Goal: Communication & Community: Participate in discussion

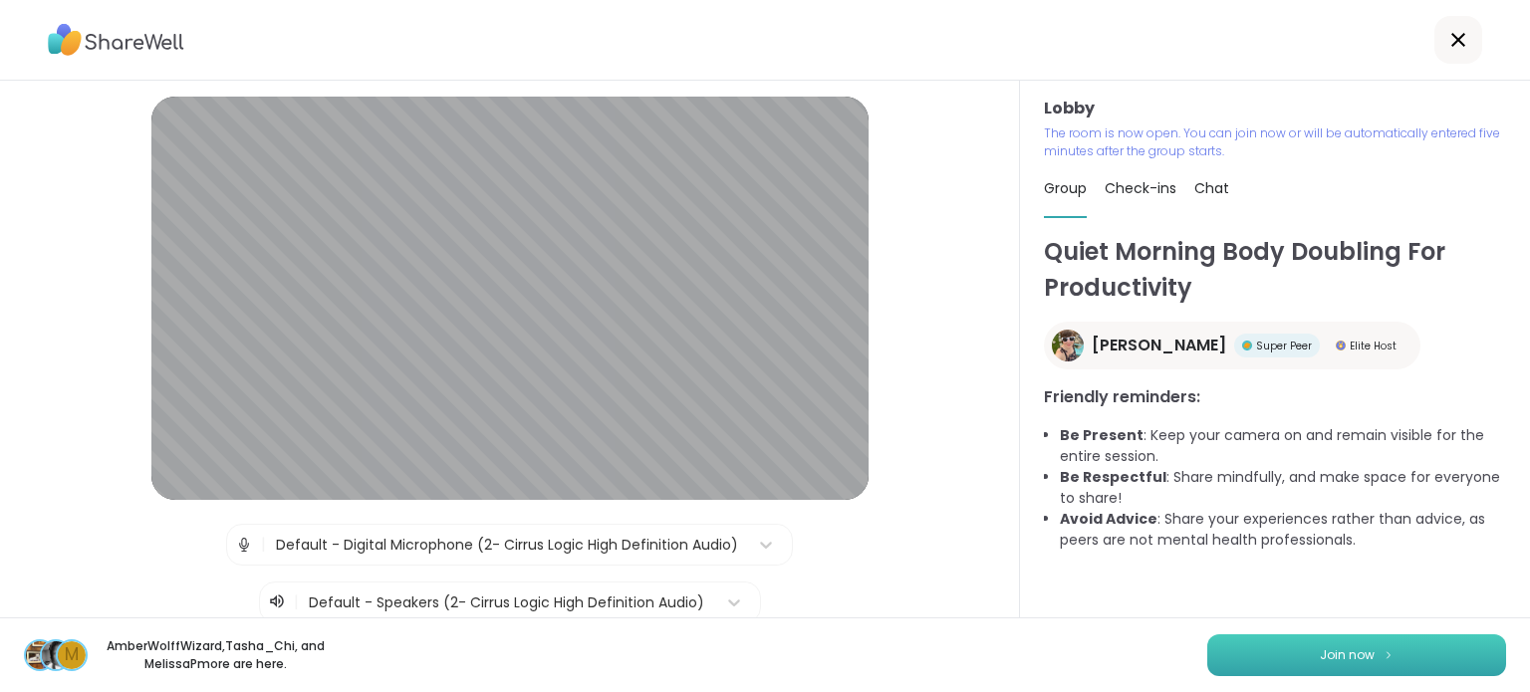
click at [1275, 649] on button "Join now" at bounding box center [1356, 655] width 299 height 42
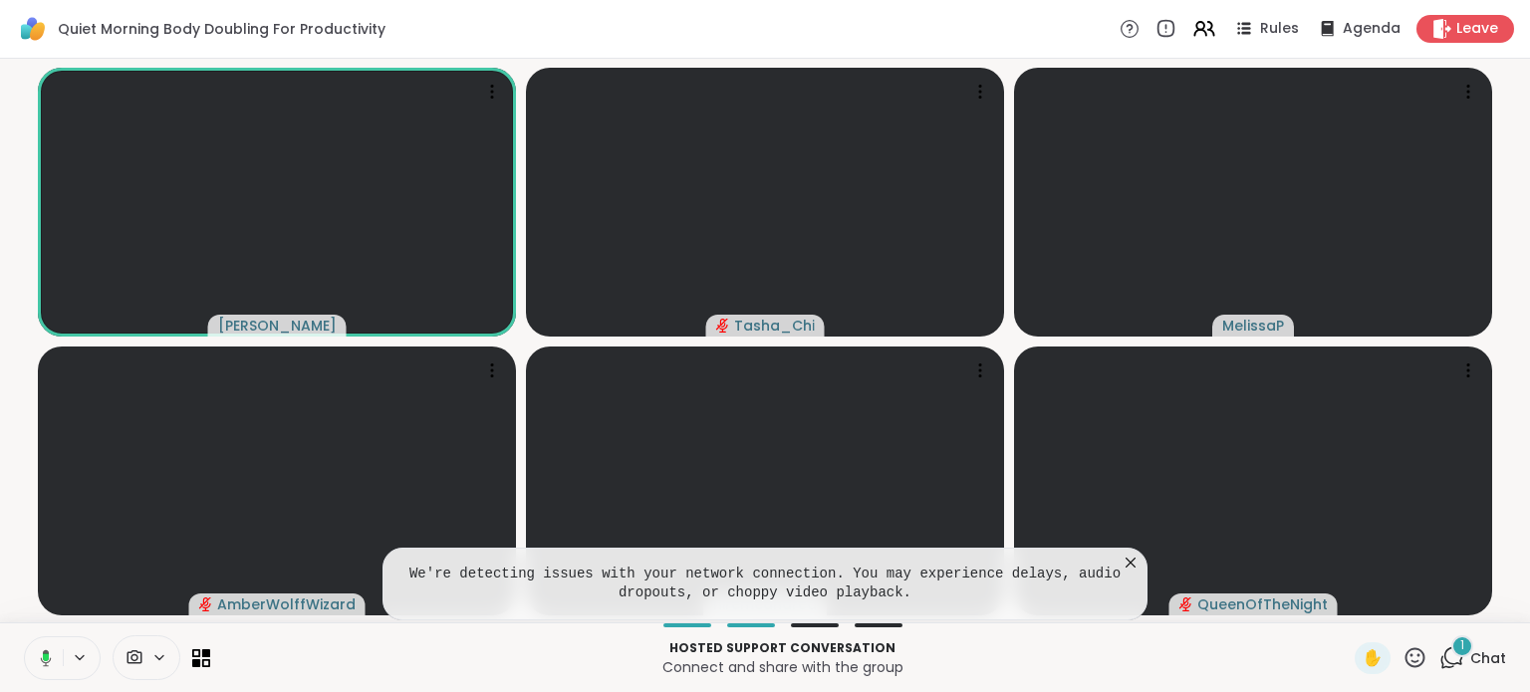
click at [1127, 565] on icon at bounding box center [1130, 563] width 20 height 20
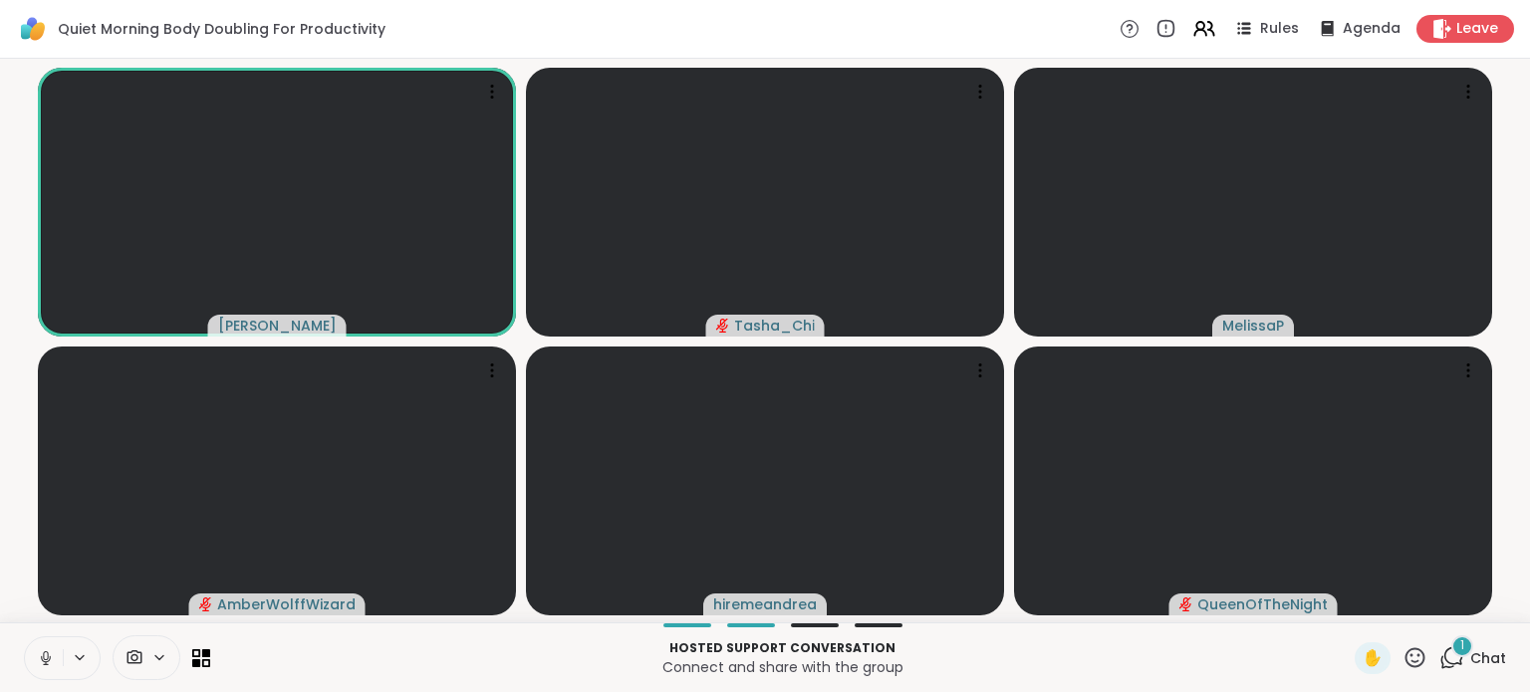
click at [1470, 648] on span "Chat" at bounding box center [1488, 658] width 36 height 20
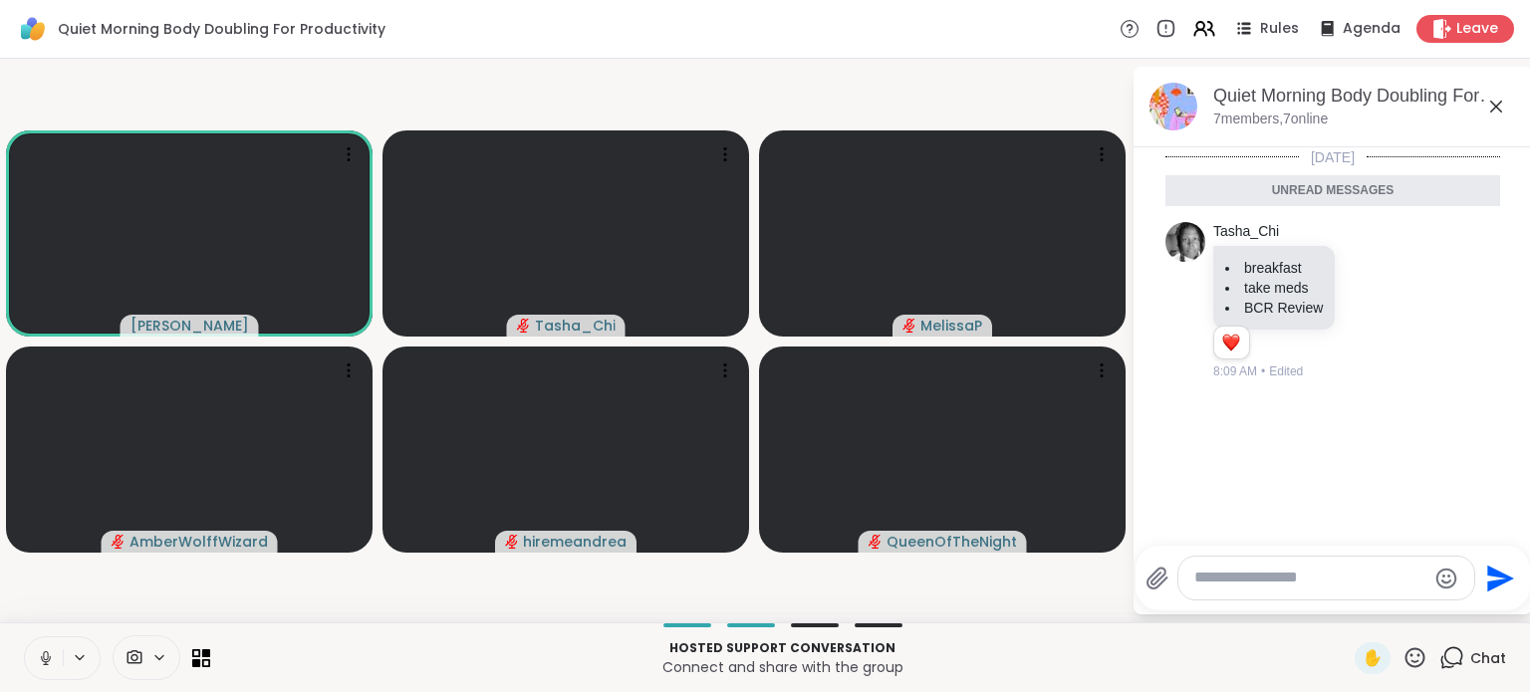
click at [44, 658] on icon at bounding box center [46, 658] width 18 height 18
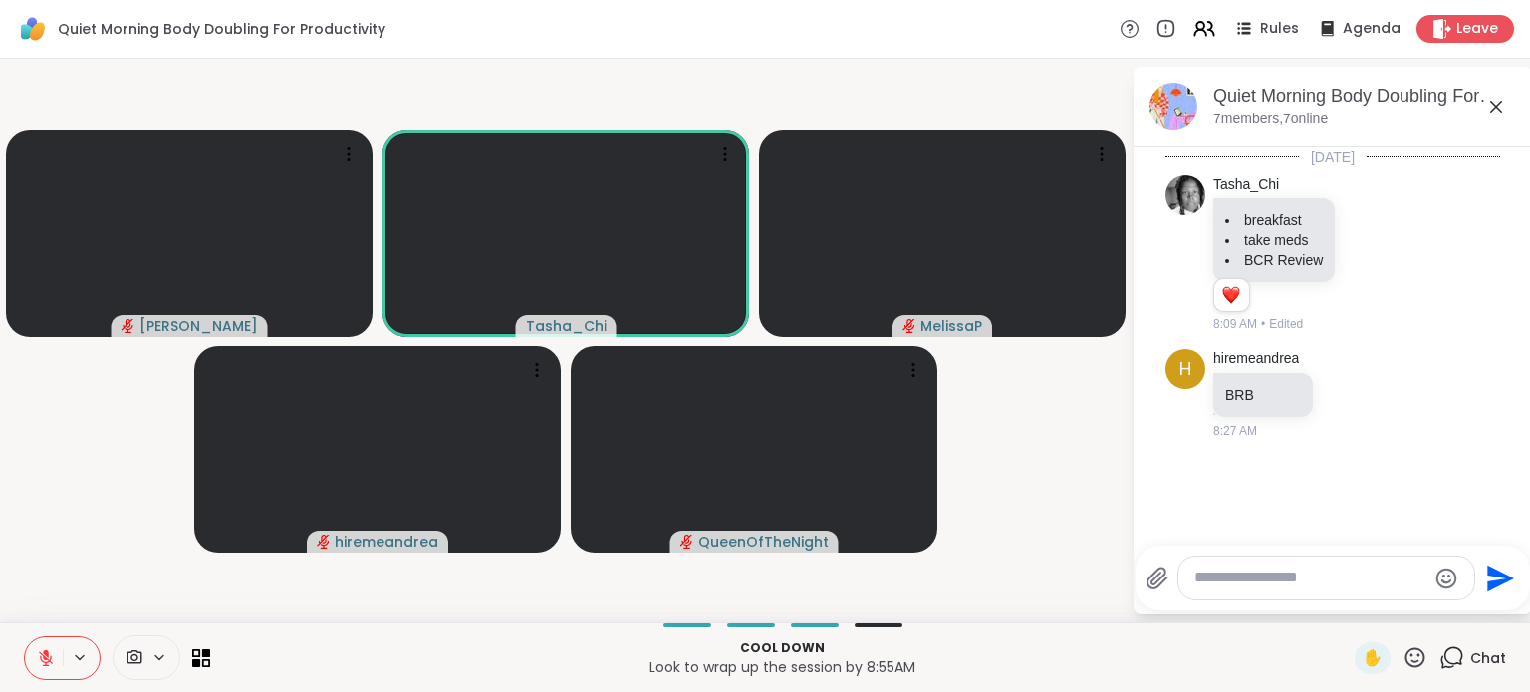
click at [48, 647] on button at bounding box center [44, 658] width 38 height 42
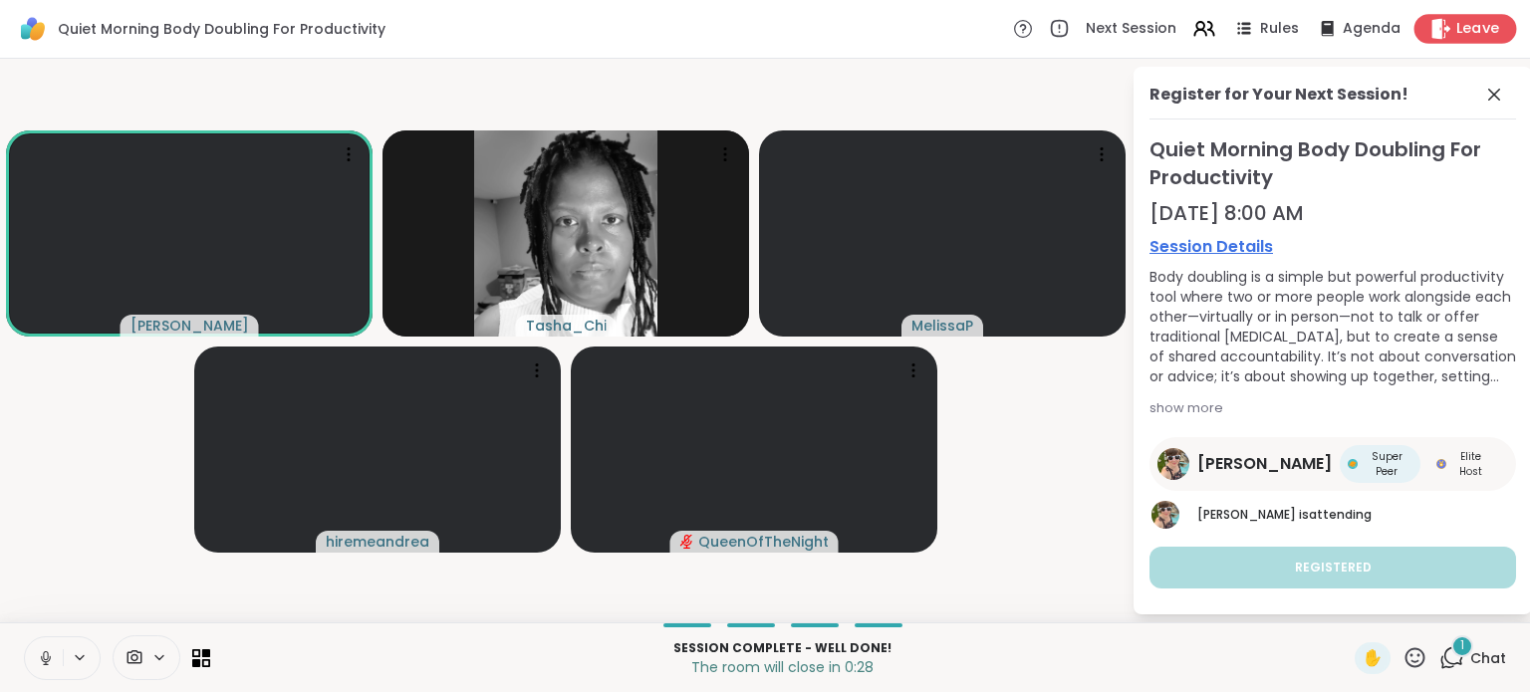
click at [1456, 26] on span "Leave" at bounding box center [1478, 29] width 44 height 21
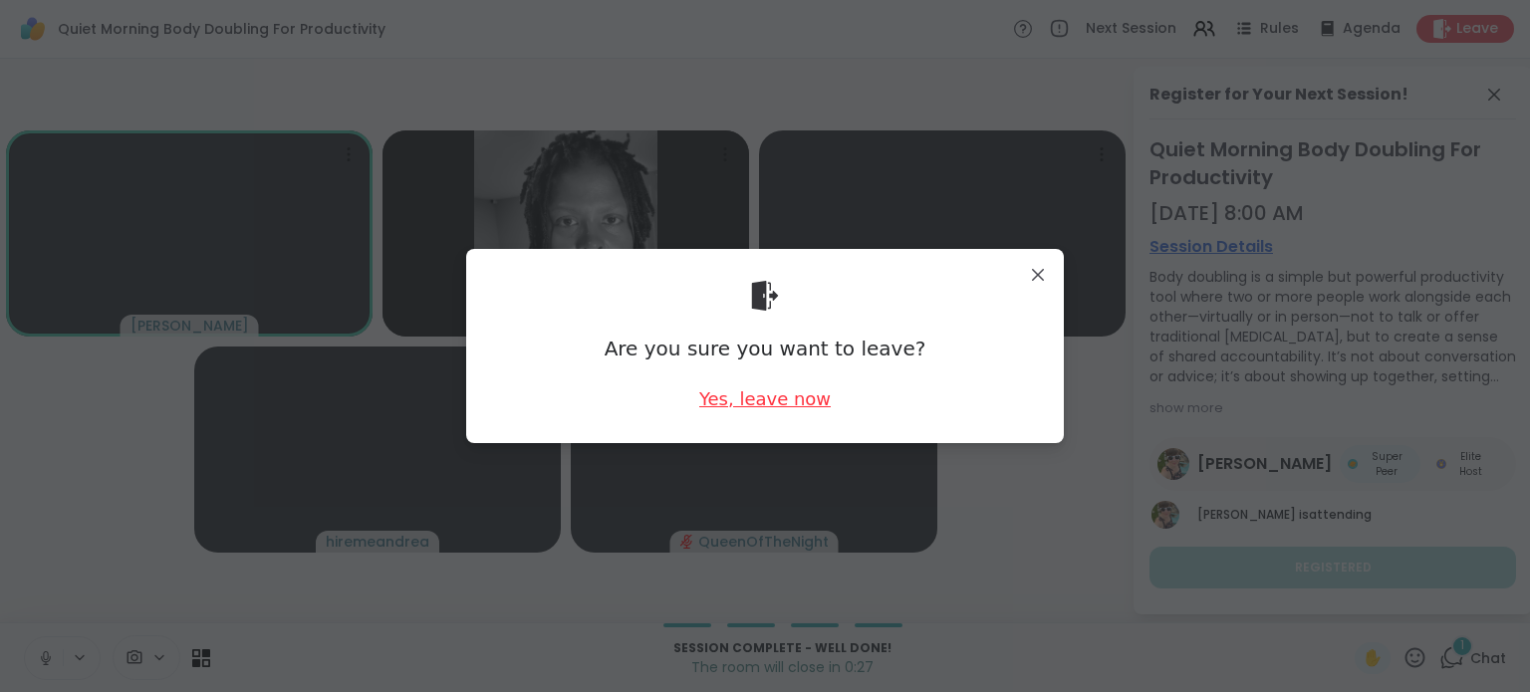
click at [756, 403] on div "Yes, leave now" at bounding box center [764, 398] width 131 height 25
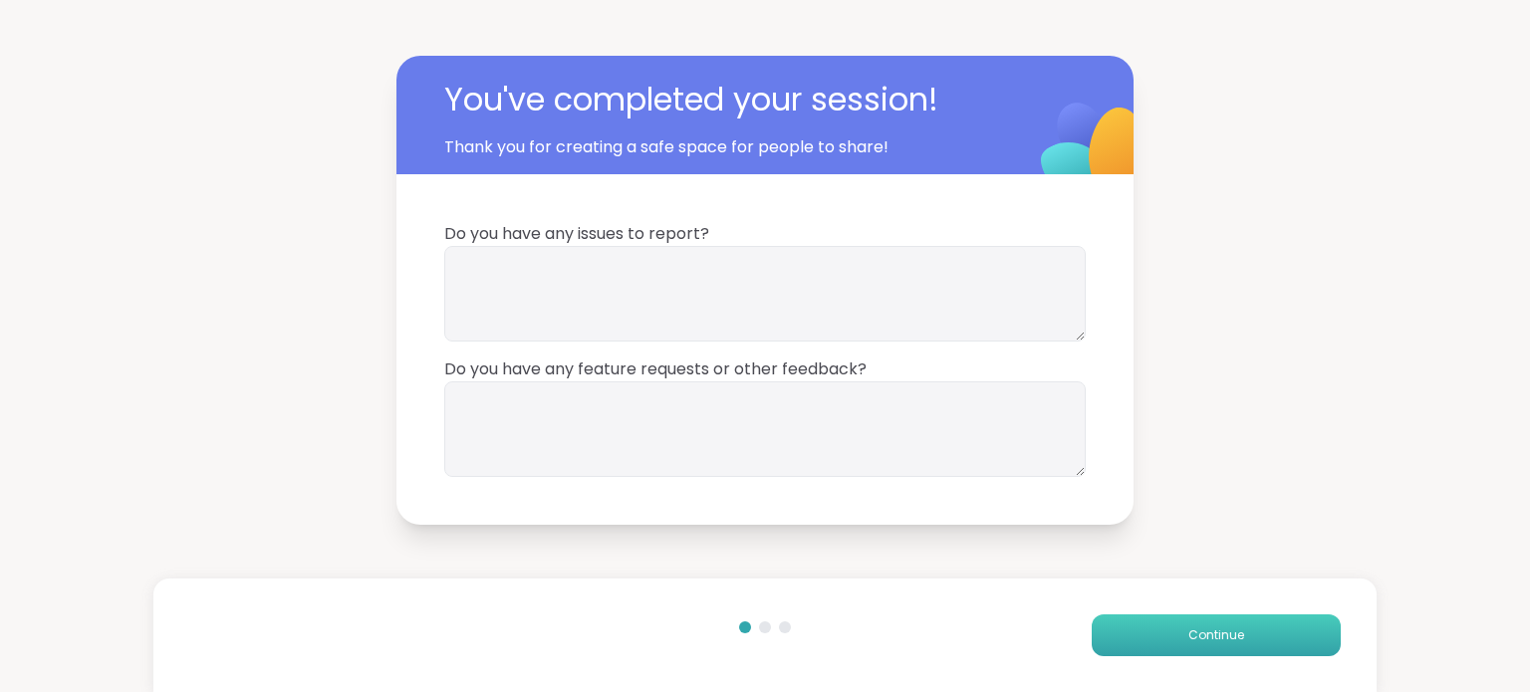
click at [1161, 633] on button "Continue" at bounding box center [1216, 636] width 249 height 42
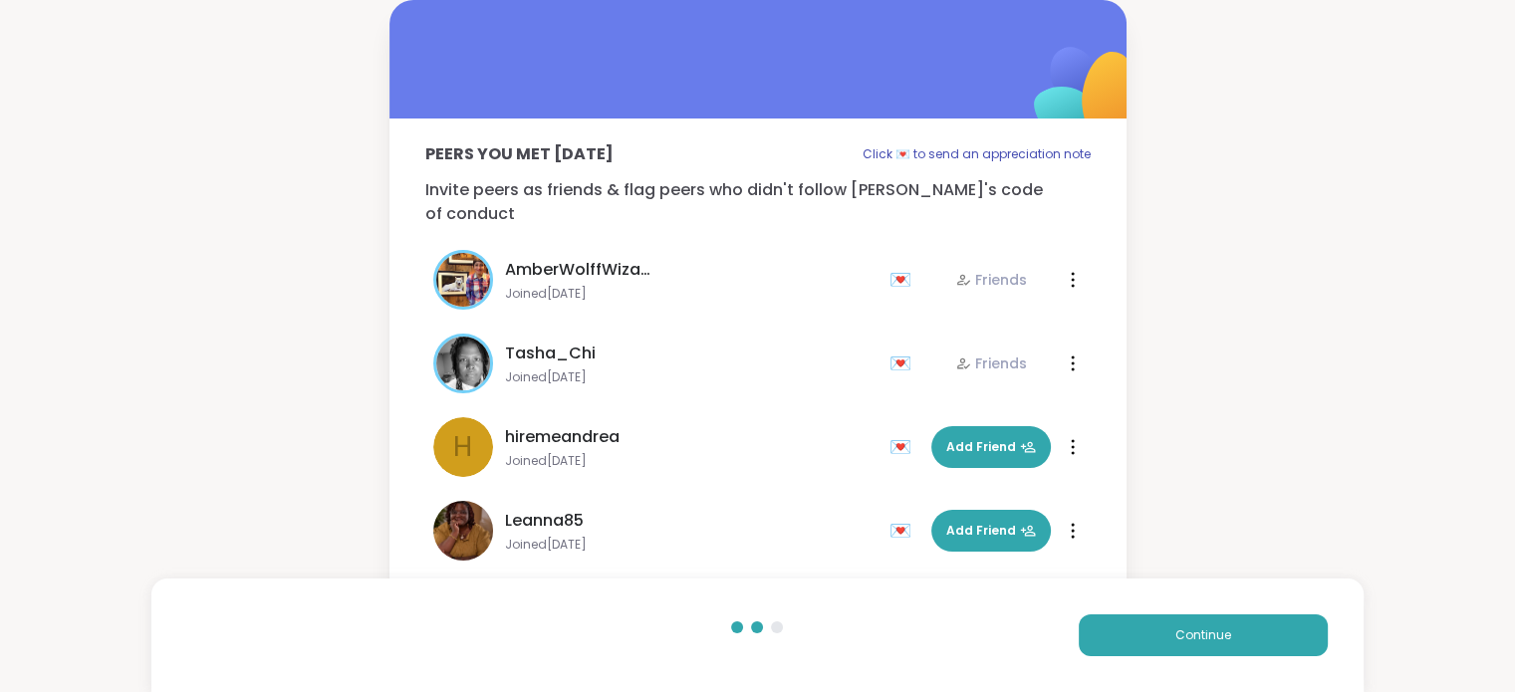
drag, startPoint x: 1161, startPoint y: 633, endPoint x: 1290, endPoint y: 36, distance: 611.3
click at [1290, 36] on div "Peers you met [DATE] Click 💌 to send an appreciation note Invite peers as frien…" at bounding box center [757, 318] width 1515 height 636
click at [1218, 615] on button "Continue" at bounding box center [1203, 636] width 249 height 42
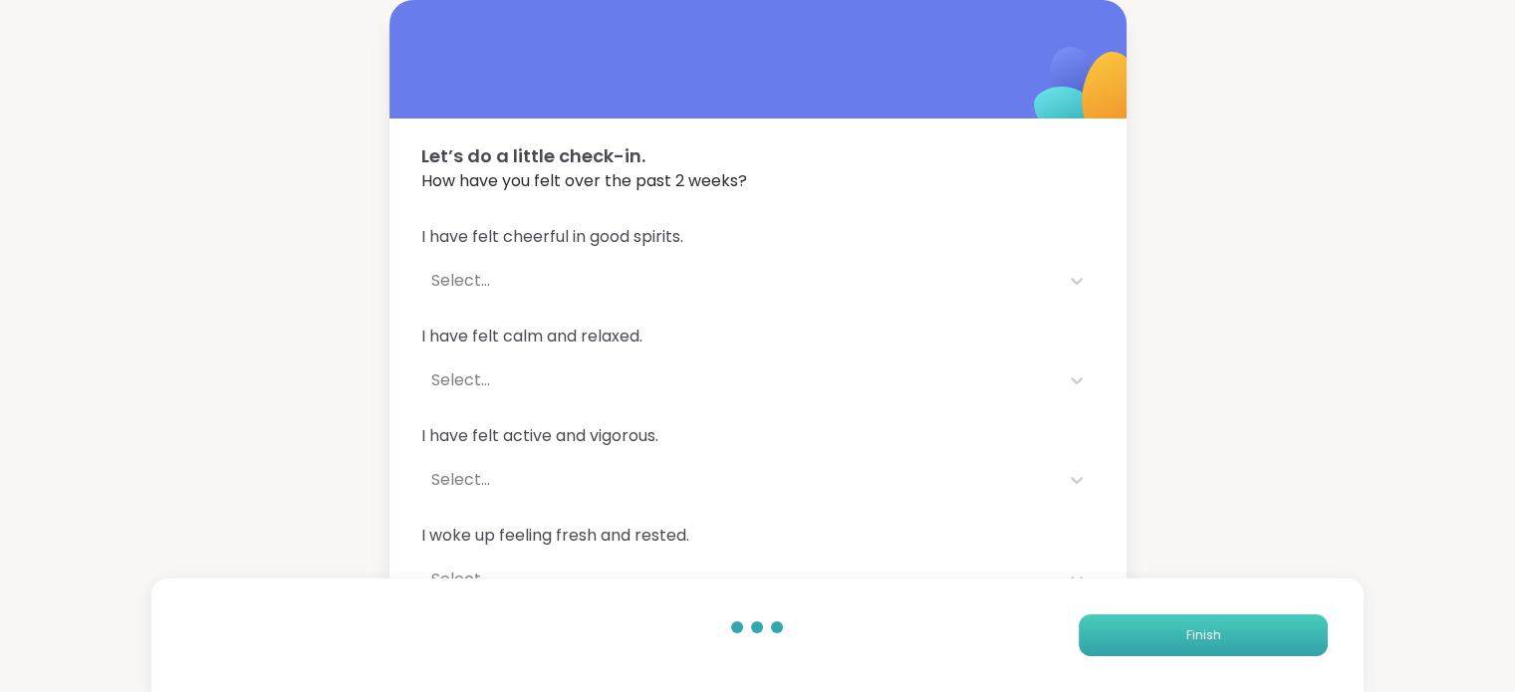
drag, startPoint x: 1218, startPoint y: 615, endPoint x: 1218, endPoint y: 632, distance: 17.9
click at [1218, 632] on span "Finish" at bounding box center [1202, 635] width 35 height 18
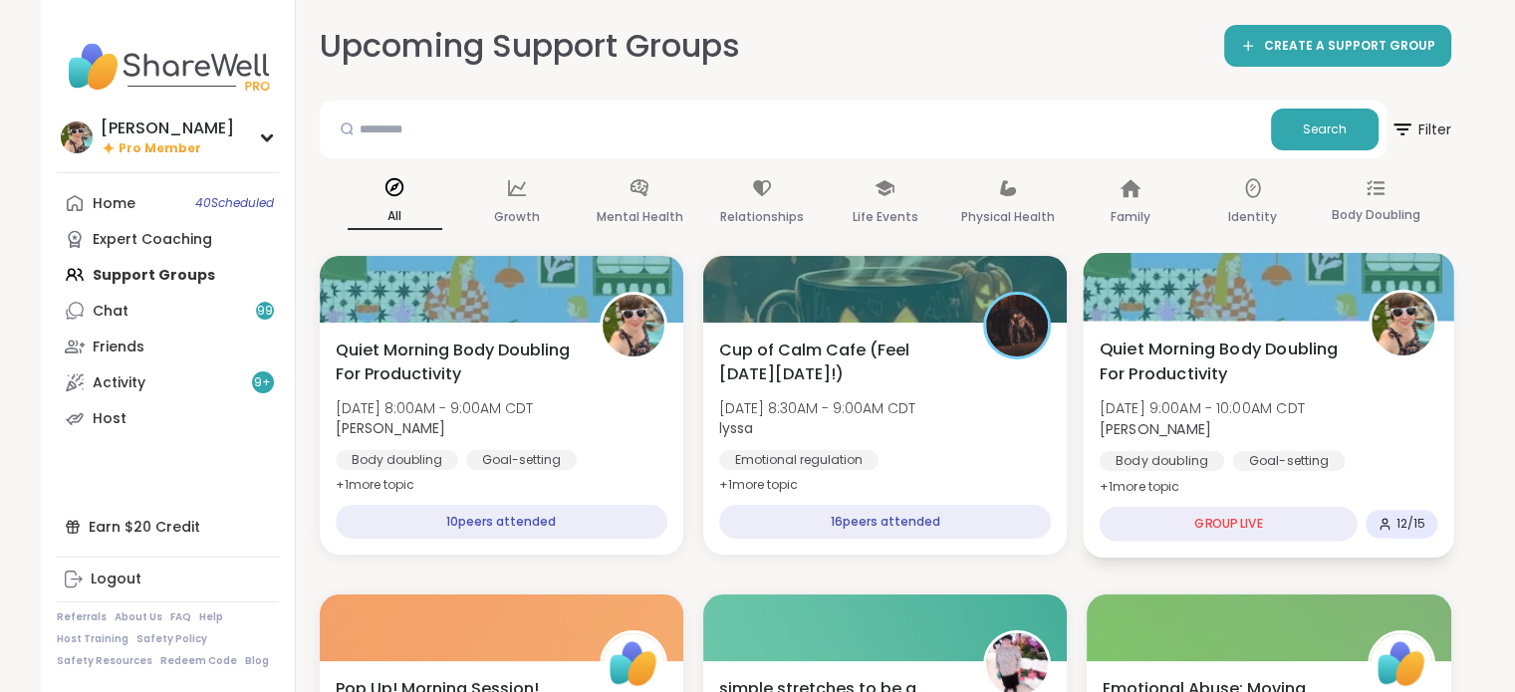
click at [1211, 423] on b "[PERSON_NAME]" at bounding box center [1156, 428] width 112 height 20
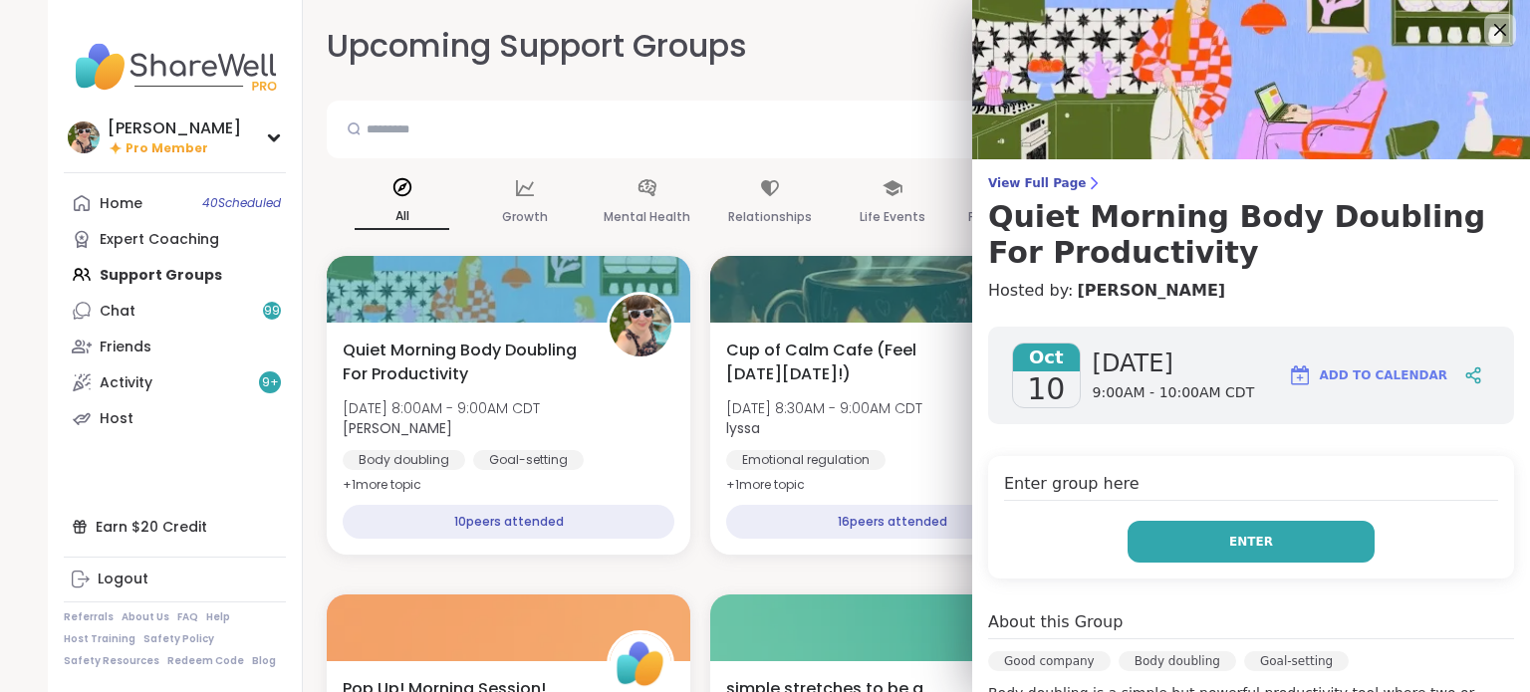
click at [1252, 529] on button "Enter" at bounding box center [1250, 542] width 247 height 42
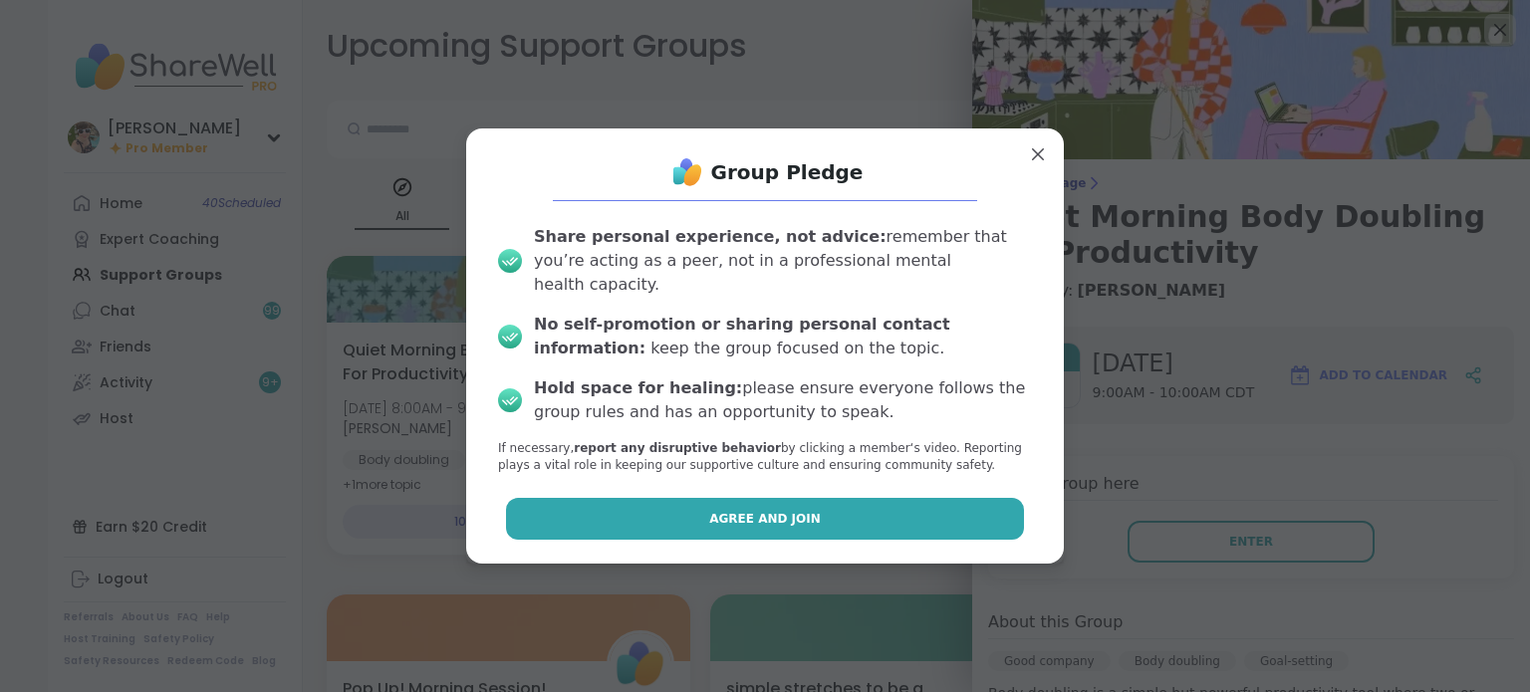
click at [819, 499] on button "Agree and Join" at bounding box center [765, 519] width 519 height 42
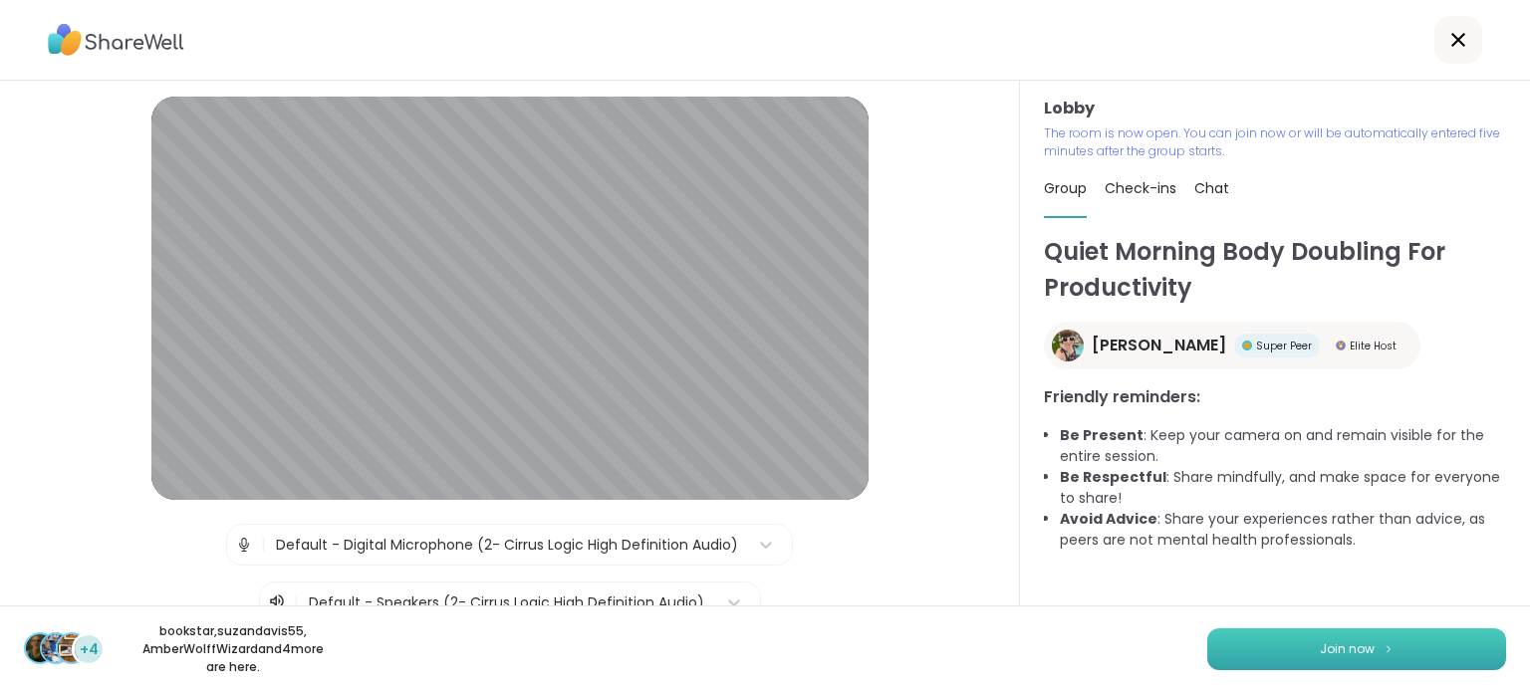
click at [1277, 653] on button "Join now" at bounding box center [1356, 649] width 299 height 42
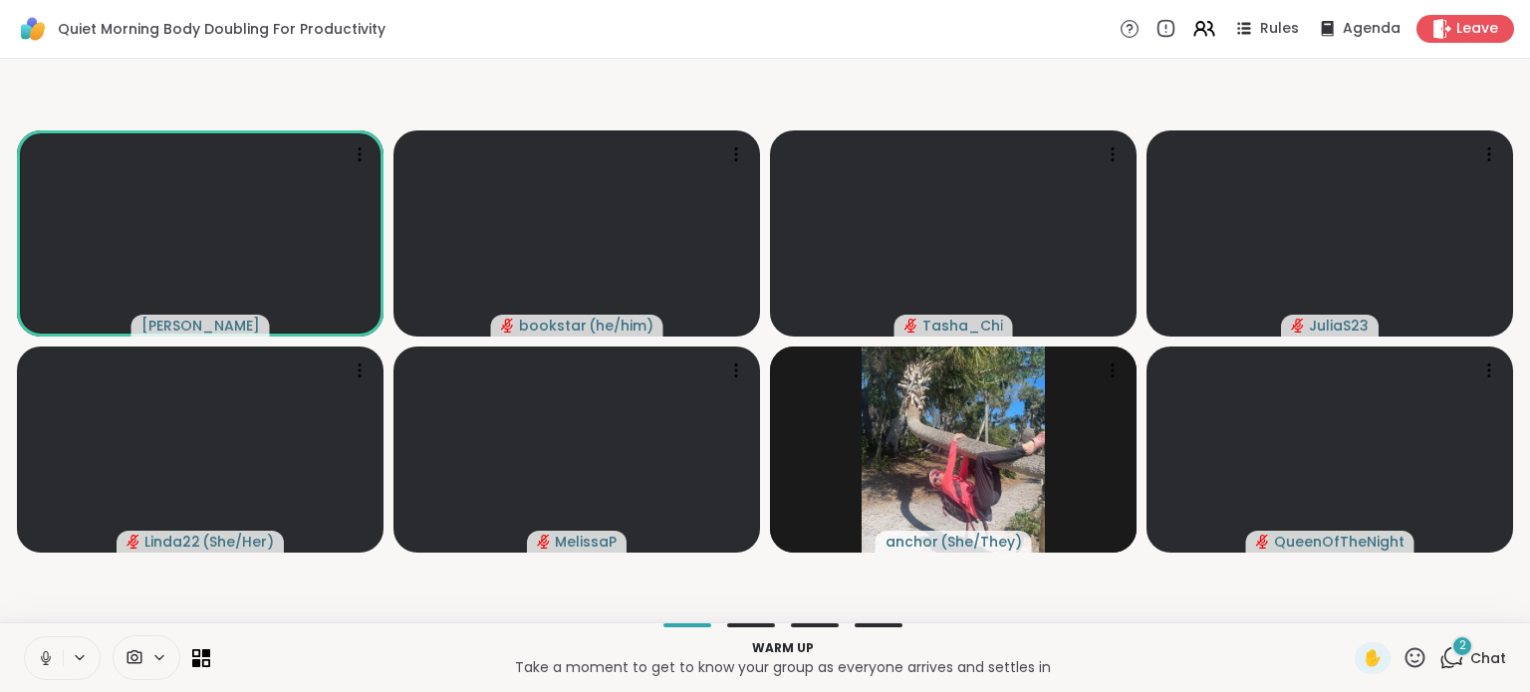
click at [1470, 652] on span "Chat" at bounding box center [1488, 658] width 36 height 20
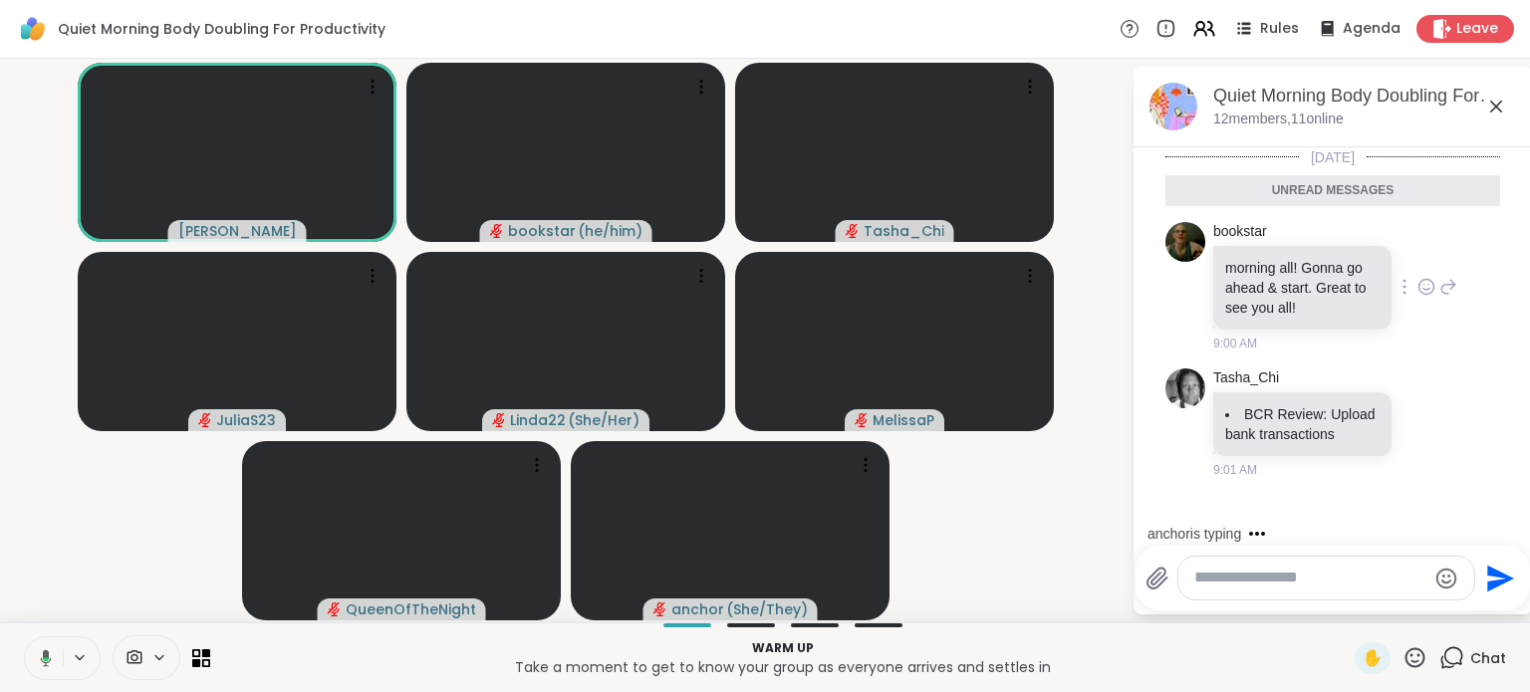
click at [1419, 292] on icon at bounding box center [1426, 286] width 15 height 15
click at [1417, 261] on div "Select Reaction: Heart" at bounding box center [1426, 255] width 18 height 18
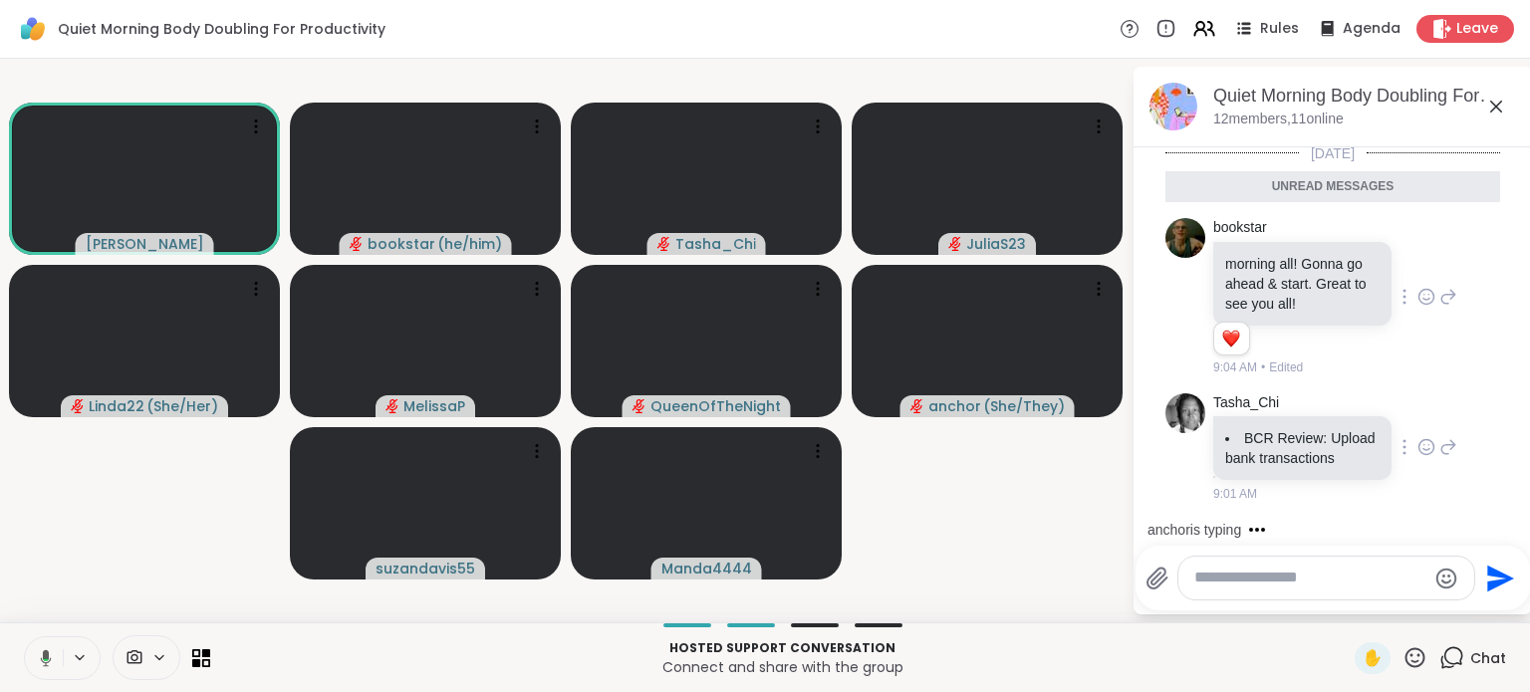
scroll to position [97, 0]
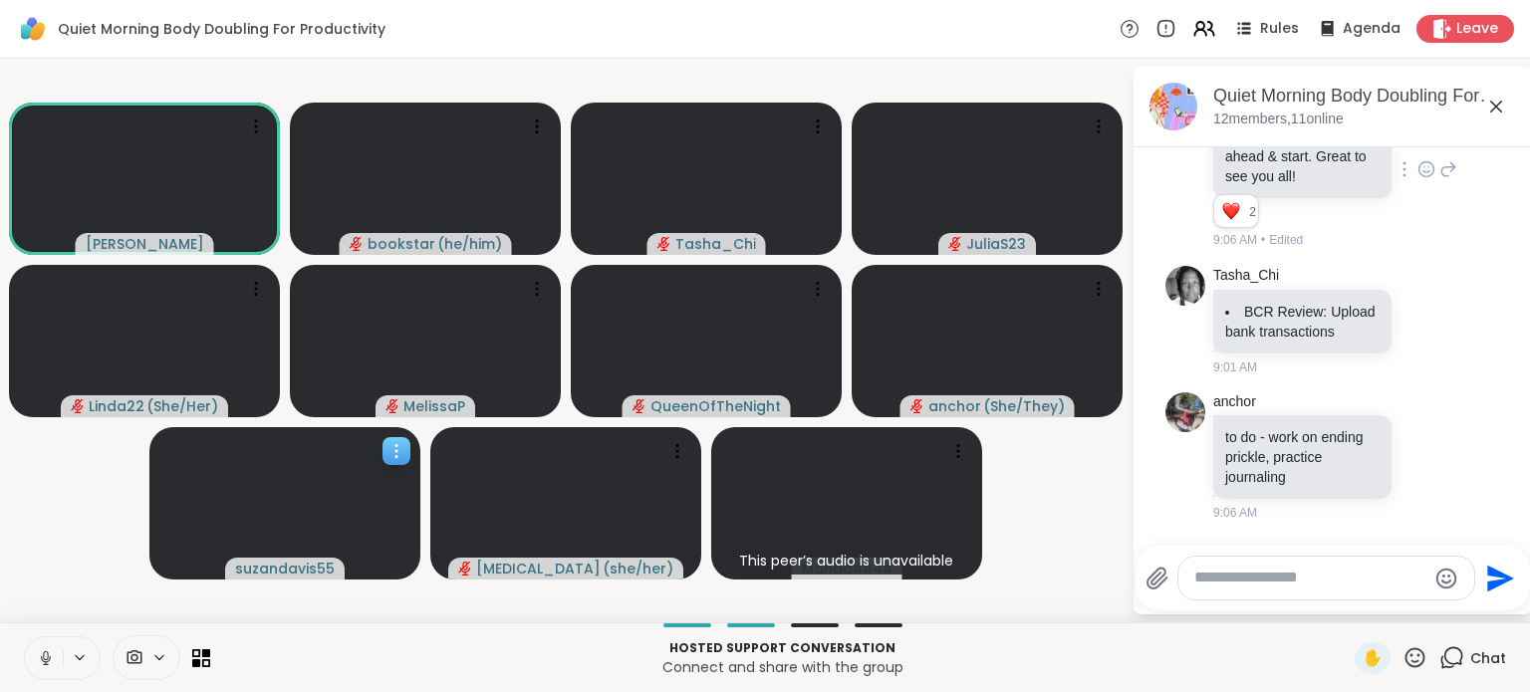
click at [396, 456] on icon at bounding box center [396, 457] width 2 height 2
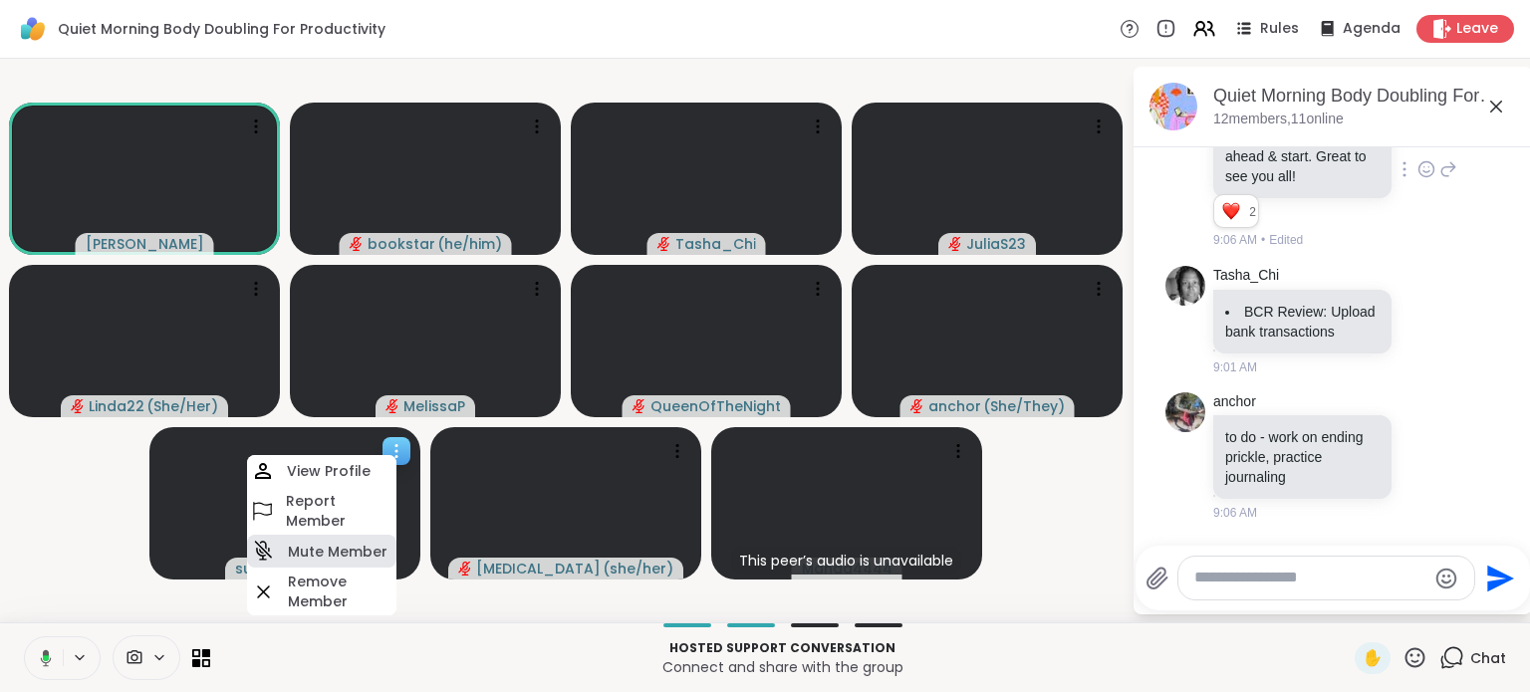
click at [338, 556] on h4 "Mute Member" at bounding box center [338, 552] width 100 height 20
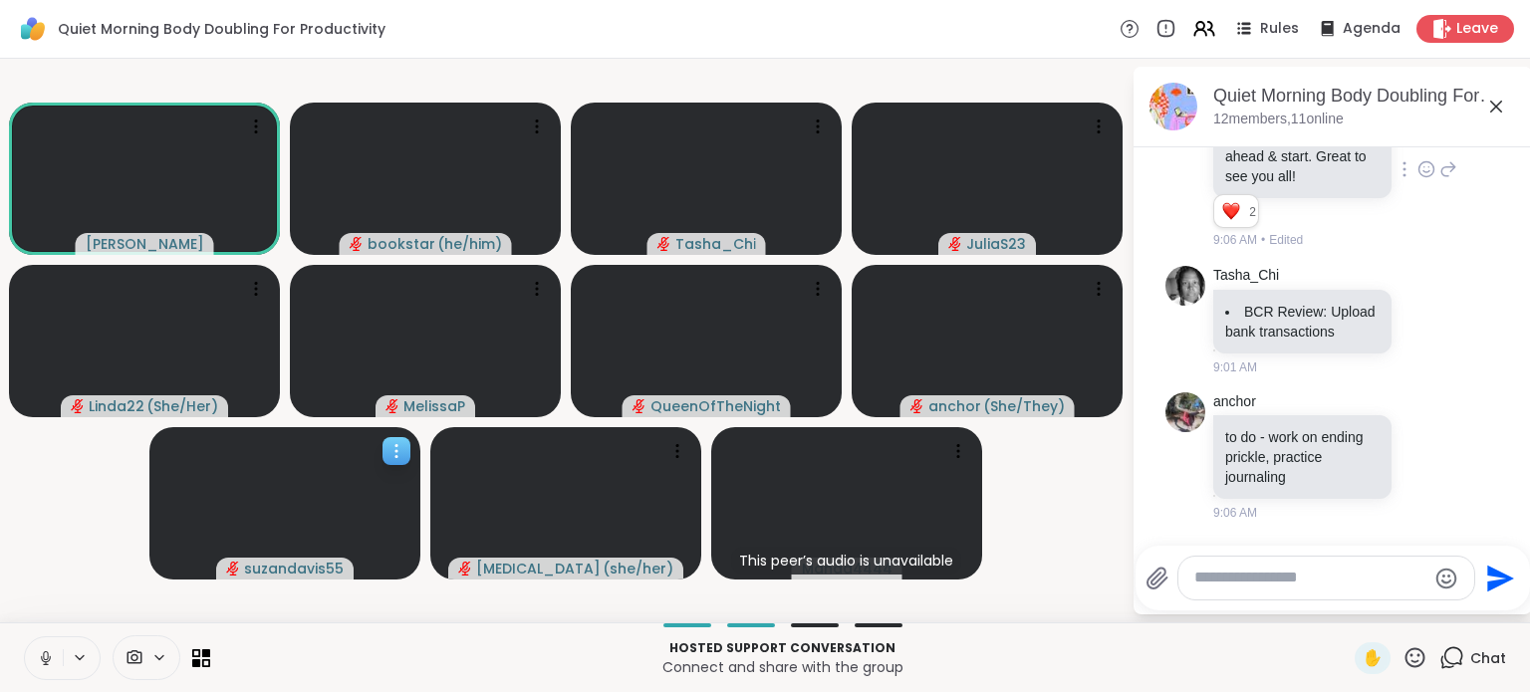
scroll to position [223, 0]
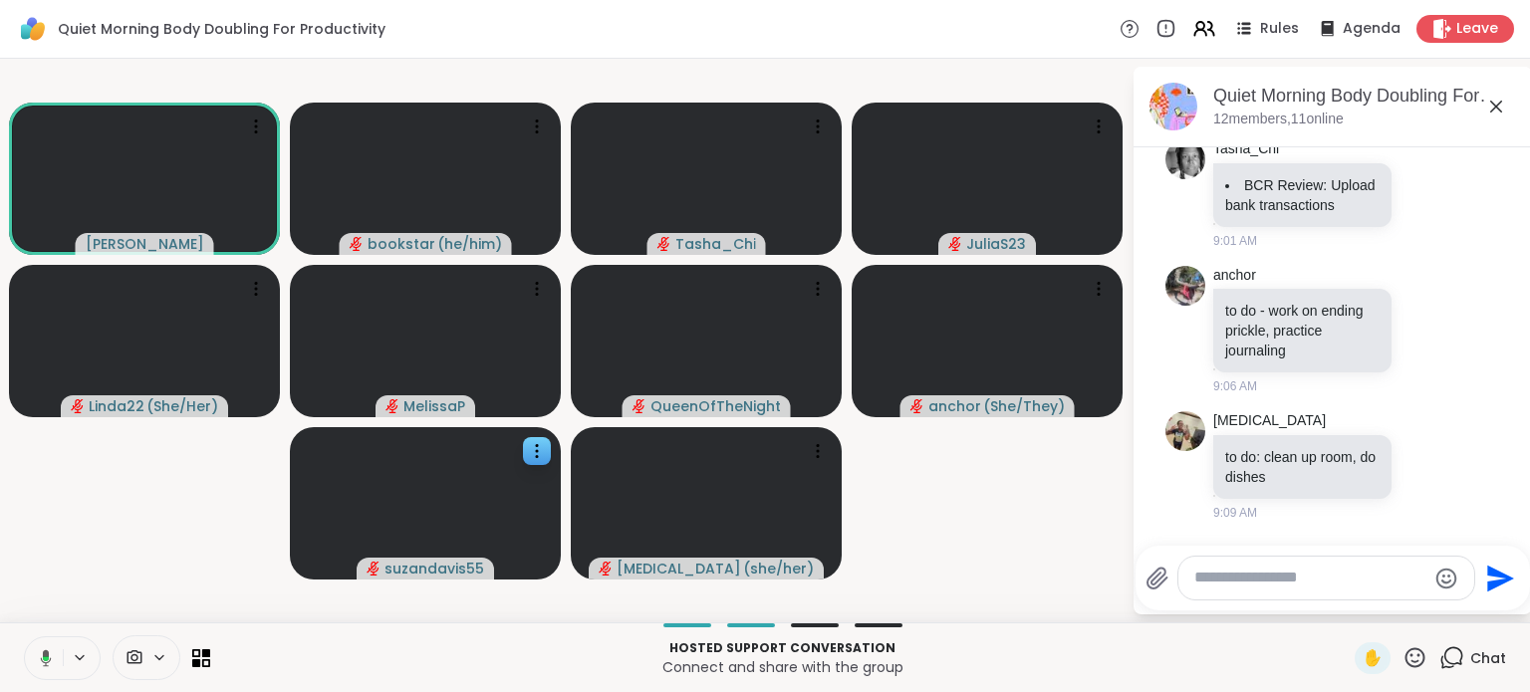
click at [39, 659] on icon at bounding box center [43, 658] width 18 height 18
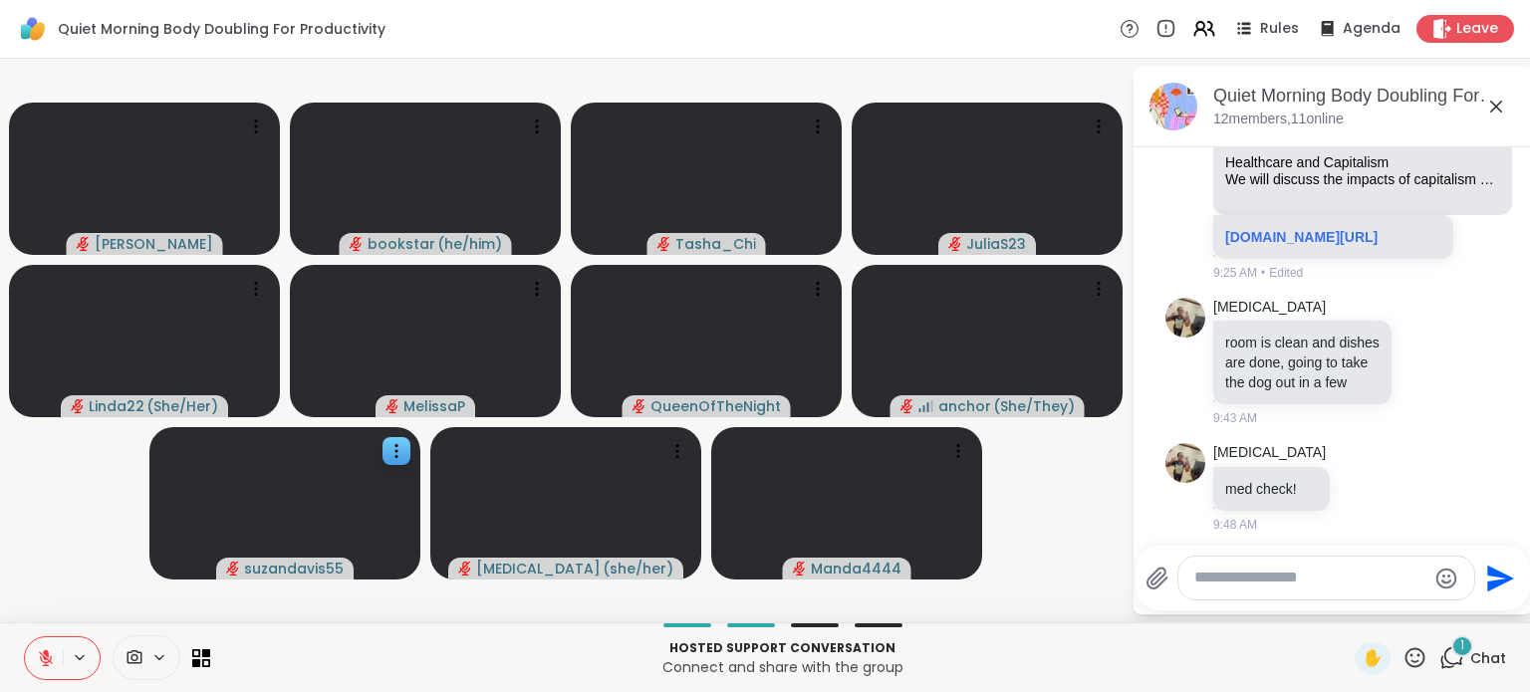
scroll to position [1150, 0]
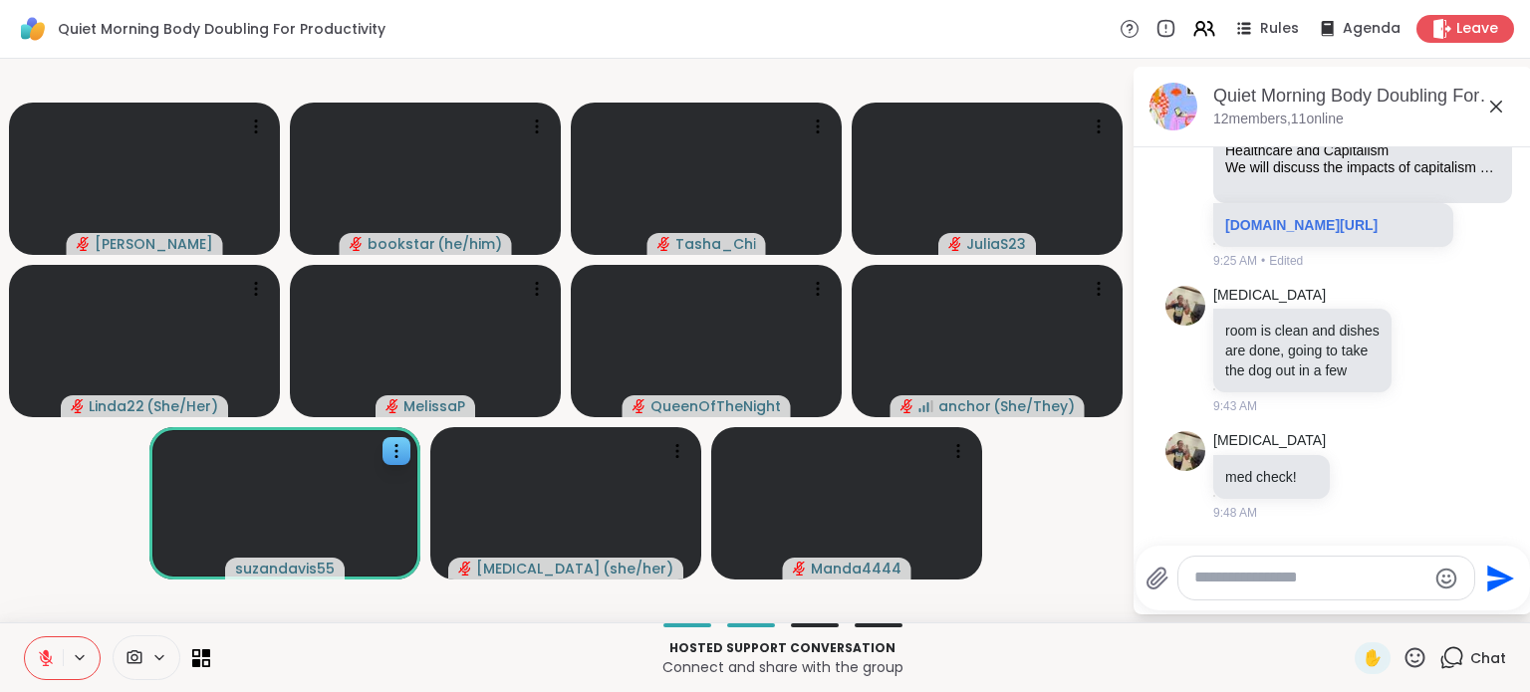
click at [29, 652] on button at bounding box center [44, 658] width 38 height 42
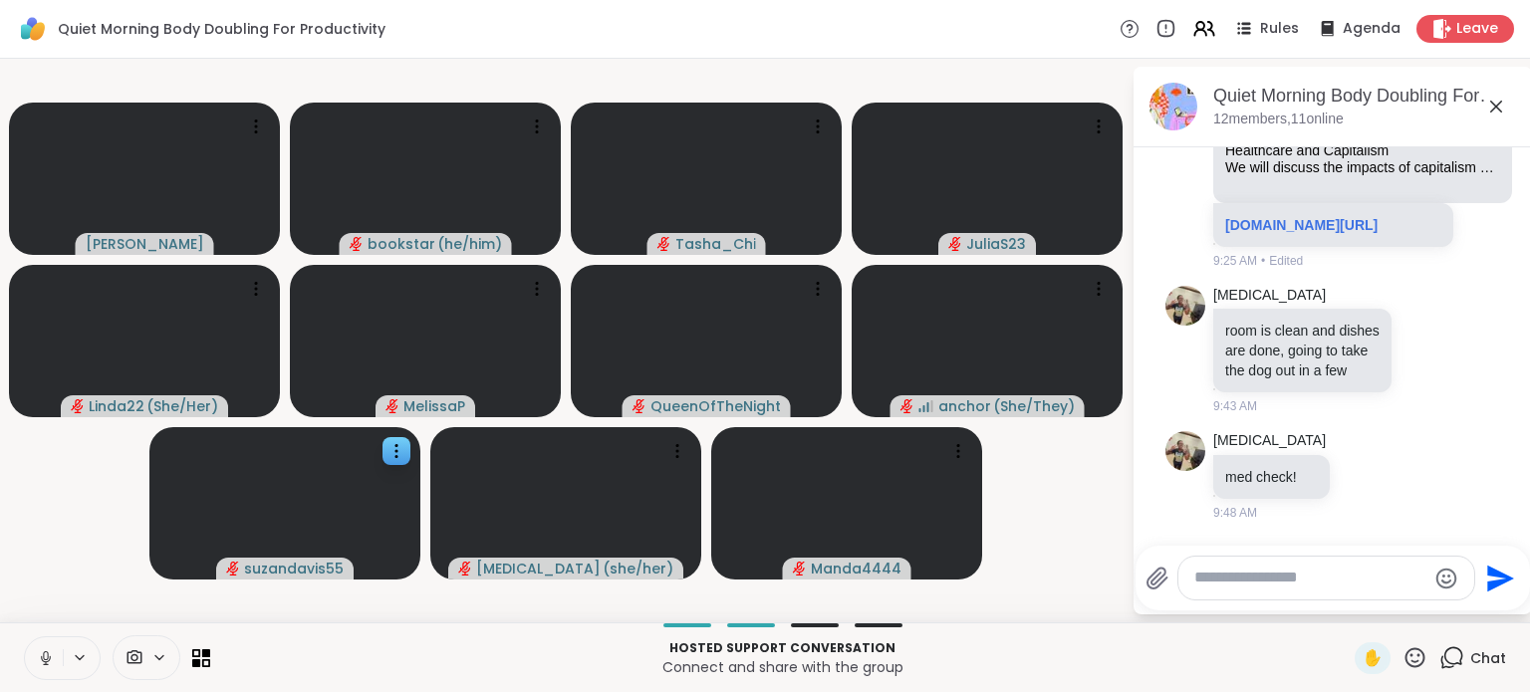
click at [38, 661] on icon at bounding box center [46, 658] width 18 height 18
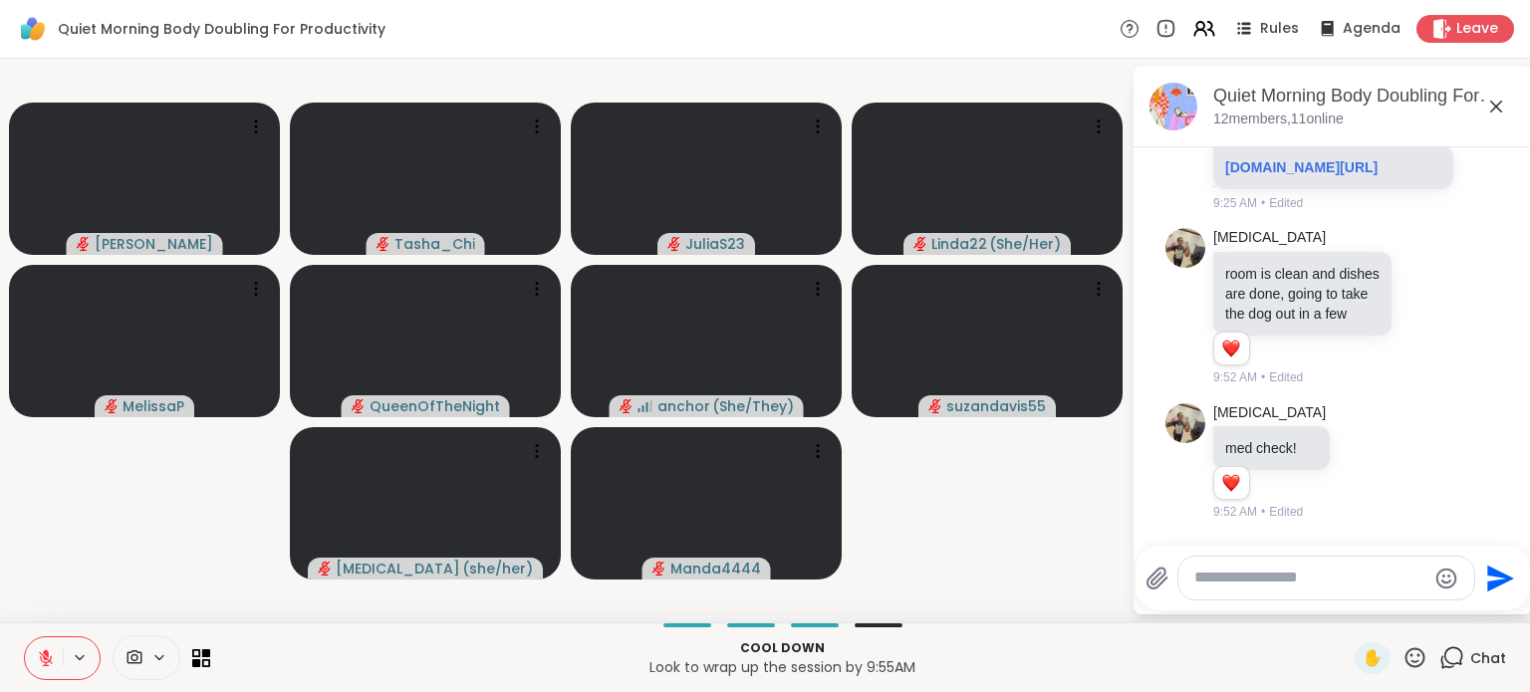
scroll to position [1293, 0]
click at [1072, 660] on p "Look to wrap up the session by 9:55AM" at bounding box center [782, 667] width 1120 height 20
click at [1356, 459] on icon at bounding box center [1365, 461] width 18 height 20
click at [1353, 441] on button "Select Reaction: Heart" at bounding box center [1365, 429] width 40 height 40
click at [1239, 573] on textarea "Type your message" at bounding box center [1310, 578] width 232 height 21
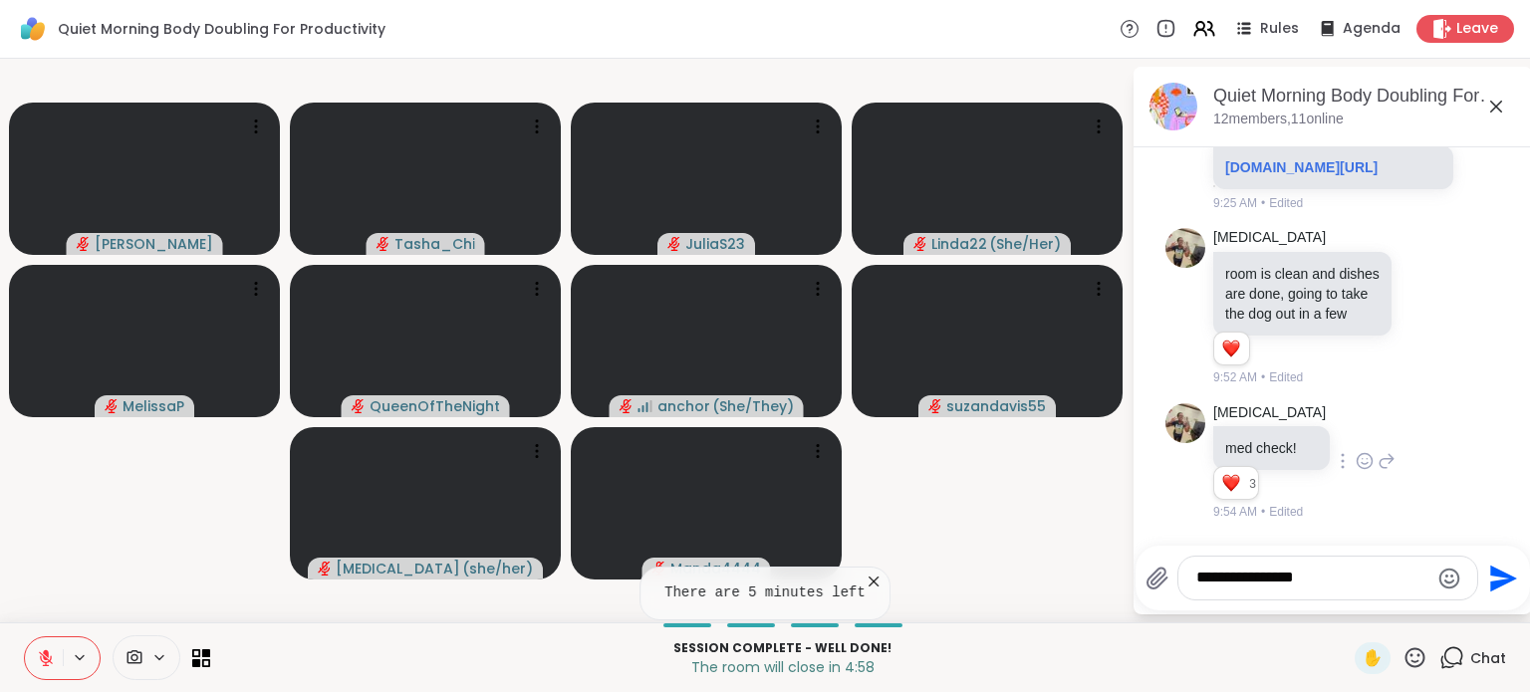
type textarea "**********"
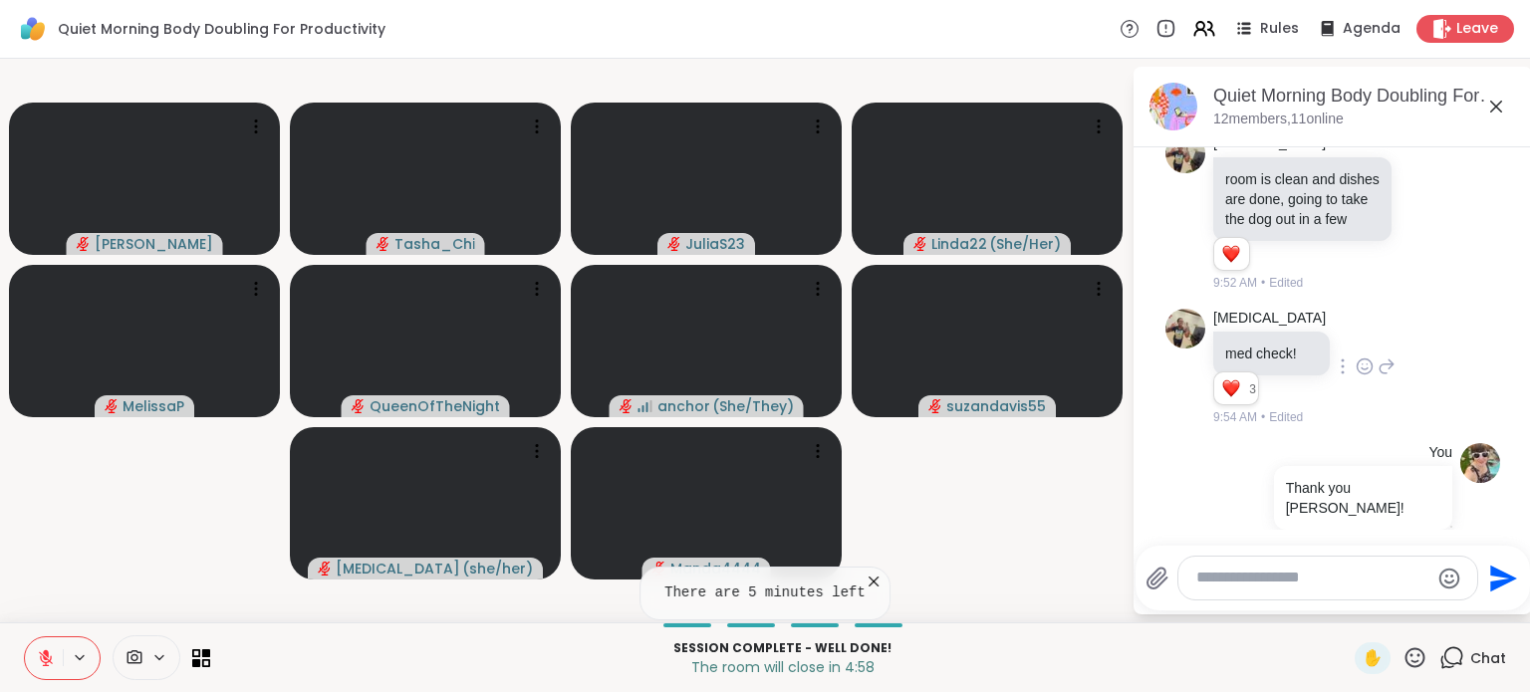
scroll to position [1398, 0]
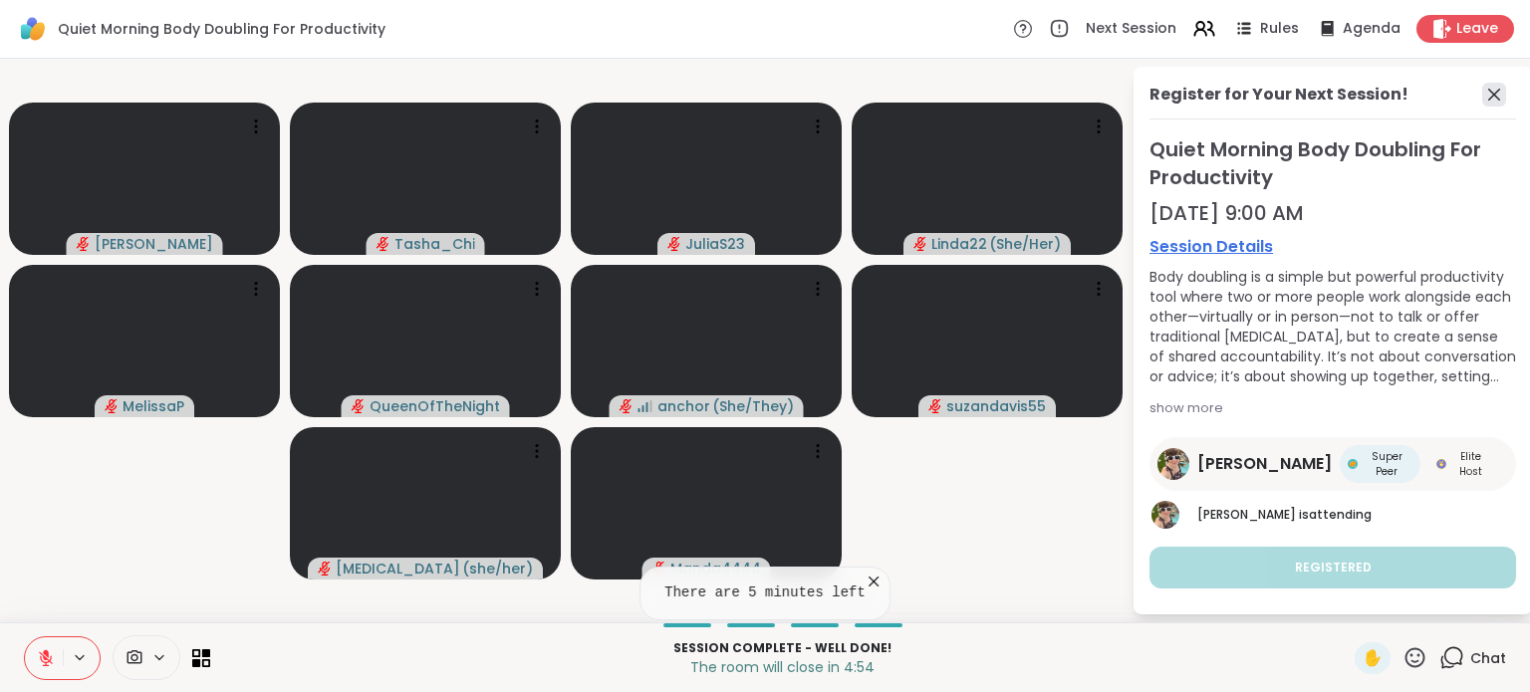
click at [1482, 99] on icon at bounding box center [1494, 95] width 24 height 24
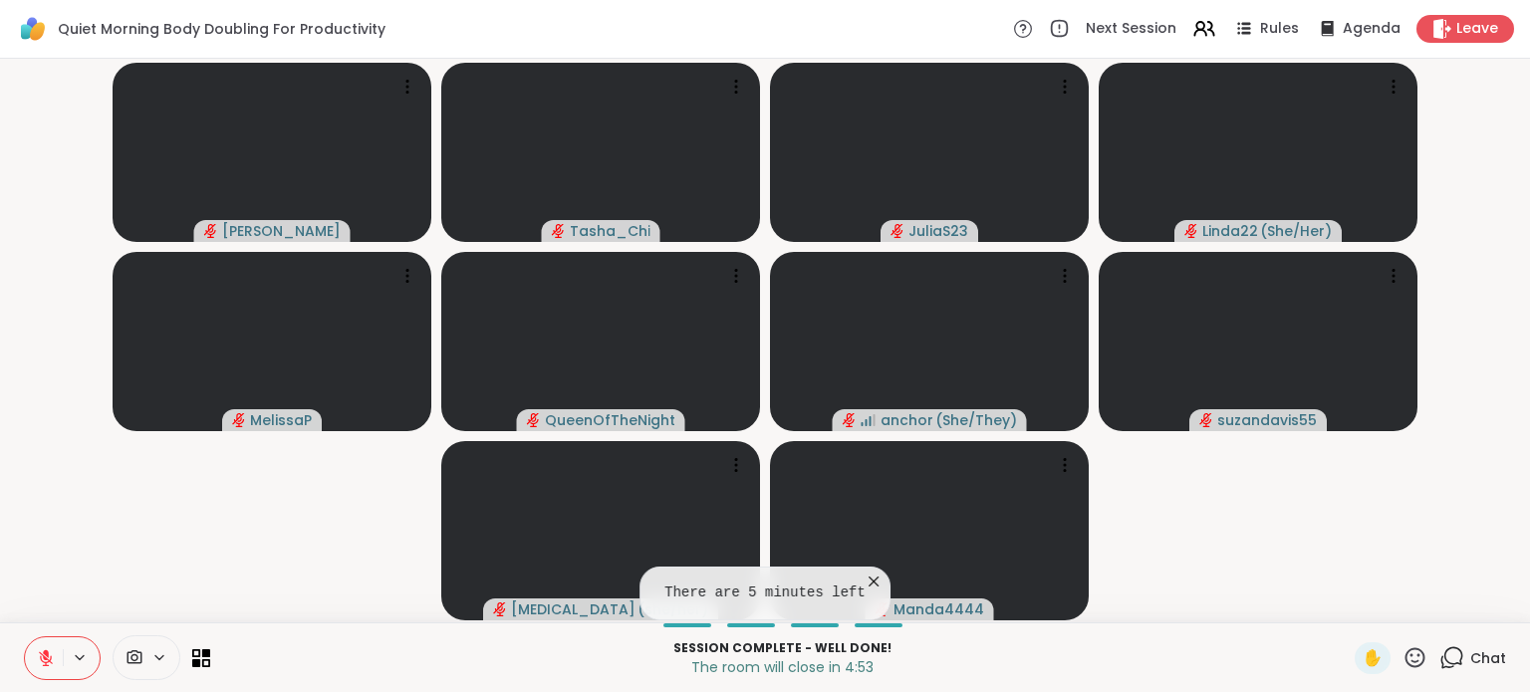
click at [1402, 652] on icon at bounding box center [1414, 657] width 25 height 25
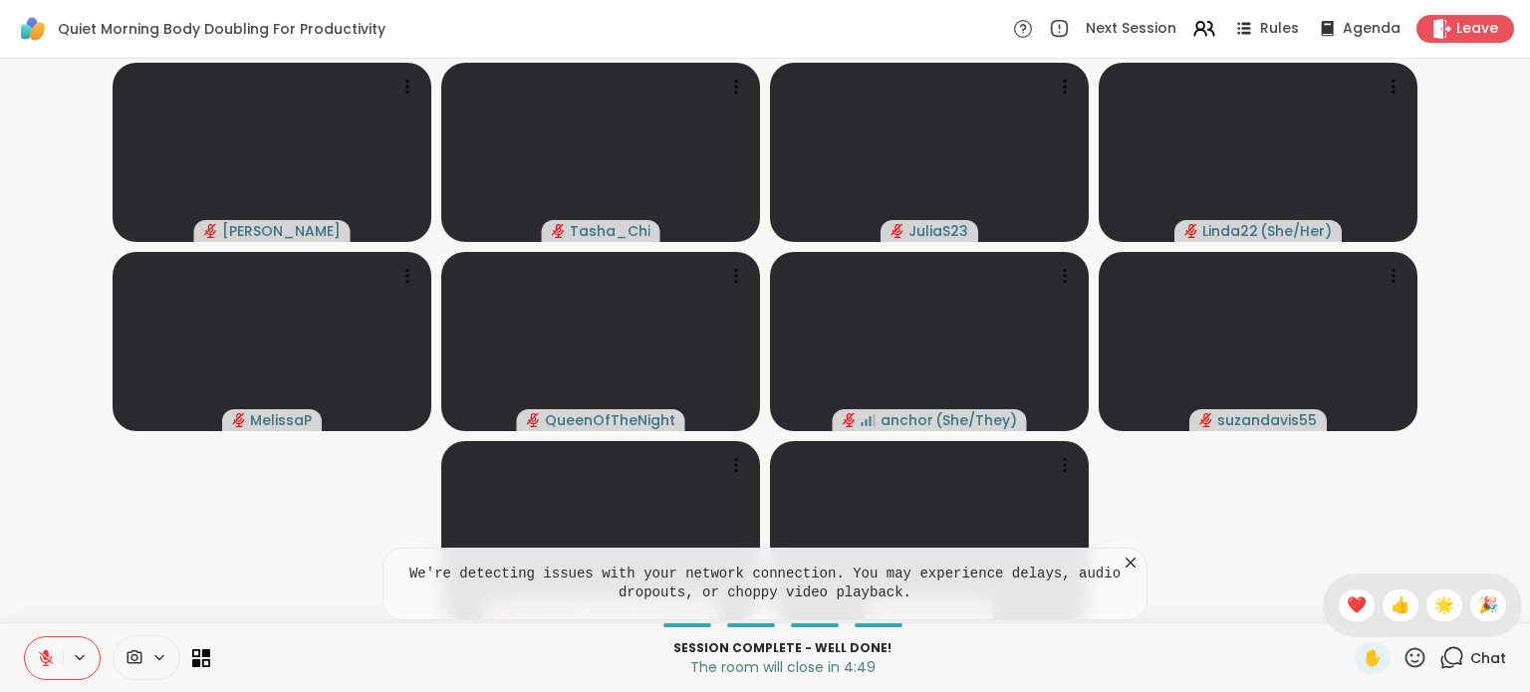
click at [1138, 560] on icon at bounding box center [1130, 563] width 20 height 20
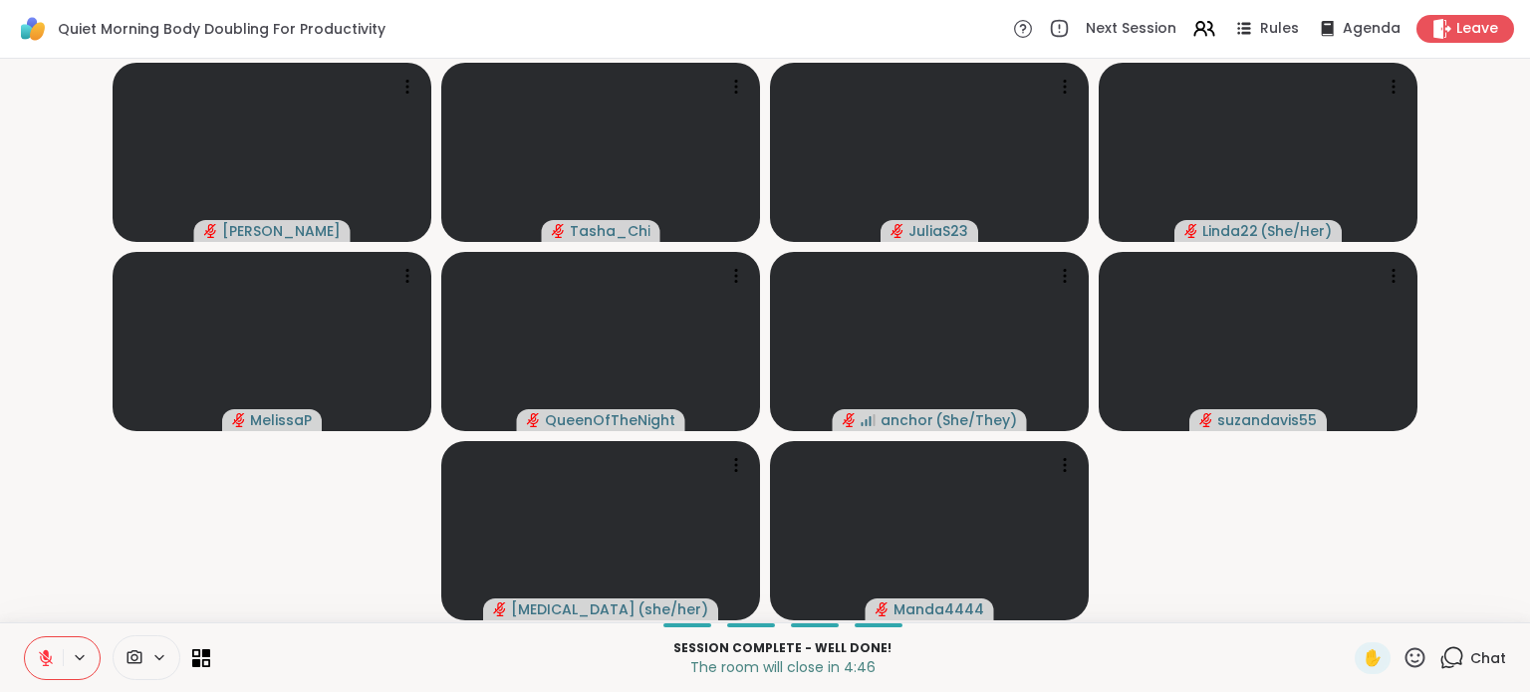
click at [43, 653] on icon at bounding box center [46, 658] width 18 height 18
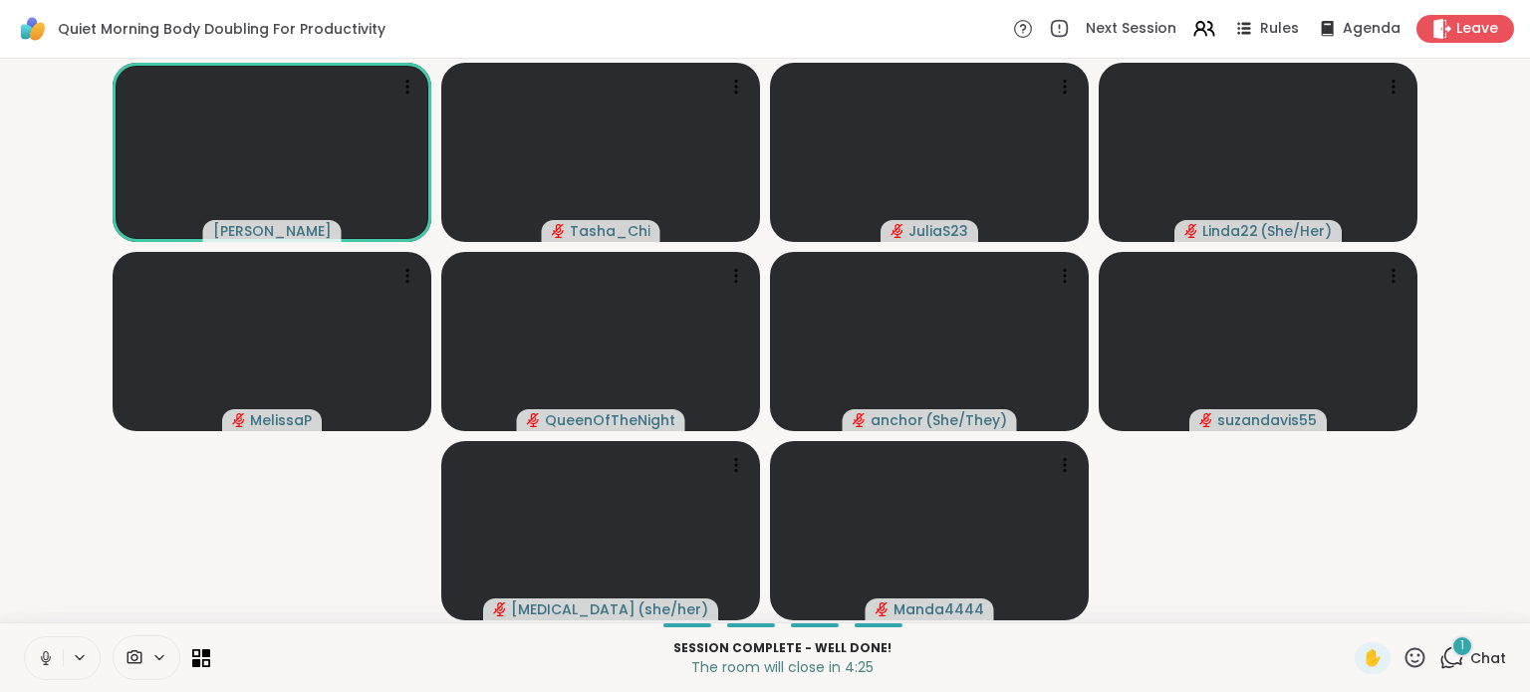
click at [1453, 655] on div "1" at bounding box center [1462, 646] width 22 height 22
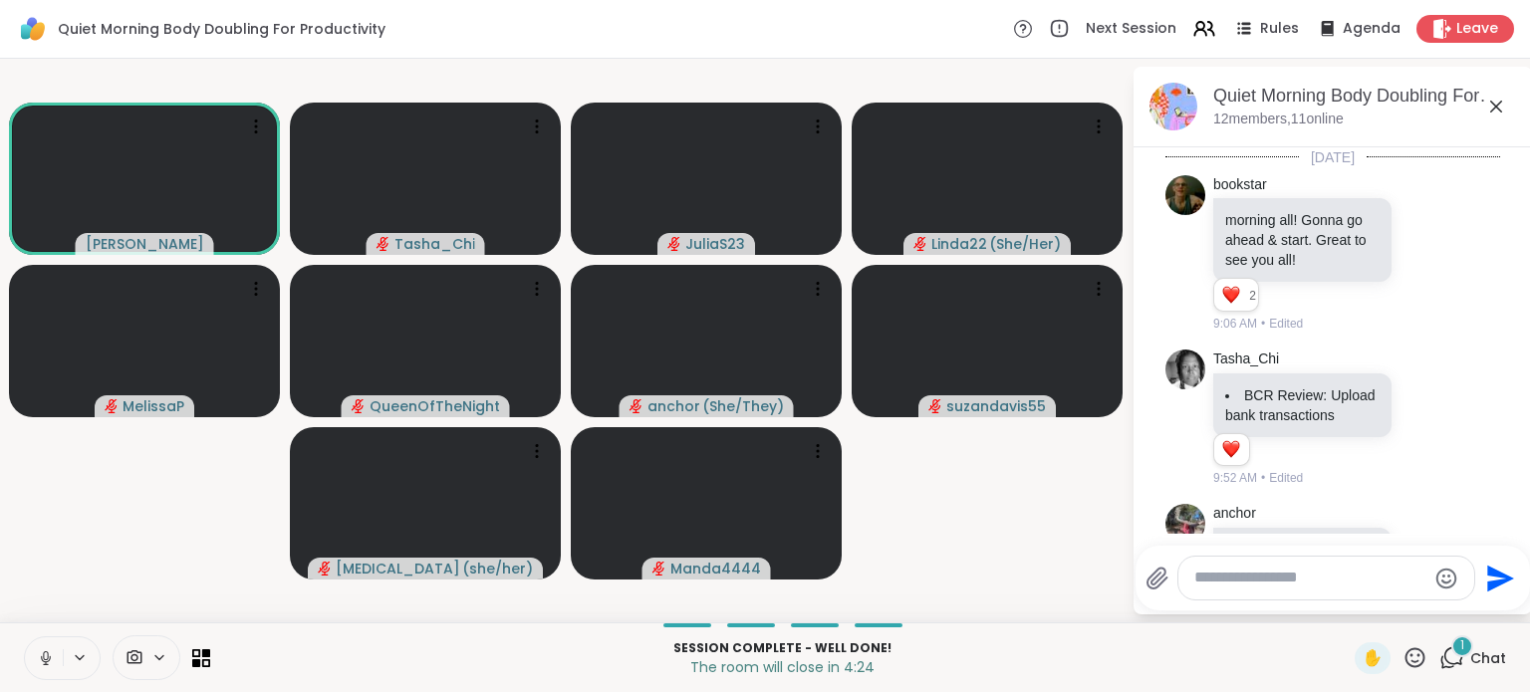
scroll to position [1592, 0]
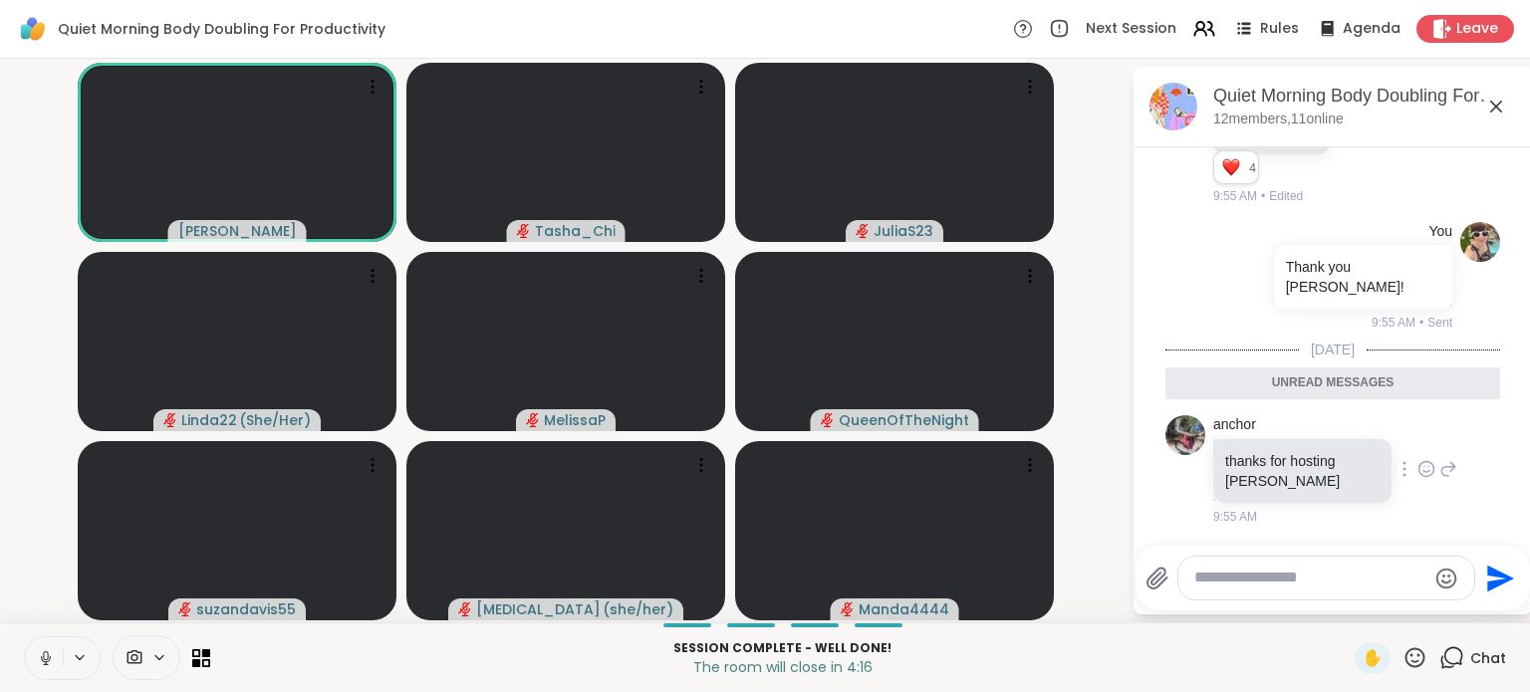
click at [1423, 472] on icon at bounding box center [1426, 472] width 6 height 2
click at [1417, 444] on div "Select Reaction: Heart" at bounding box center [1426, 437] width 18 height 18
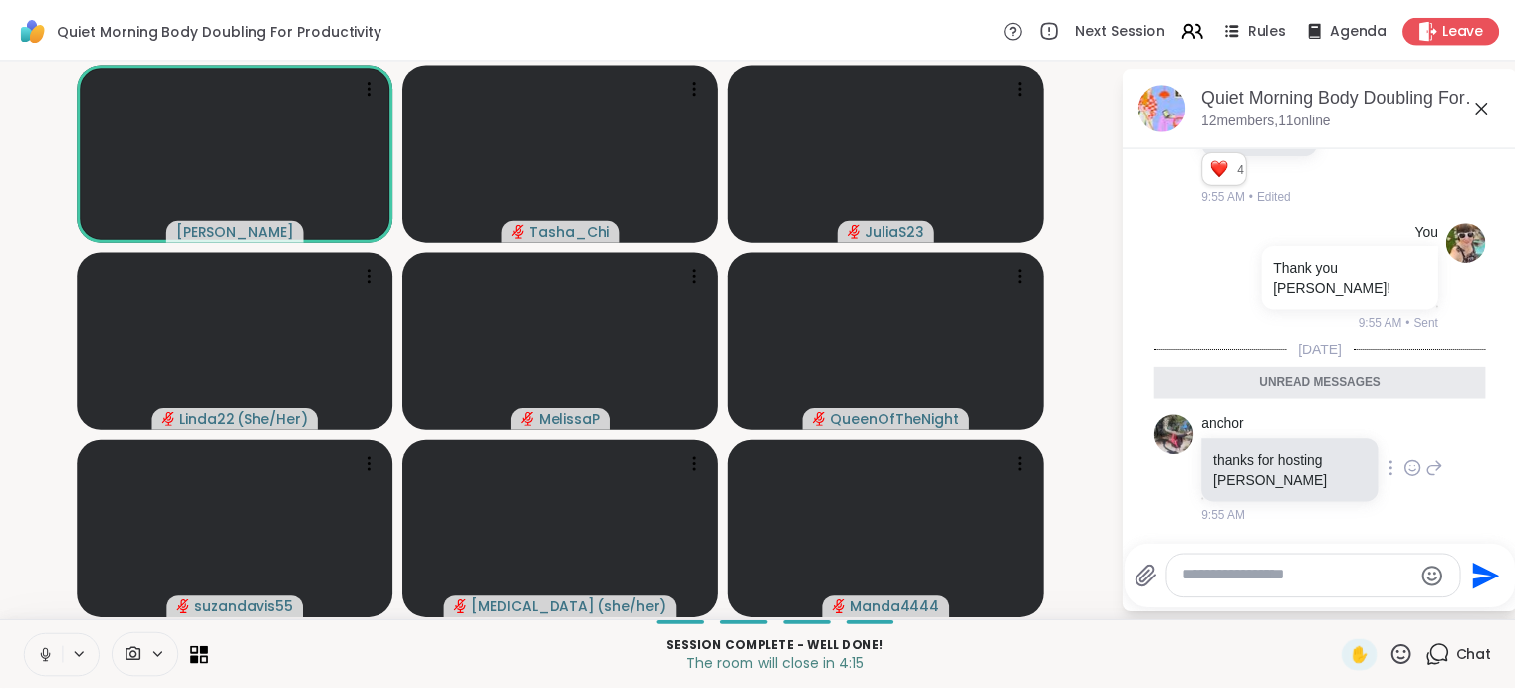
scroll to position [1620, 0]
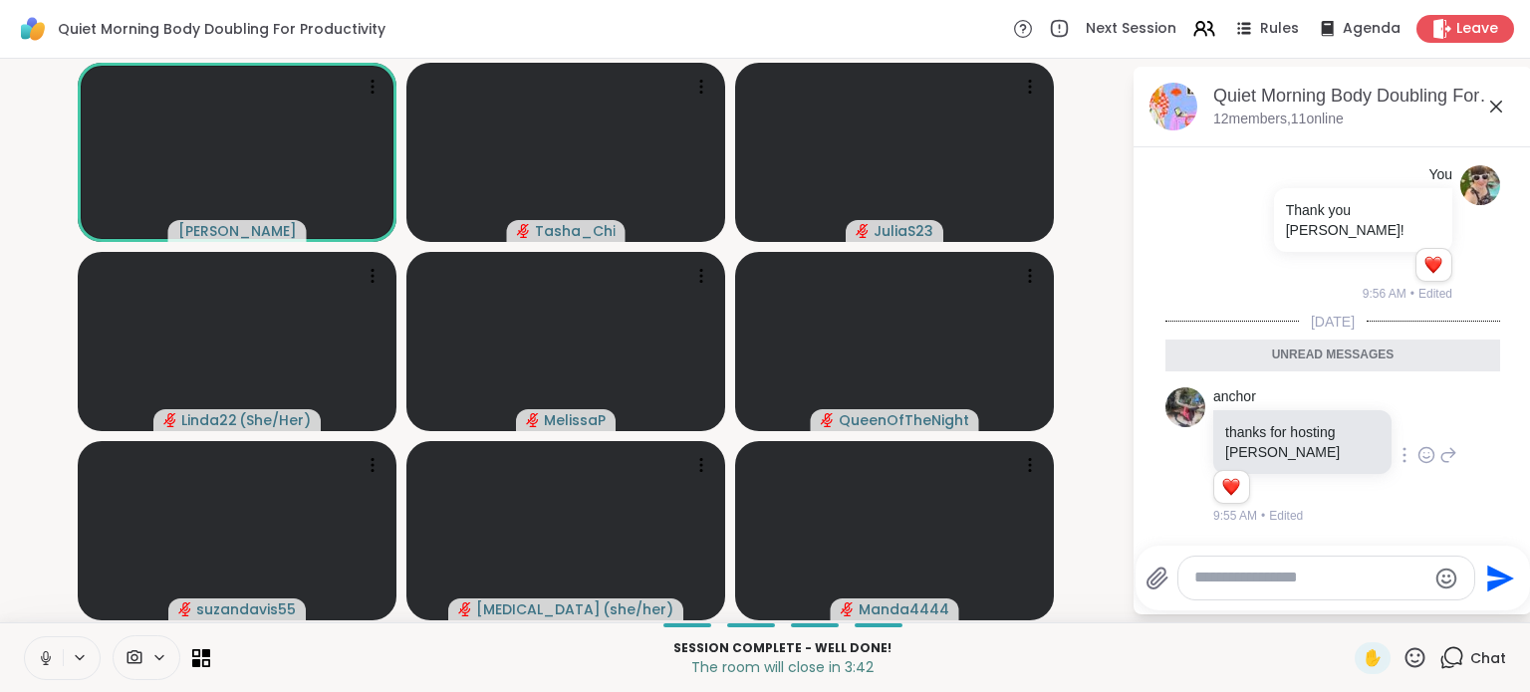
click at [46, 658] on icon at bounding box center [46, 658] width 18 height 18
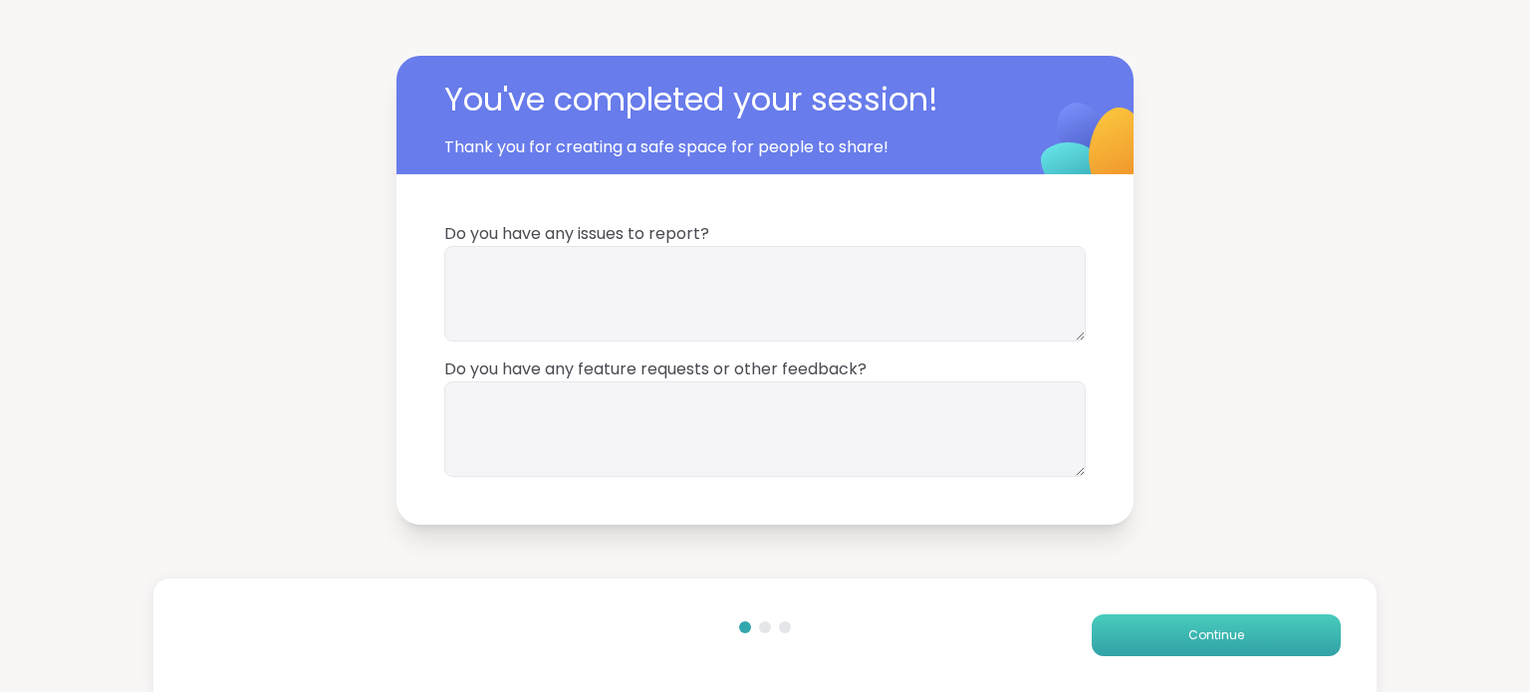
click at [1146, 639] on button "Continue" at bounding box center [1216, 636] width 249 height 42
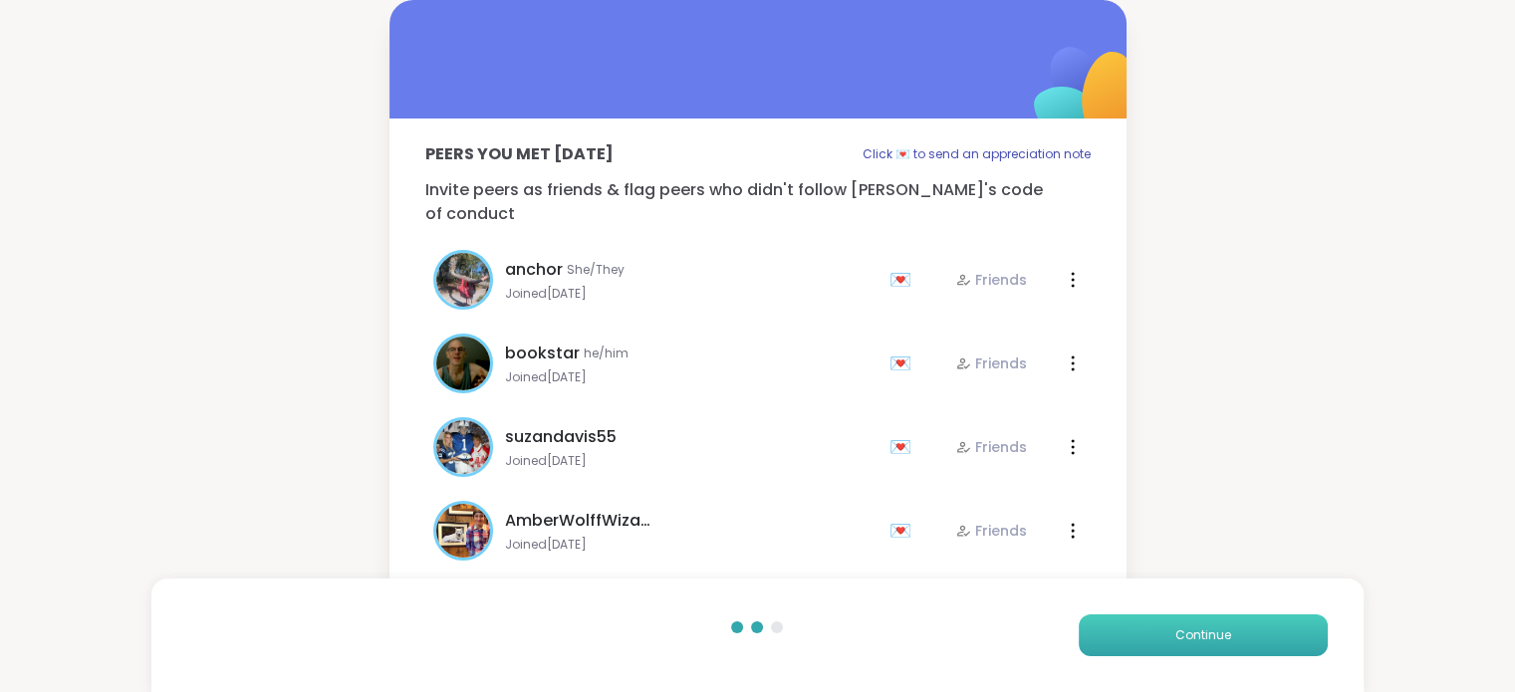
click at [1146, 639] on button "Continue" at bounding box center [1203, 636] width 249 height 42
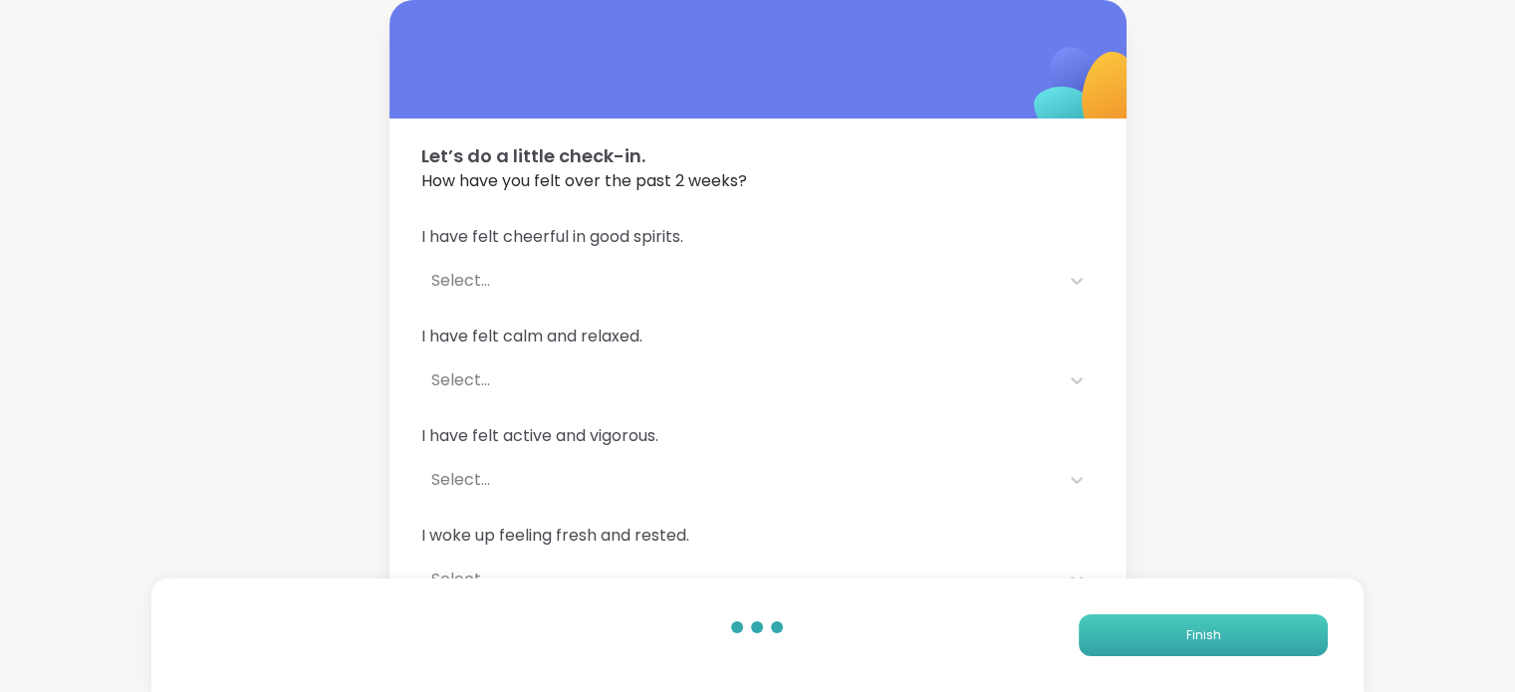
click at [1146, 639] on button "Finish" at bounding box center [1203, 636] width 249 height 42
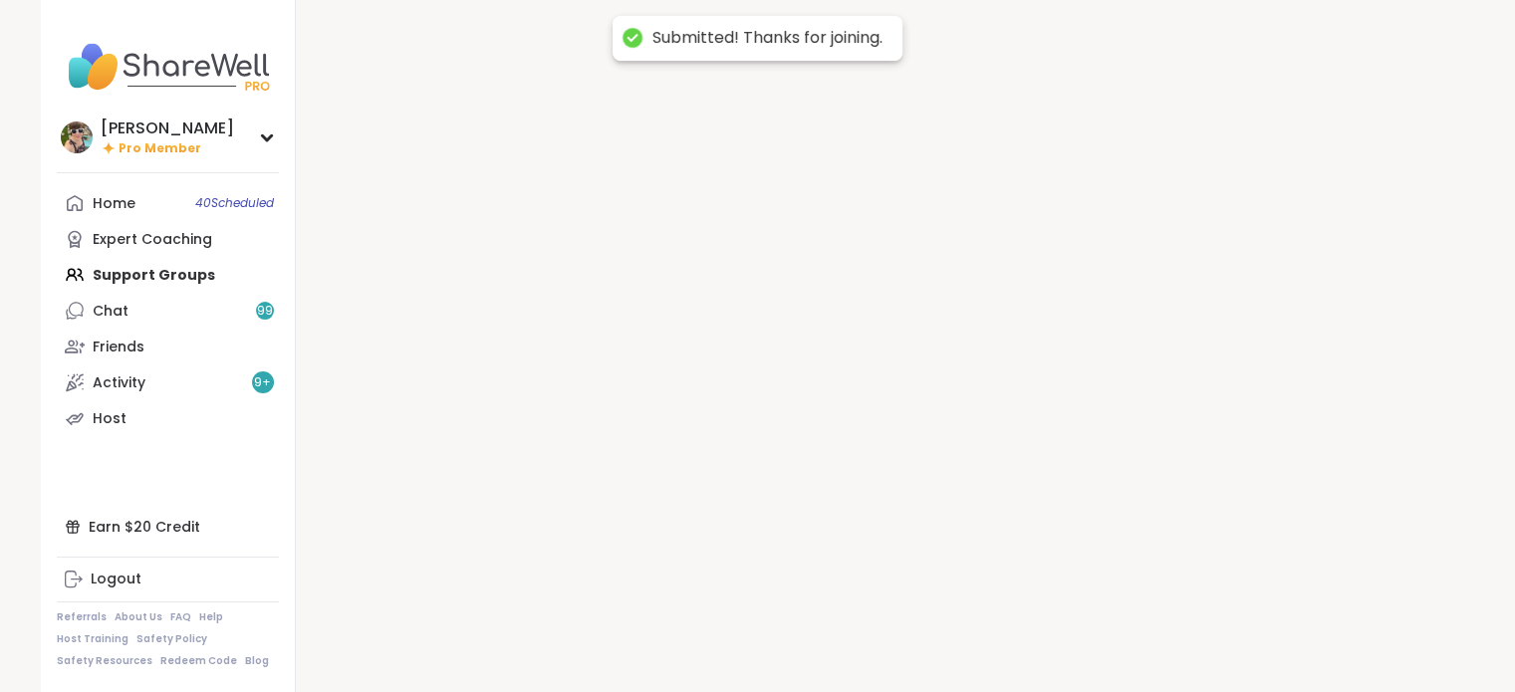
click at [1146, 639] on div at bounding box center [885, 346] width 1179 height 692
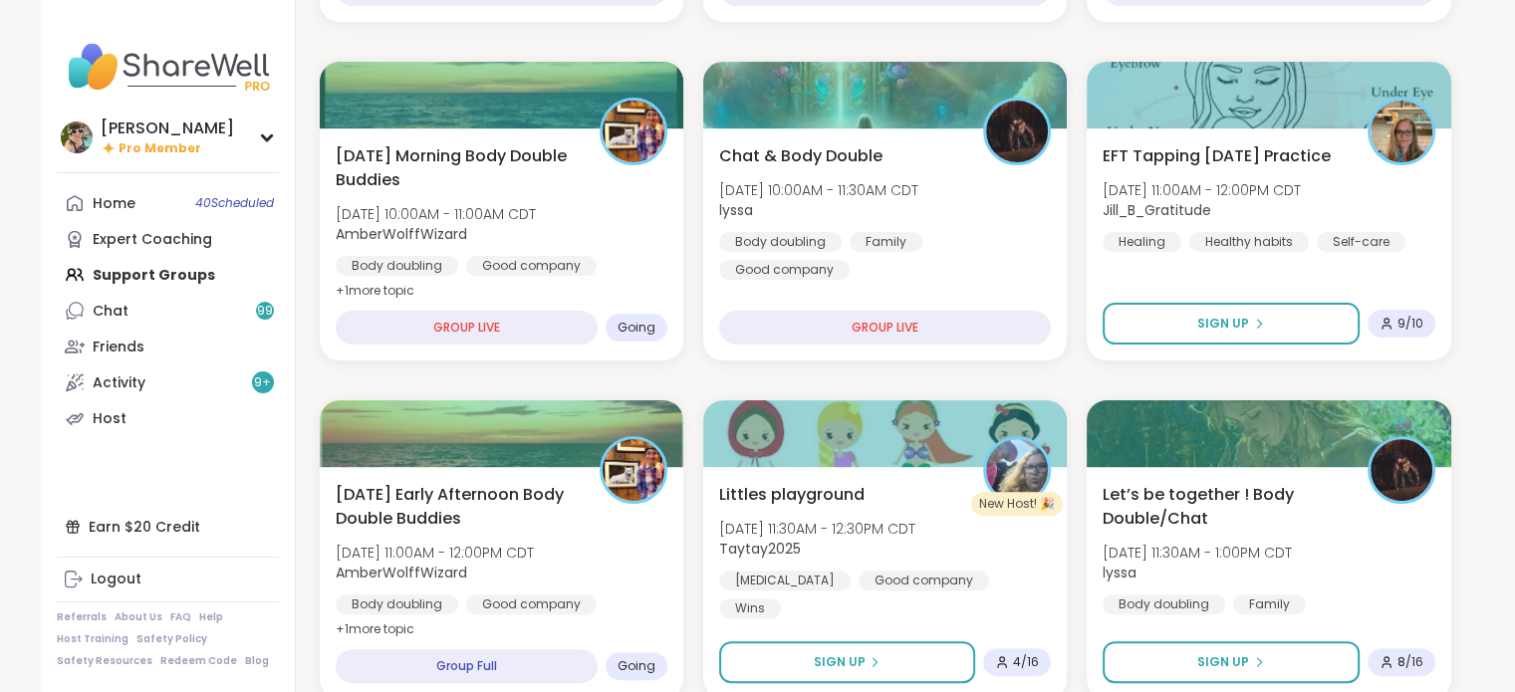
scroll to position [522, 0]
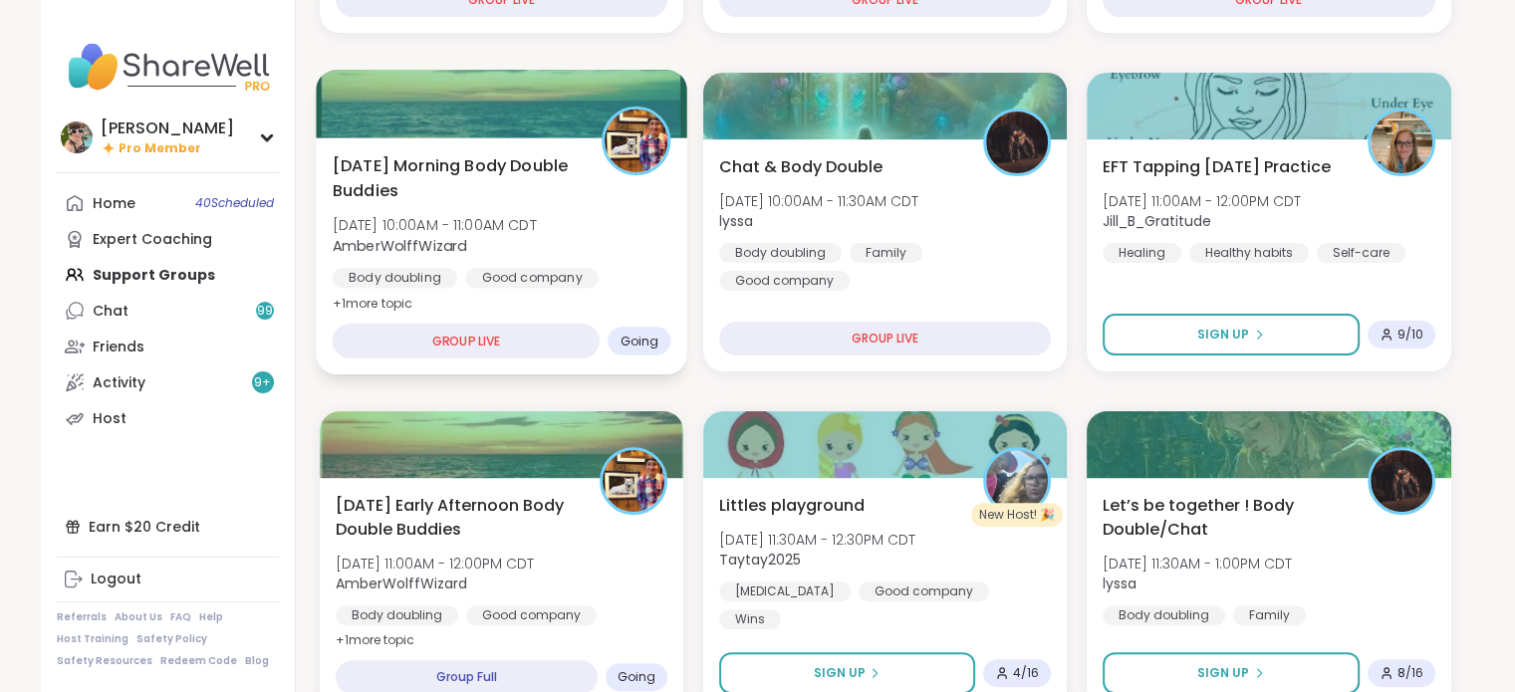
click at [506, 219] on span "[DATE] 10:00AM - 11:00AM CDT" at bounding box center [434, 225] width 204 height 20
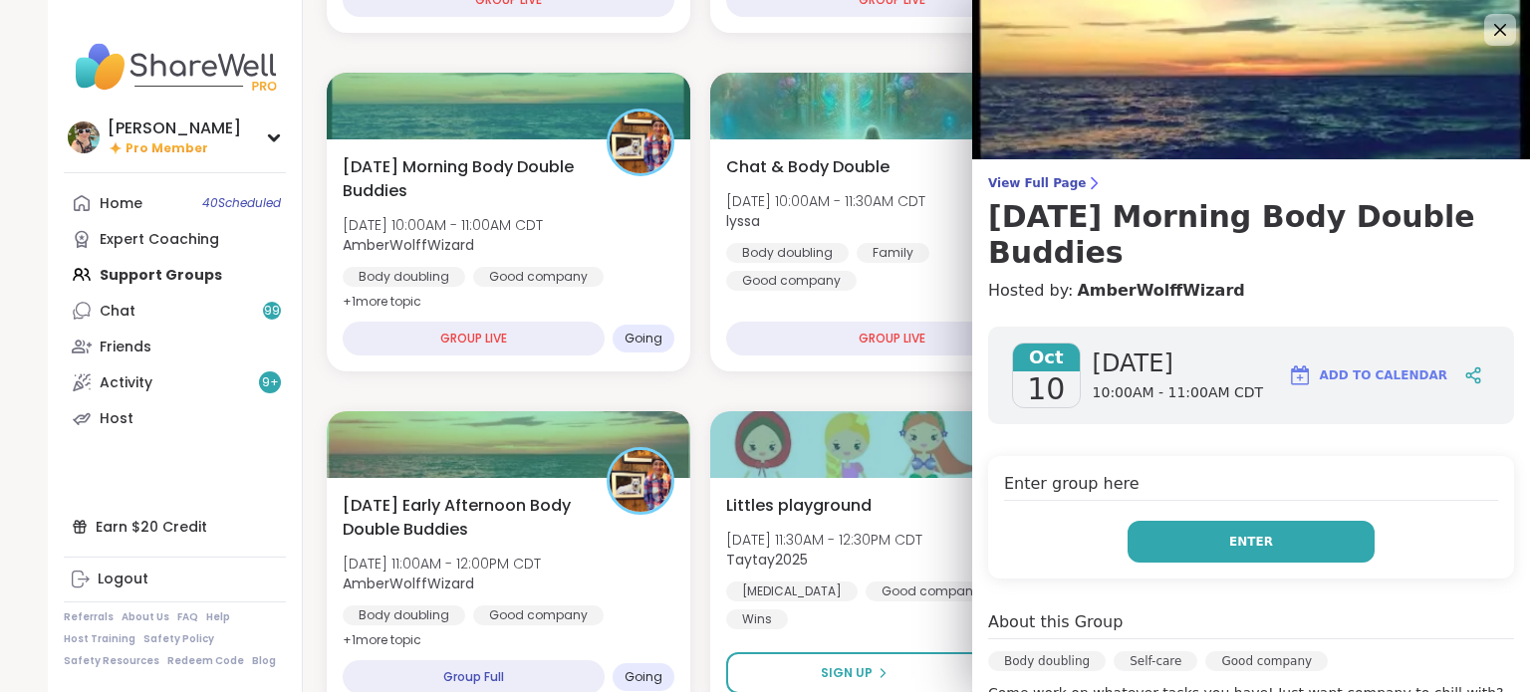
click at [1282, 521] on button "Enter" at bounding box center [1250, 542] width 247 height 42
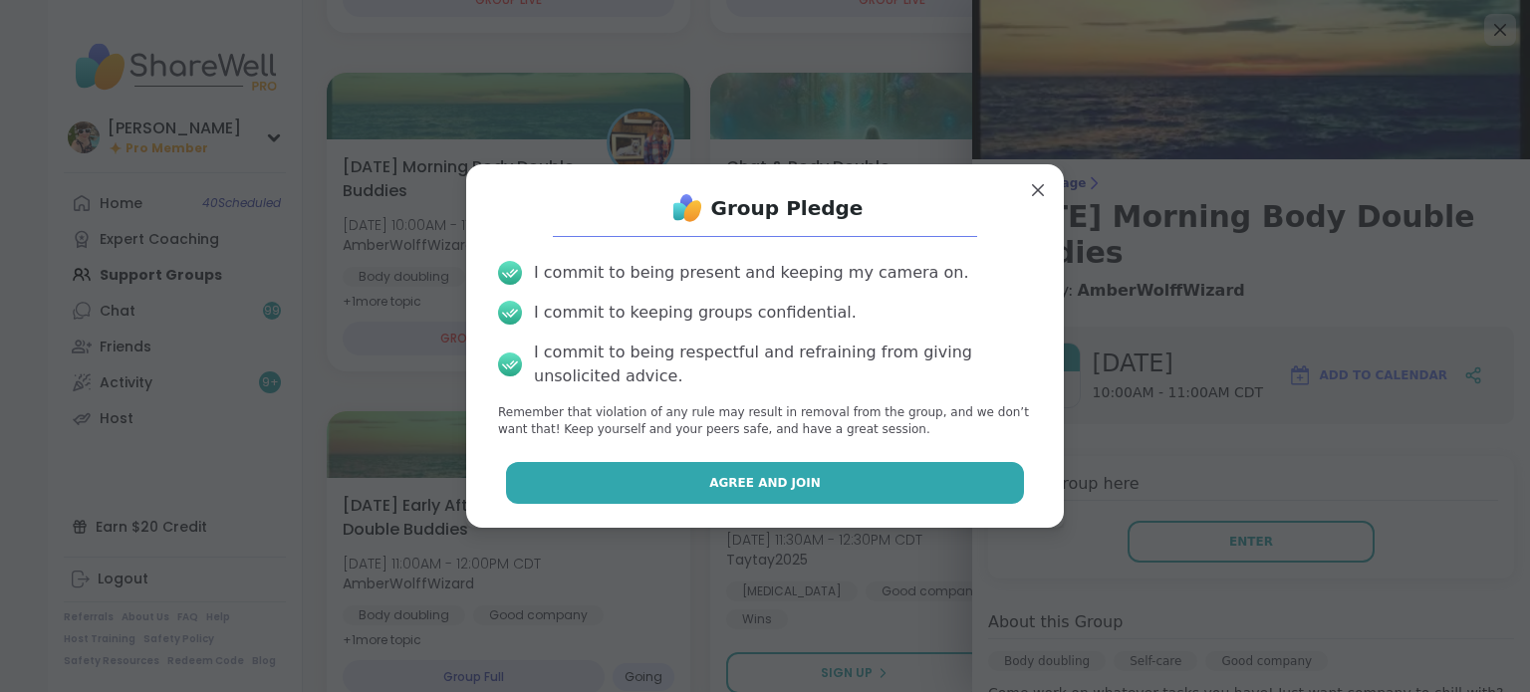
click at [803, 480] on button "Agree and Join" at bounding box center [765, 483] width 519 height 42
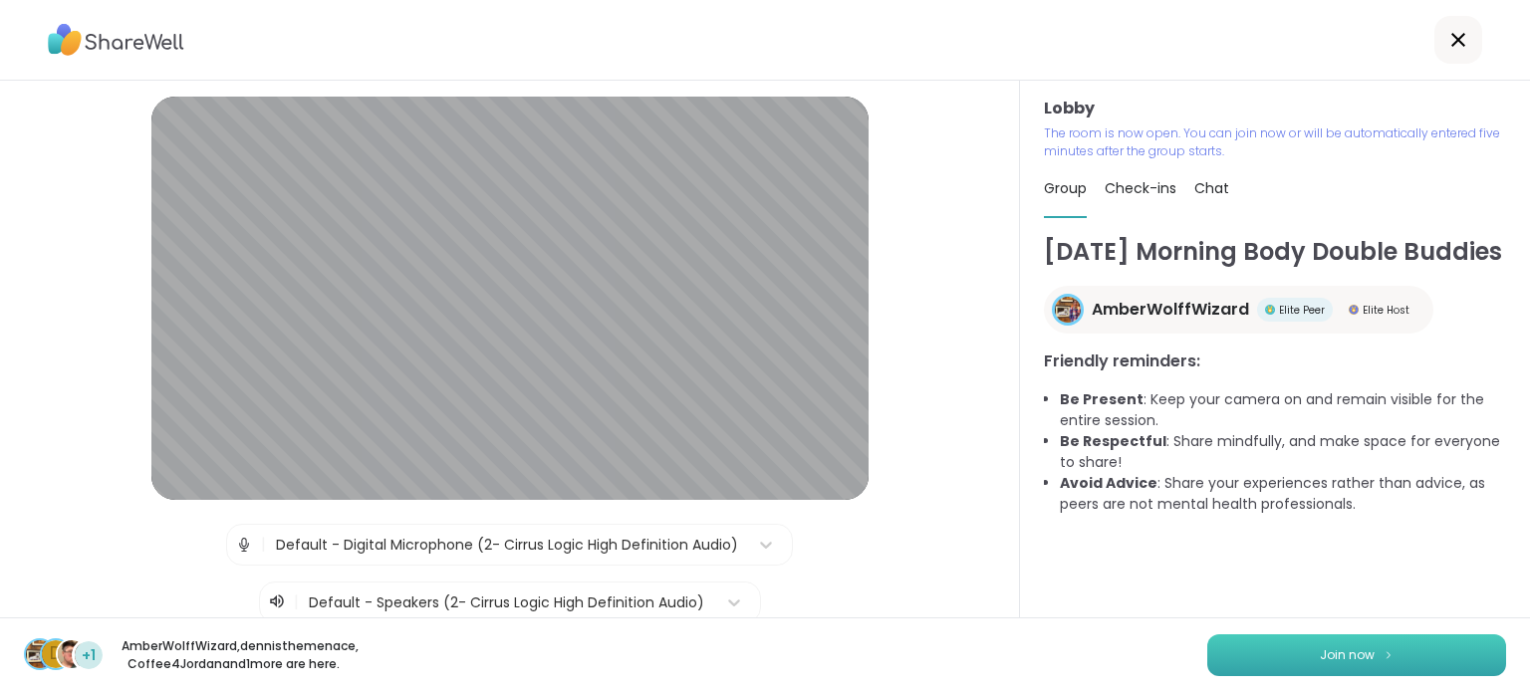
click at [1220, 652] on button "Join now" at bounding box center [1356, 655] width 299 height 42
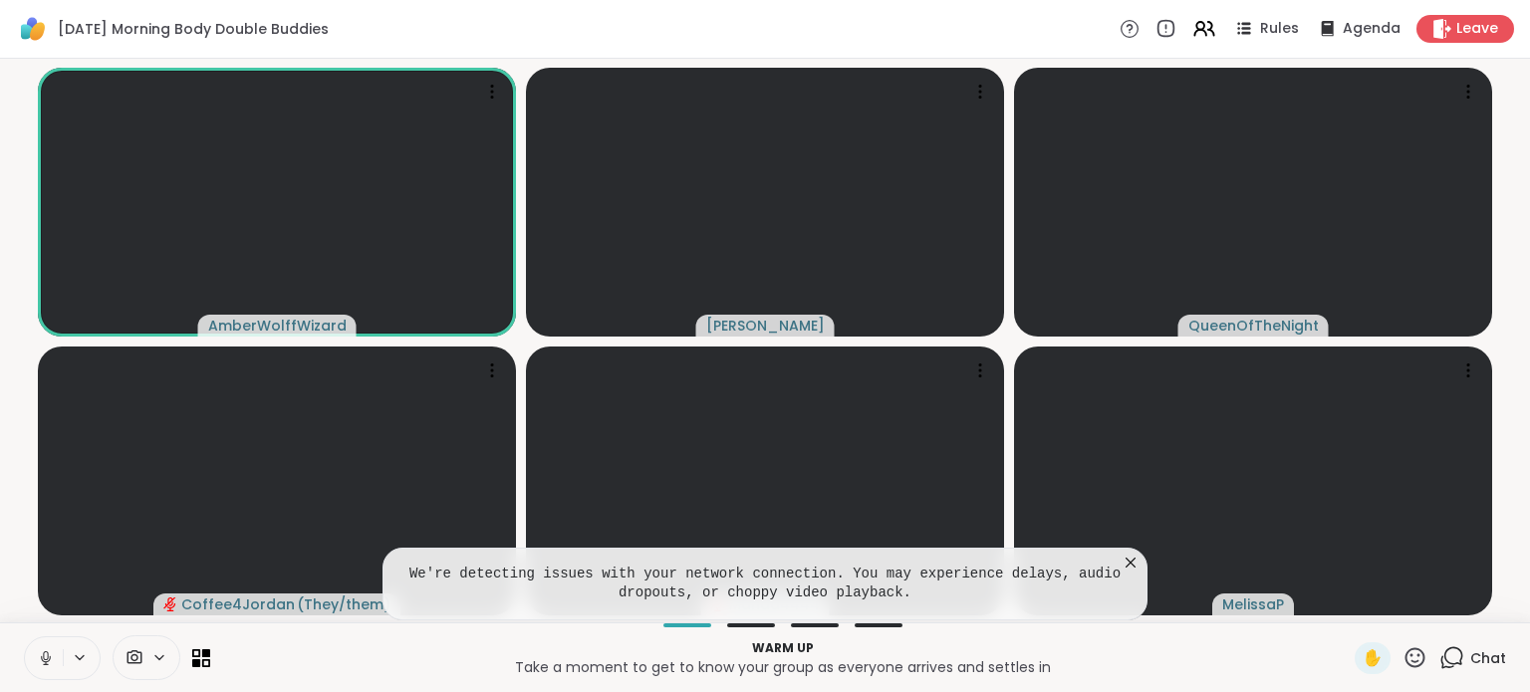
click at [1129, 565] on icon at bounding box center [1130, 563] width 10 height 10
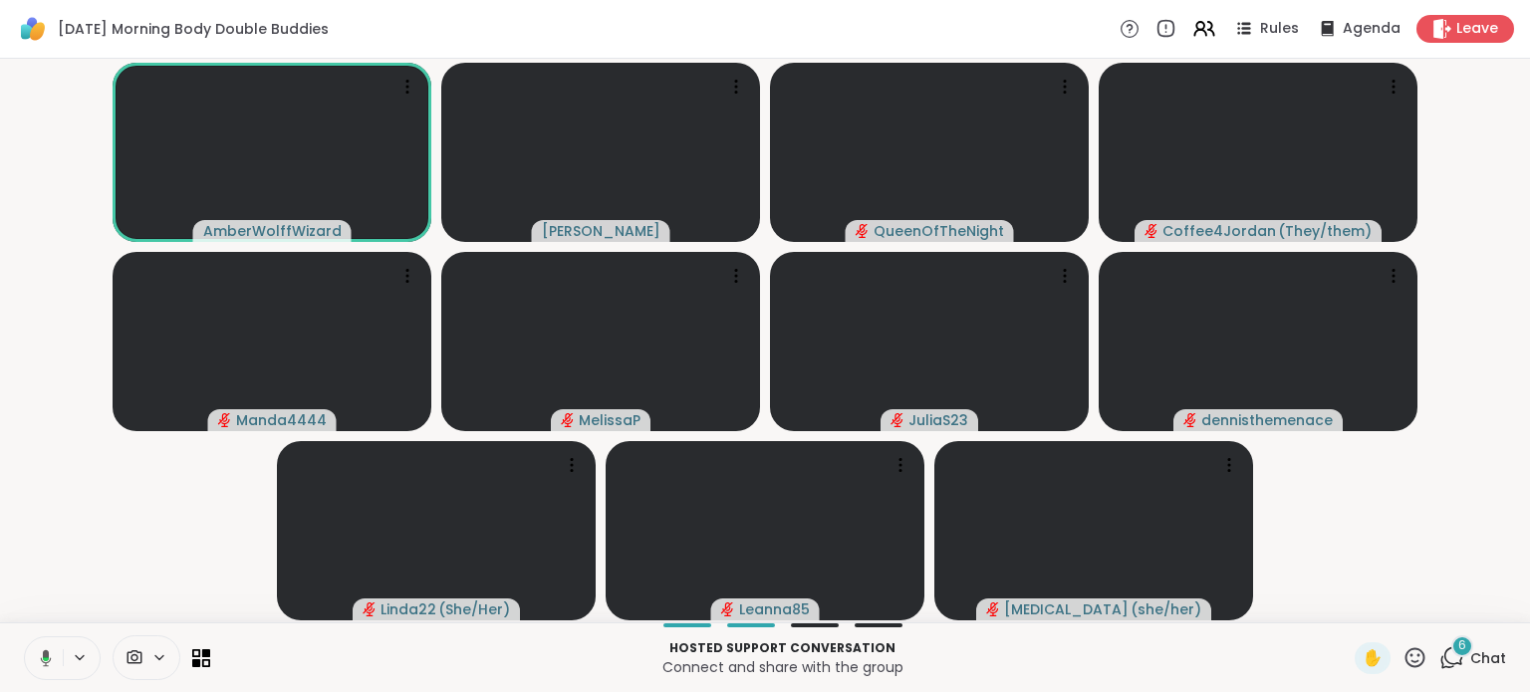
click at [41, 666] on icon at bounding box center [43, 658] width 18 height 18
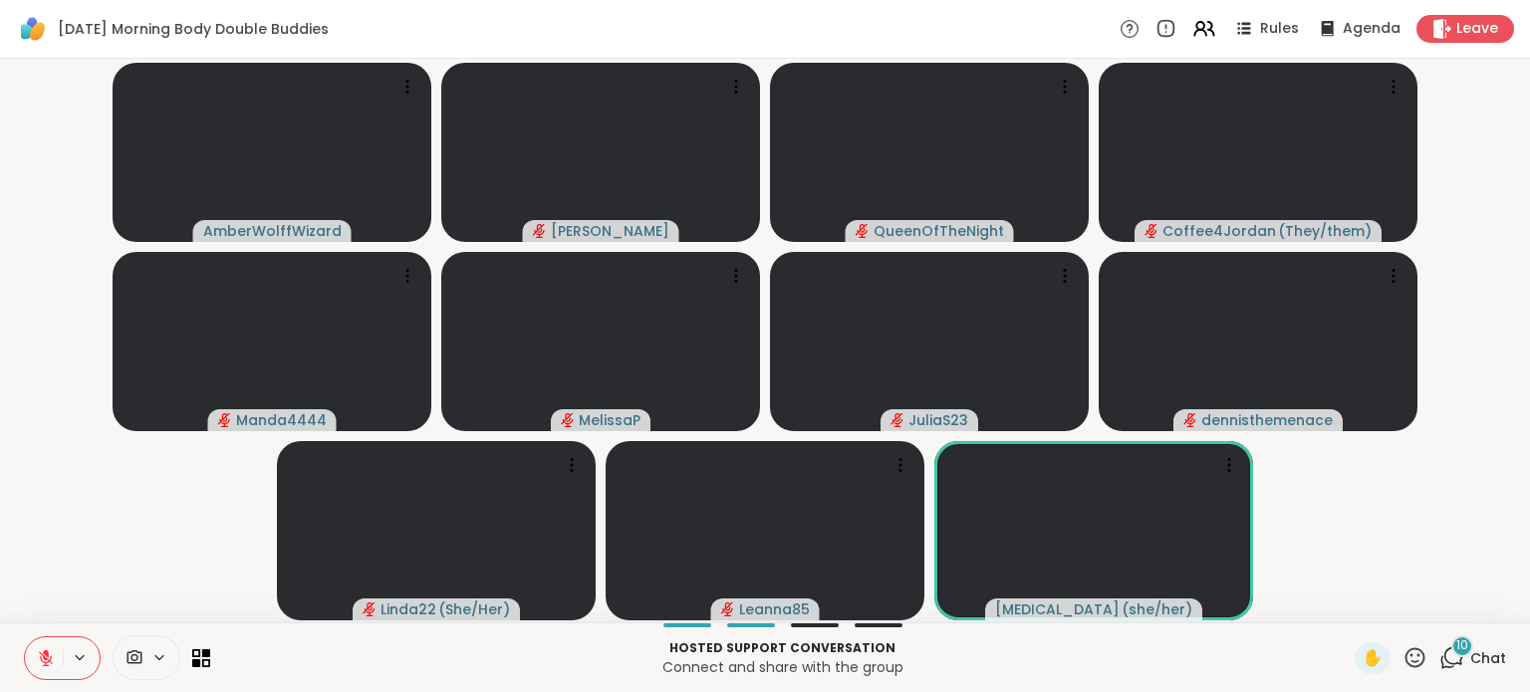
click at [1472, 649] on span "Chat" at bounding box center [1488, 658] width 36 height 20
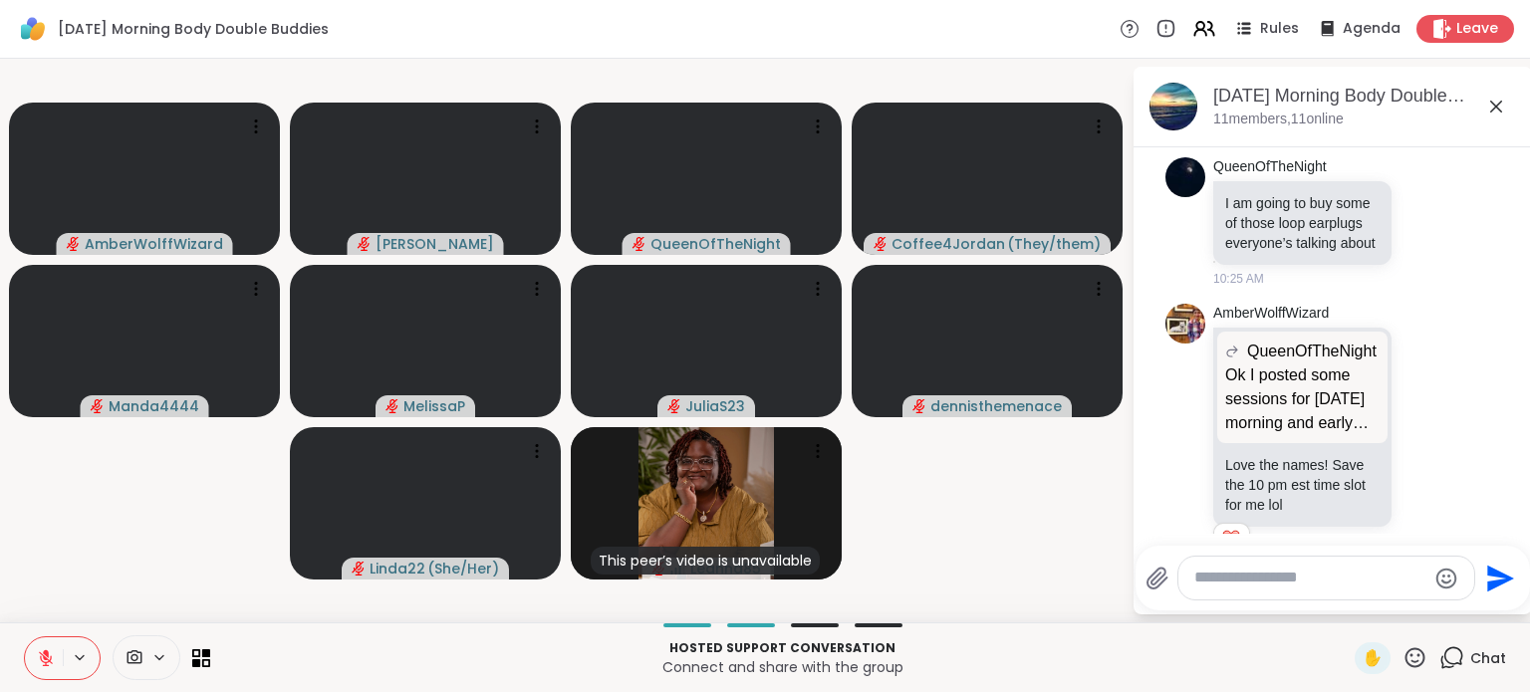
scroll to position [3162, 0]
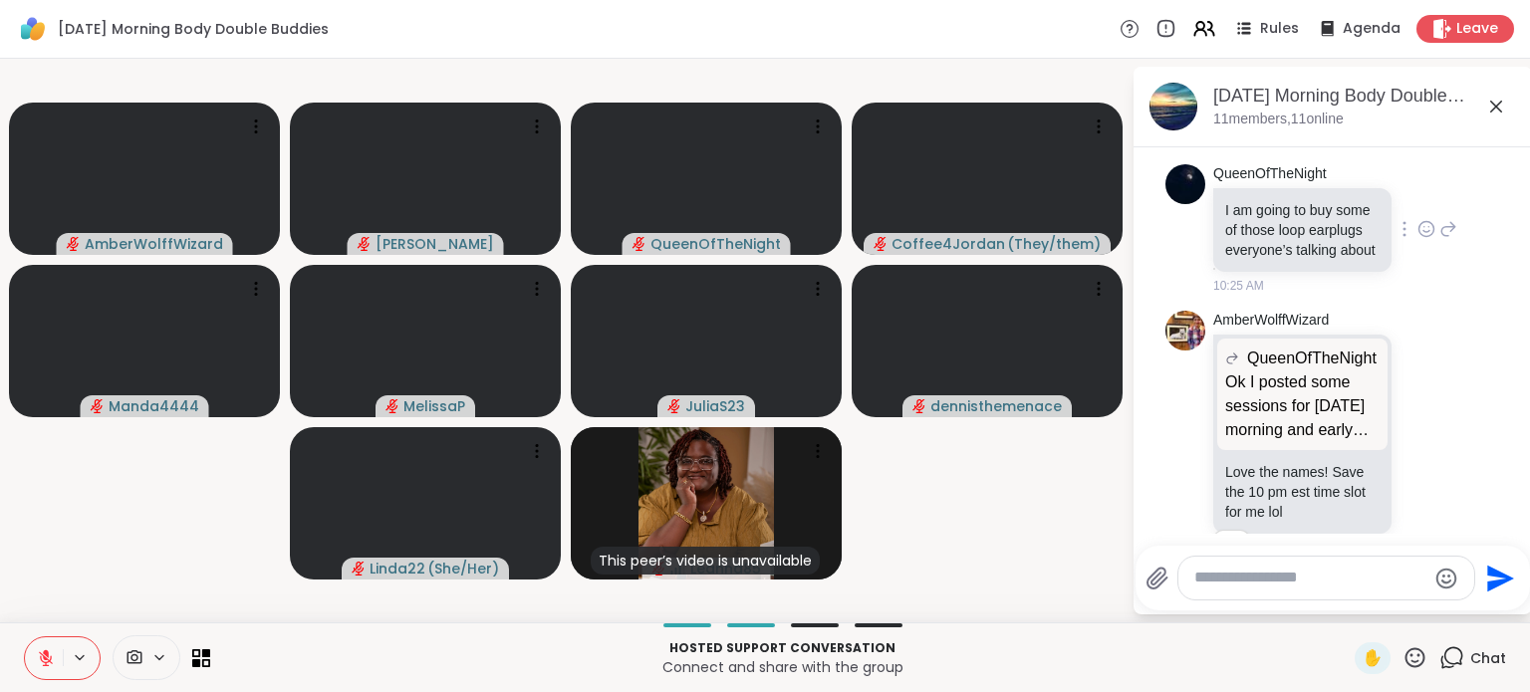
click at [1442, 236] on icon at bounding box center [1449, 229] width 14 height 14
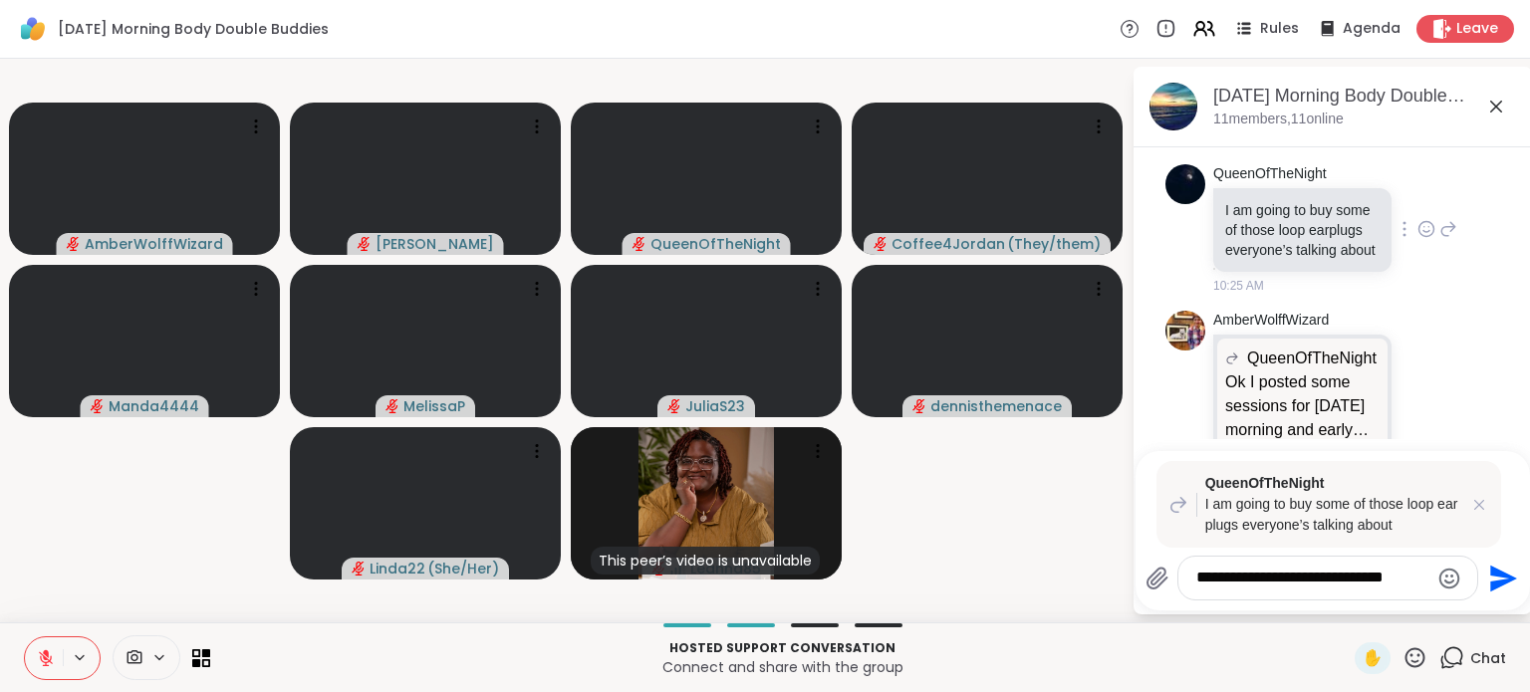
type textarea "**********"
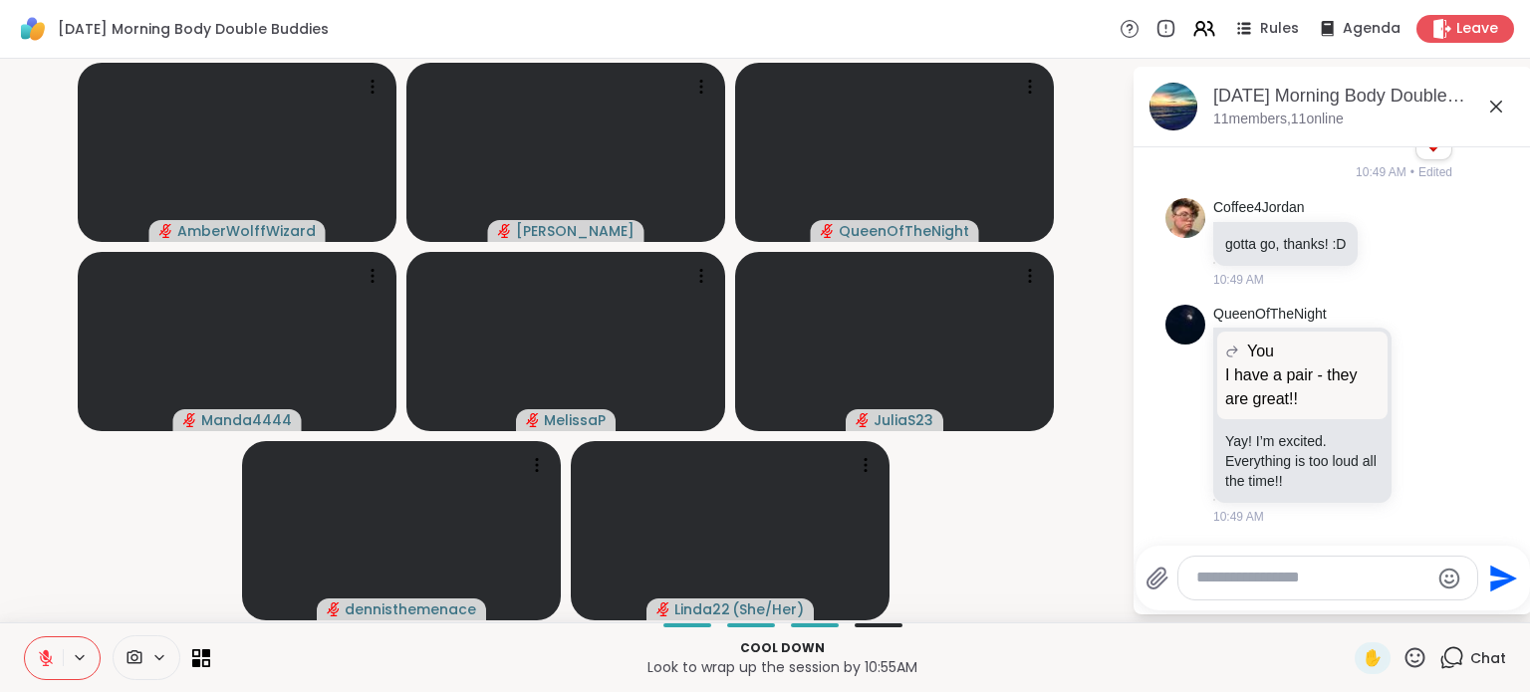
scroll to position [4510, 0]
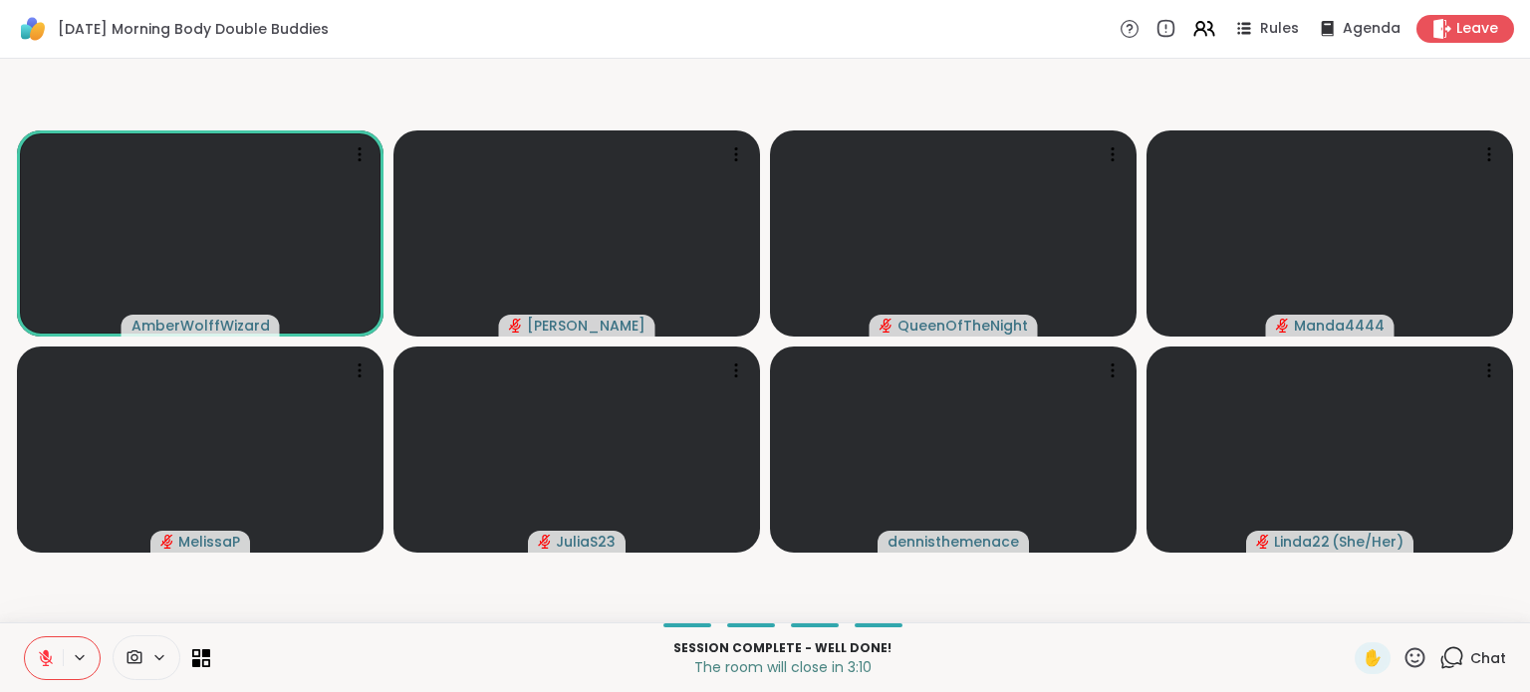
click at [47, 658] on icon at bounding box center [46, 658] width 14 height 14
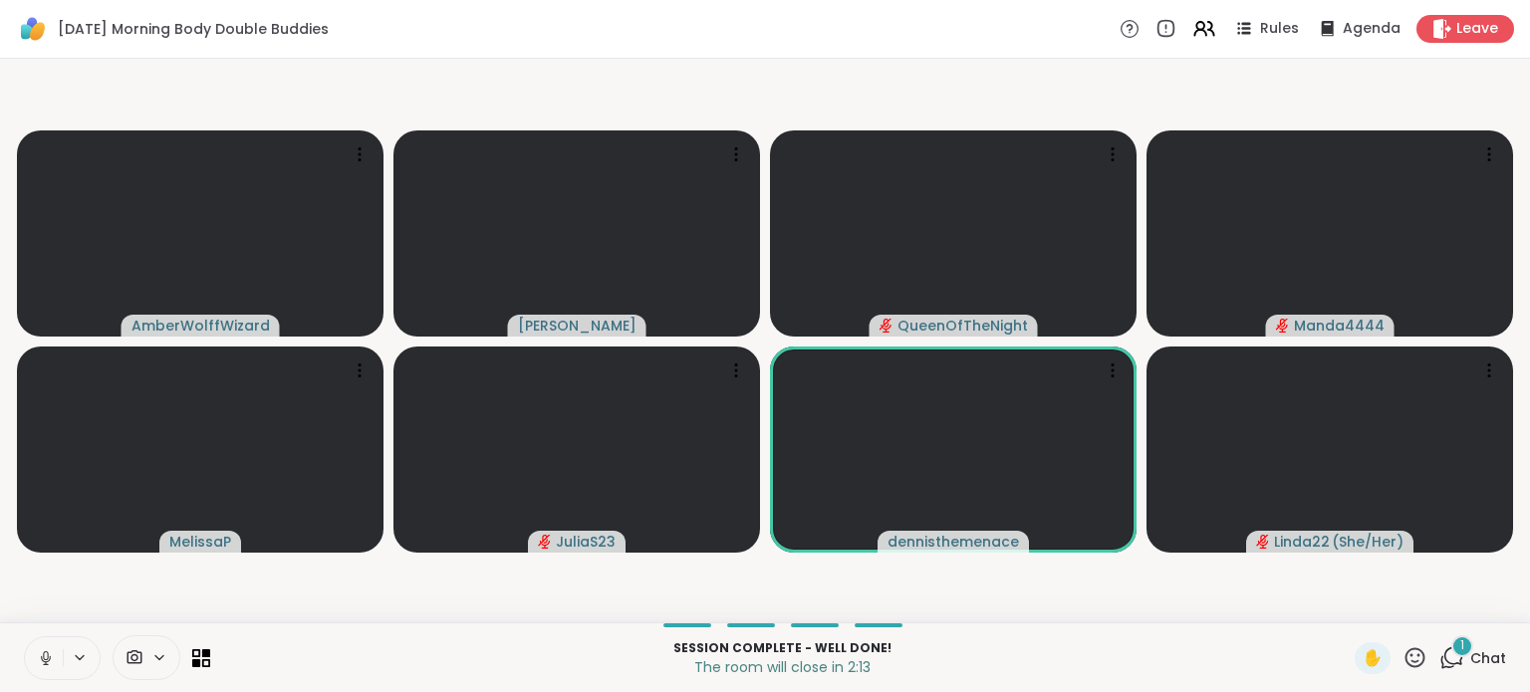
click at [1455, 653] on div "1" at bounding box center [1462, 646] width 22 height 22
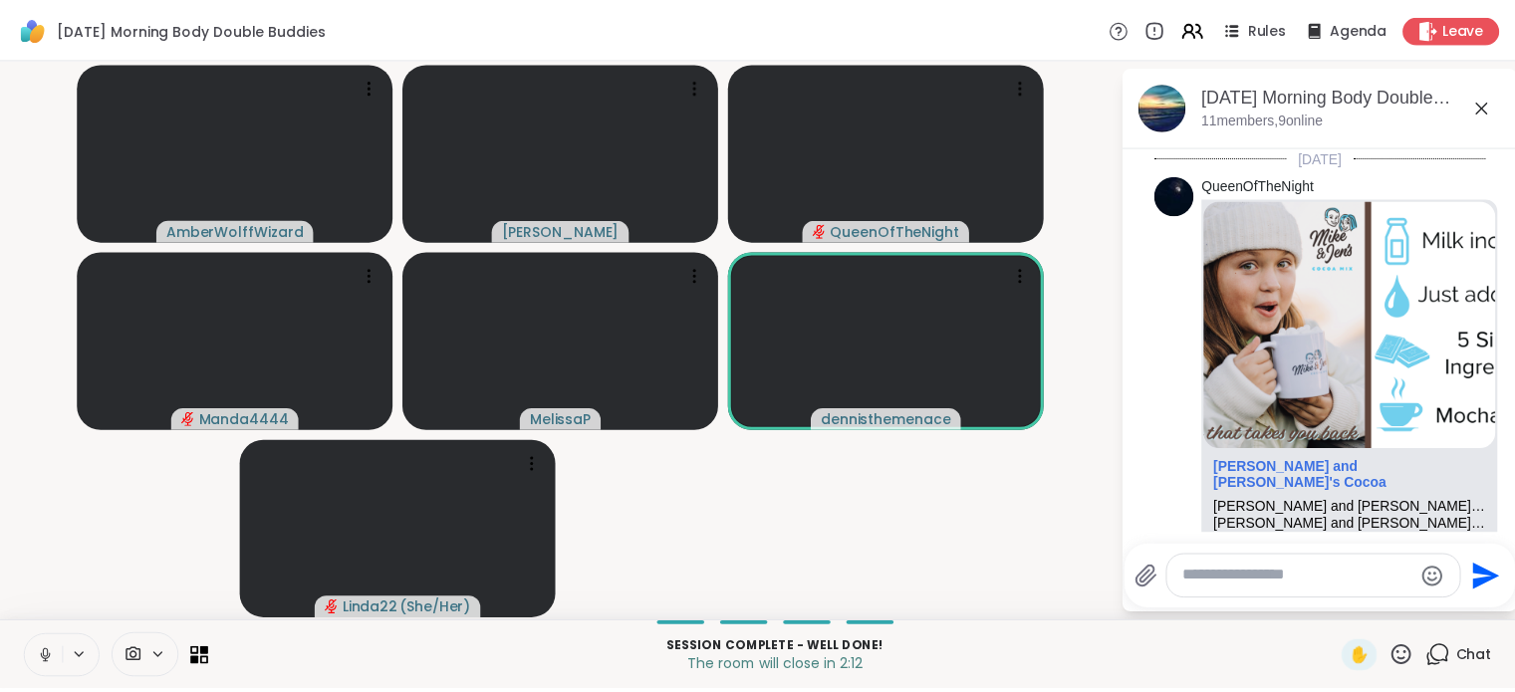
scroll to position [4732, 0]
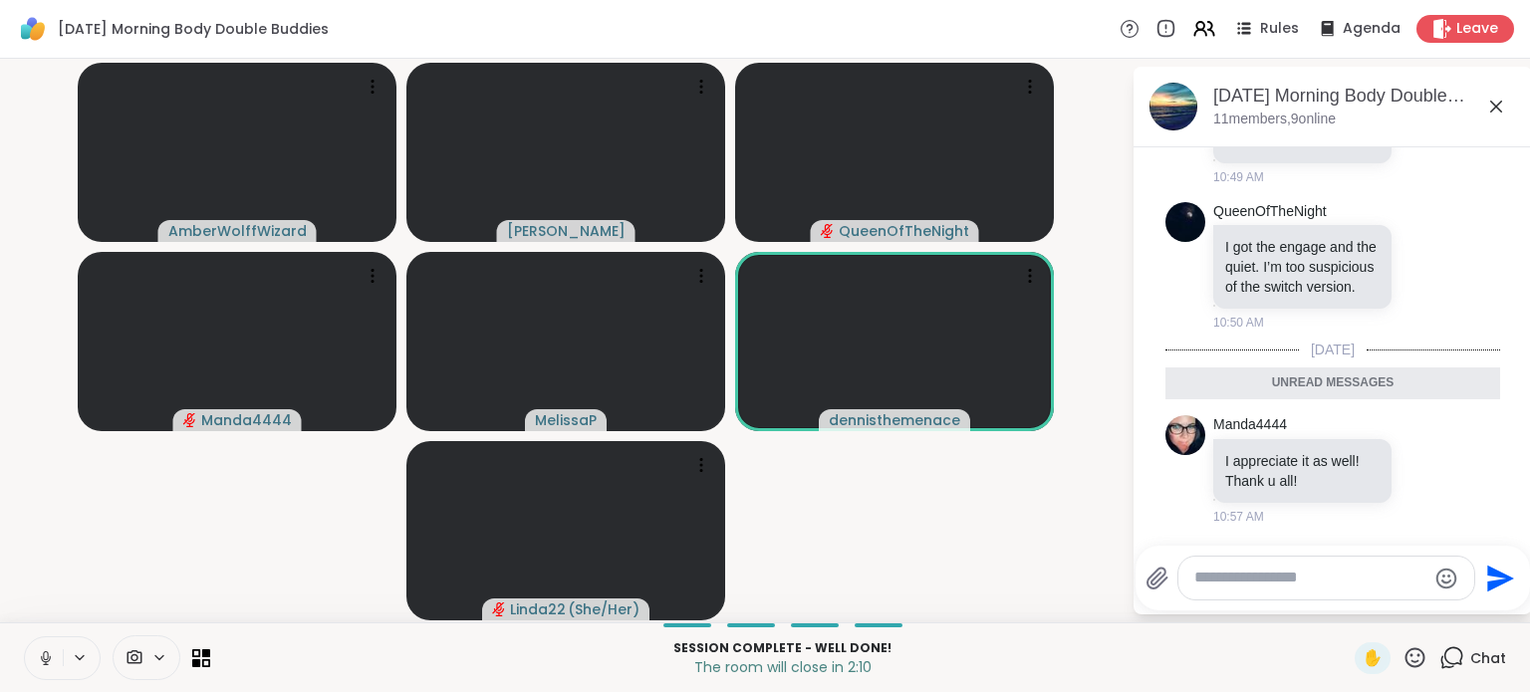
click at [1494, 103] on icon at bounding box center [1496, 107] width 24 height 24
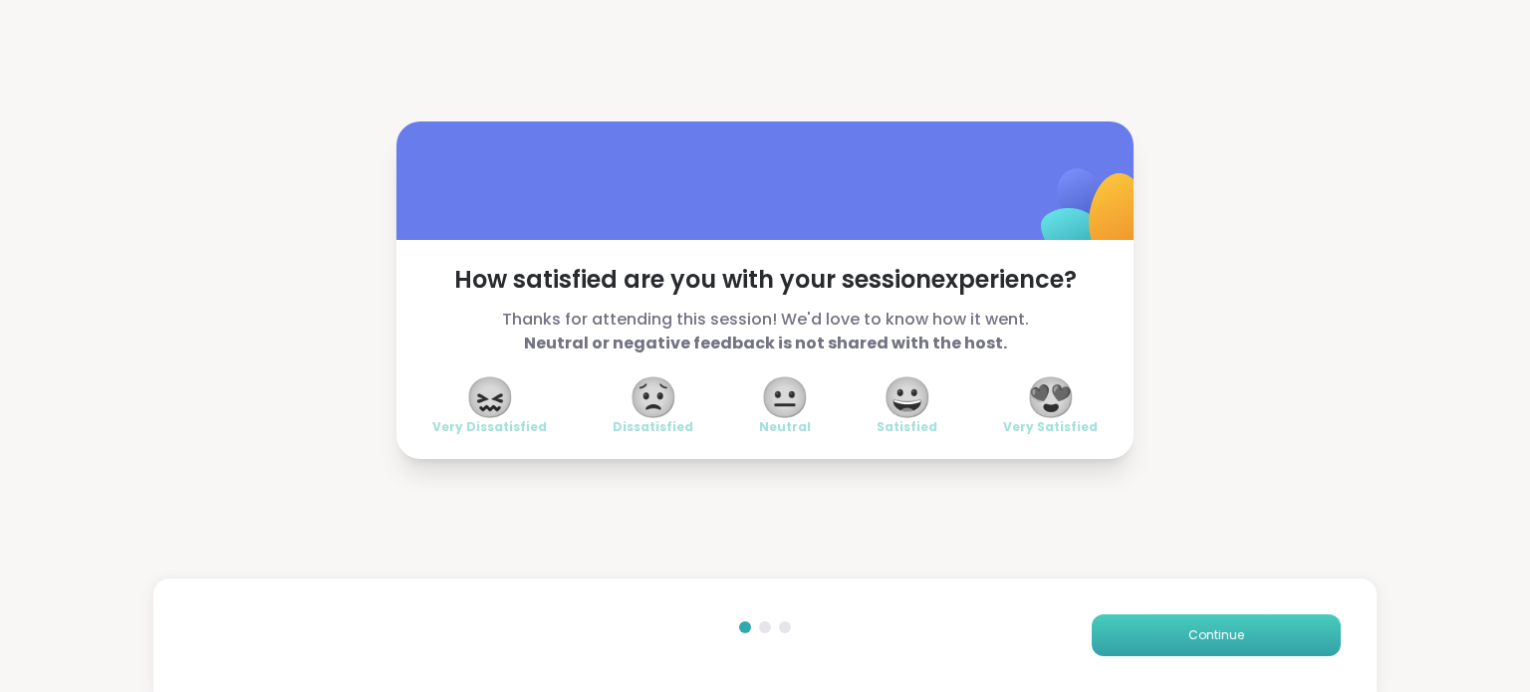
click at [1188, 637] on span "Continue" at bounding box center [1216, 635] width 56 height 18
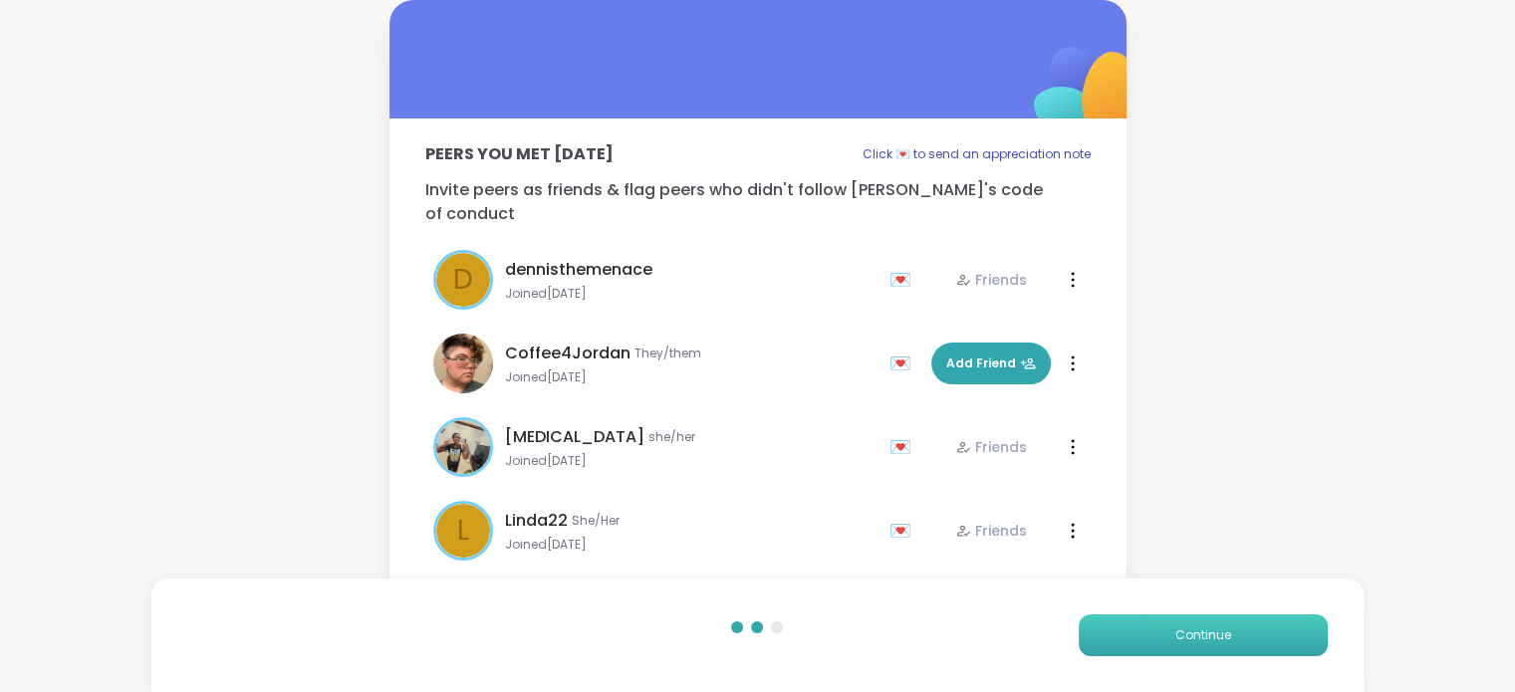
click at [1186, 637] on span "Continue" at bounding box center [1203, 635] width 56 height 18
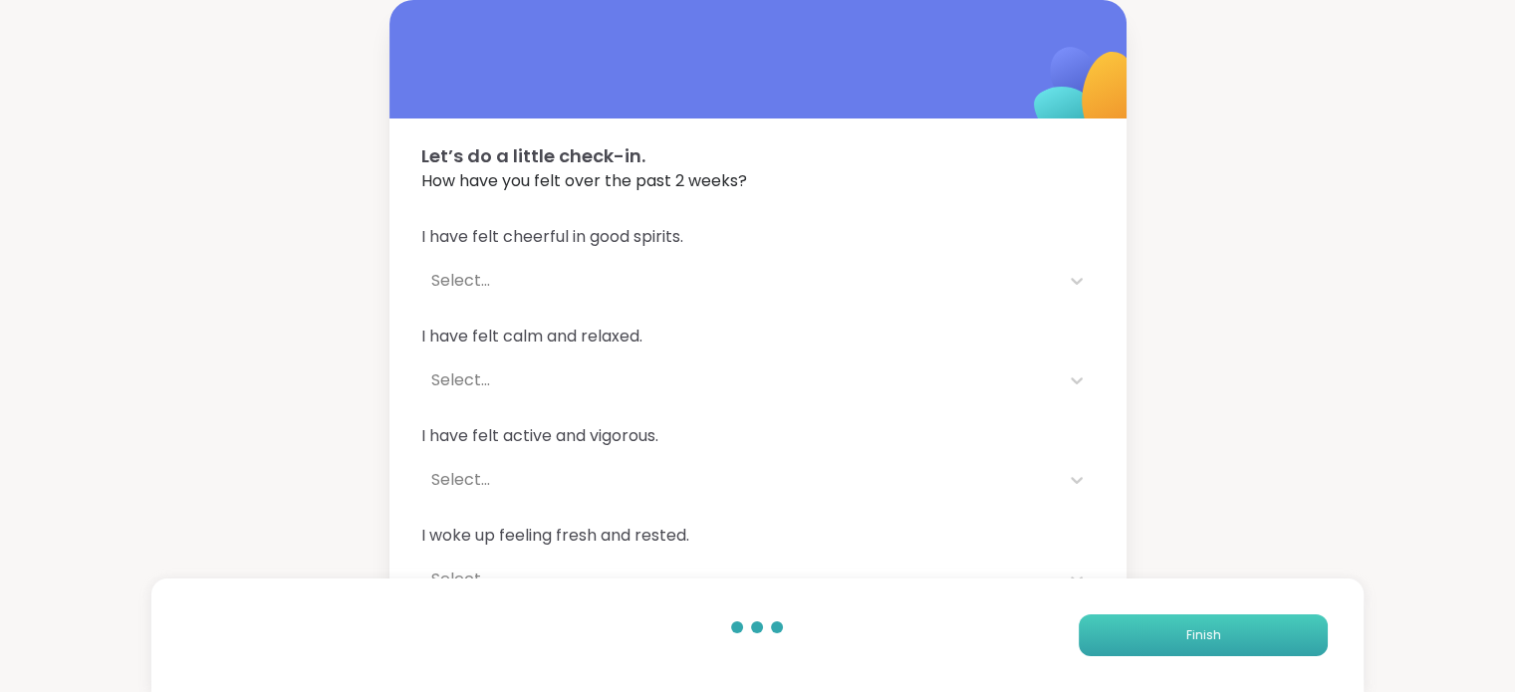
click at [1186, 637] on span "Finish" at bounding box center [1202, 635] width 35 height 18
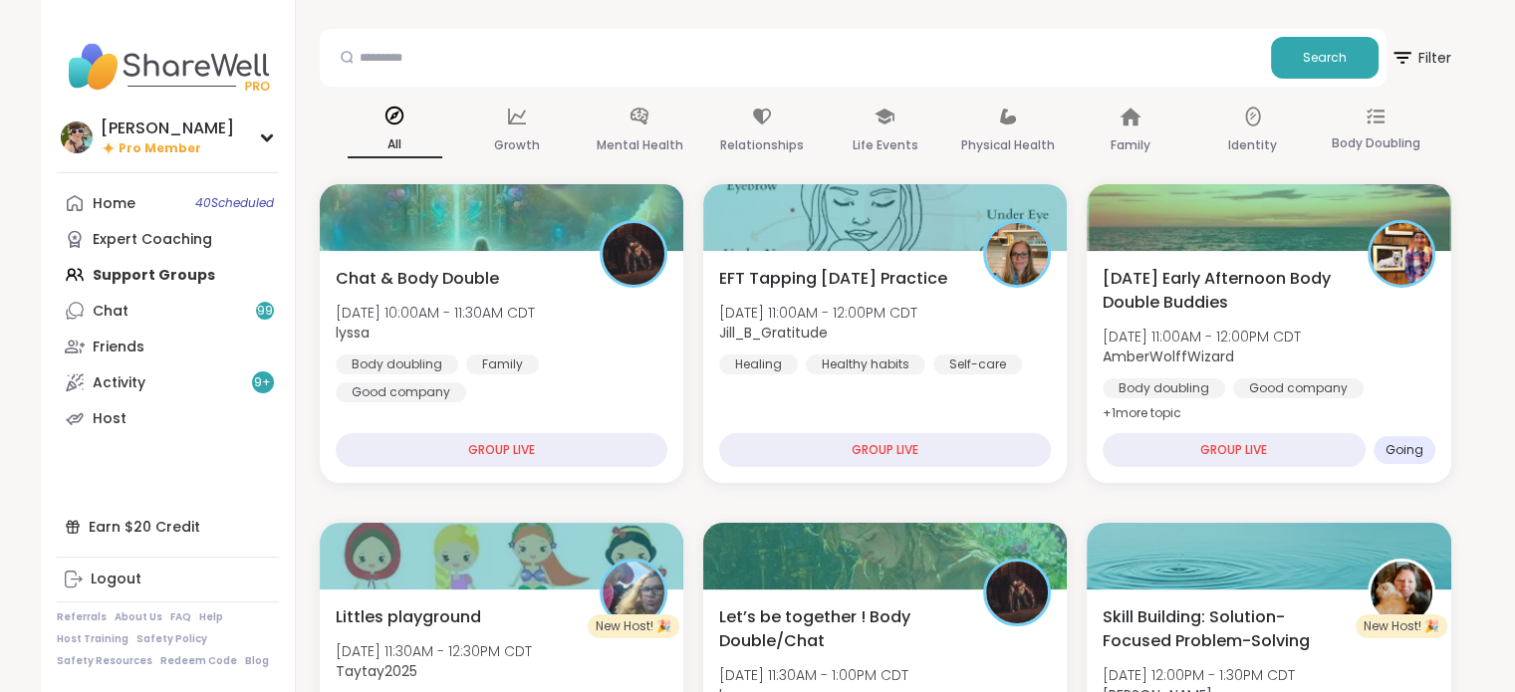
scroll to position [71, 0]
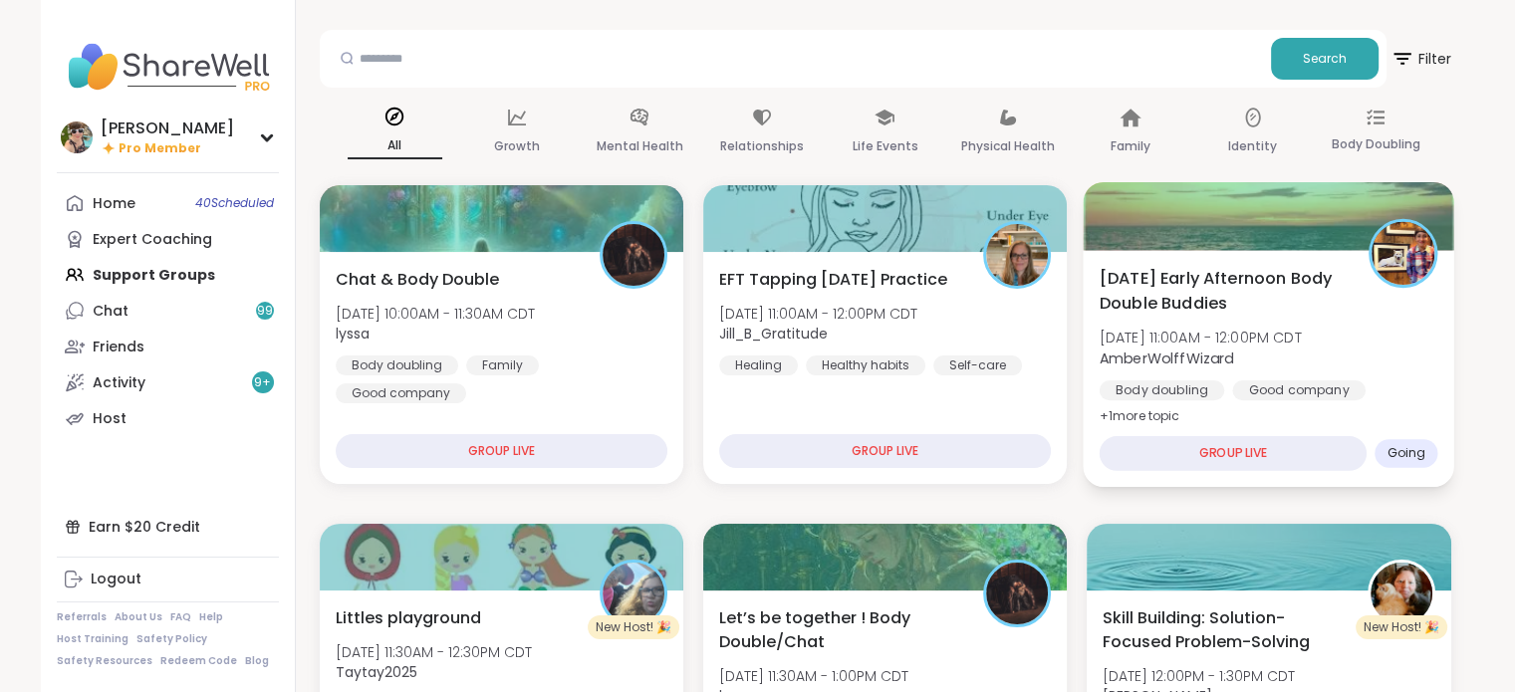
click at [1217, 317] on div "[DATE] Early Afternoon Body Double Buddies [DATE] 11:00AM - 12:00PM CDT AmberWo…" at bounding box center [1269, 347] width 339 height 162
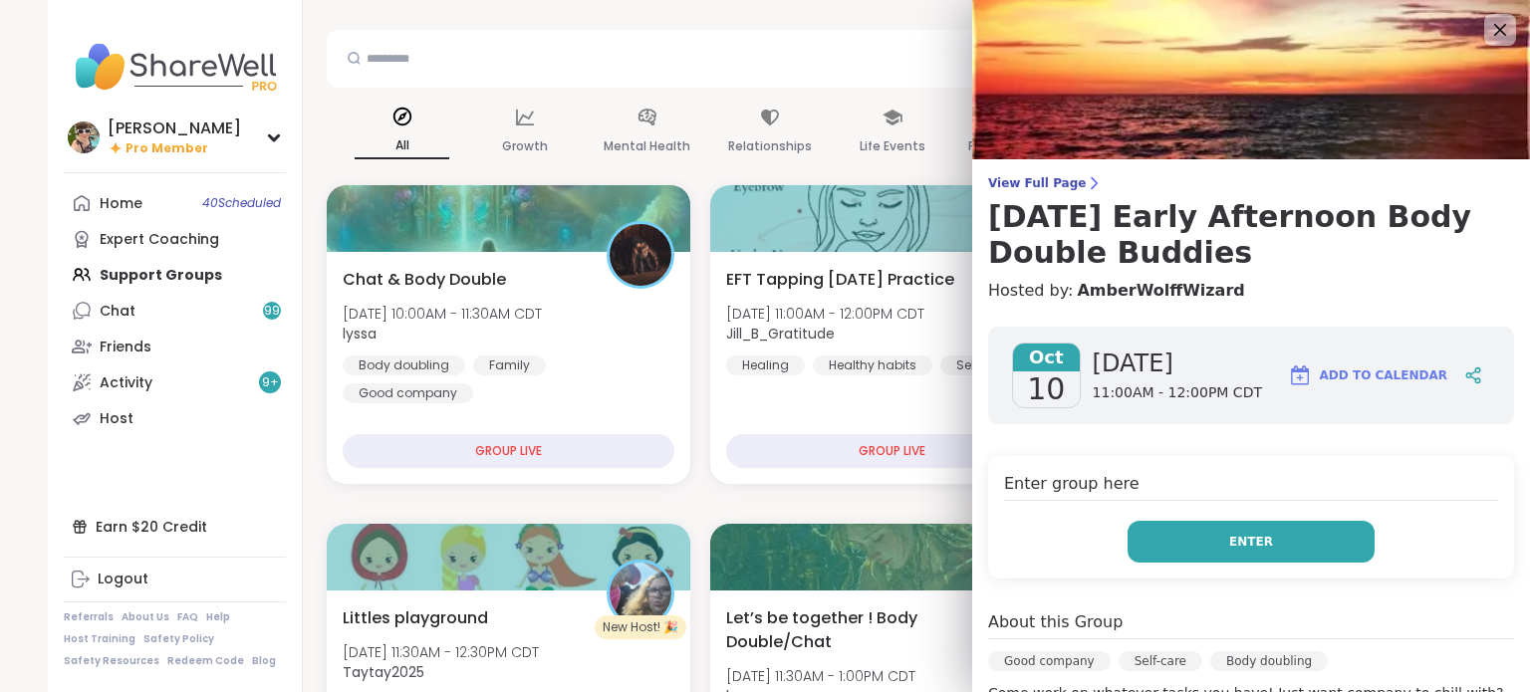
click at [1229, 546] on span "Enter" at bounding box center [1251, 542] width 44 height 18
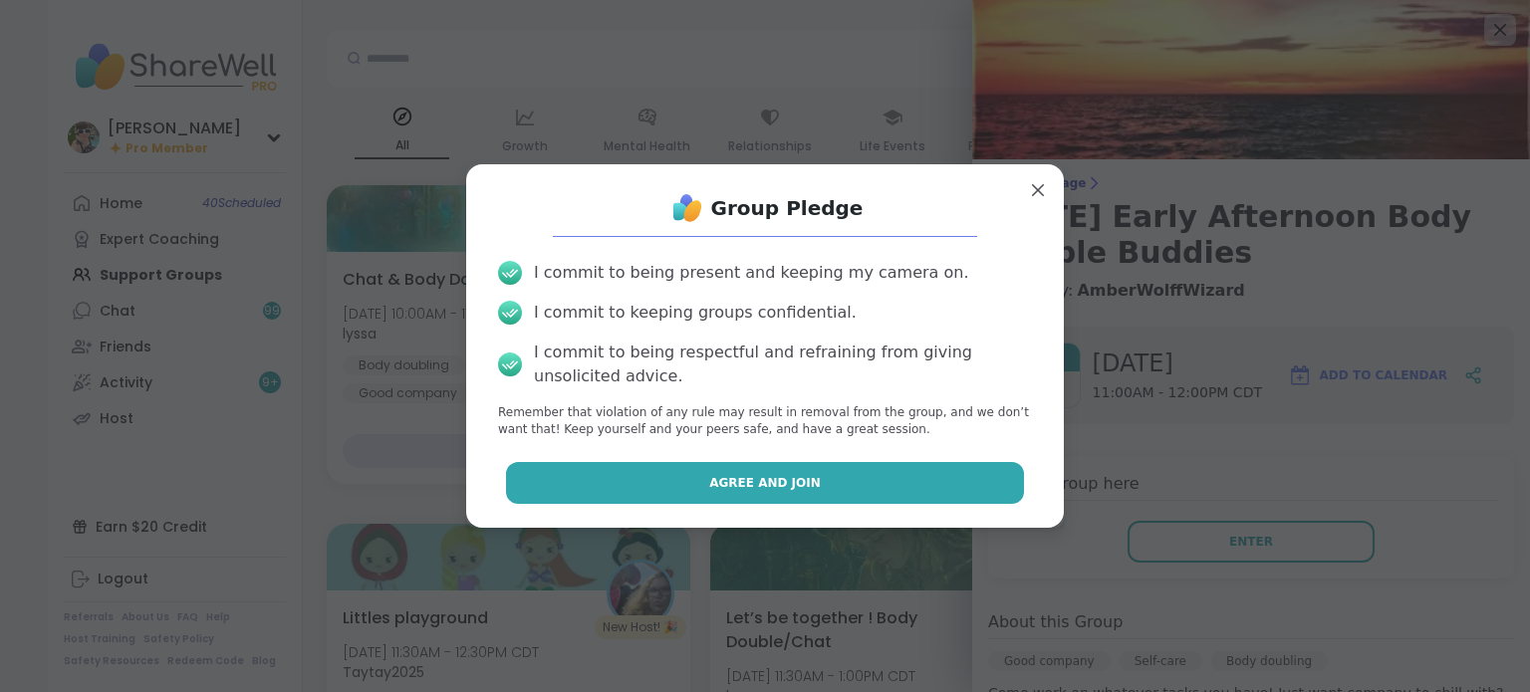
click at [790, 489] on span "Agree and Join" at bounding box center [765, 483] width 112 height 18
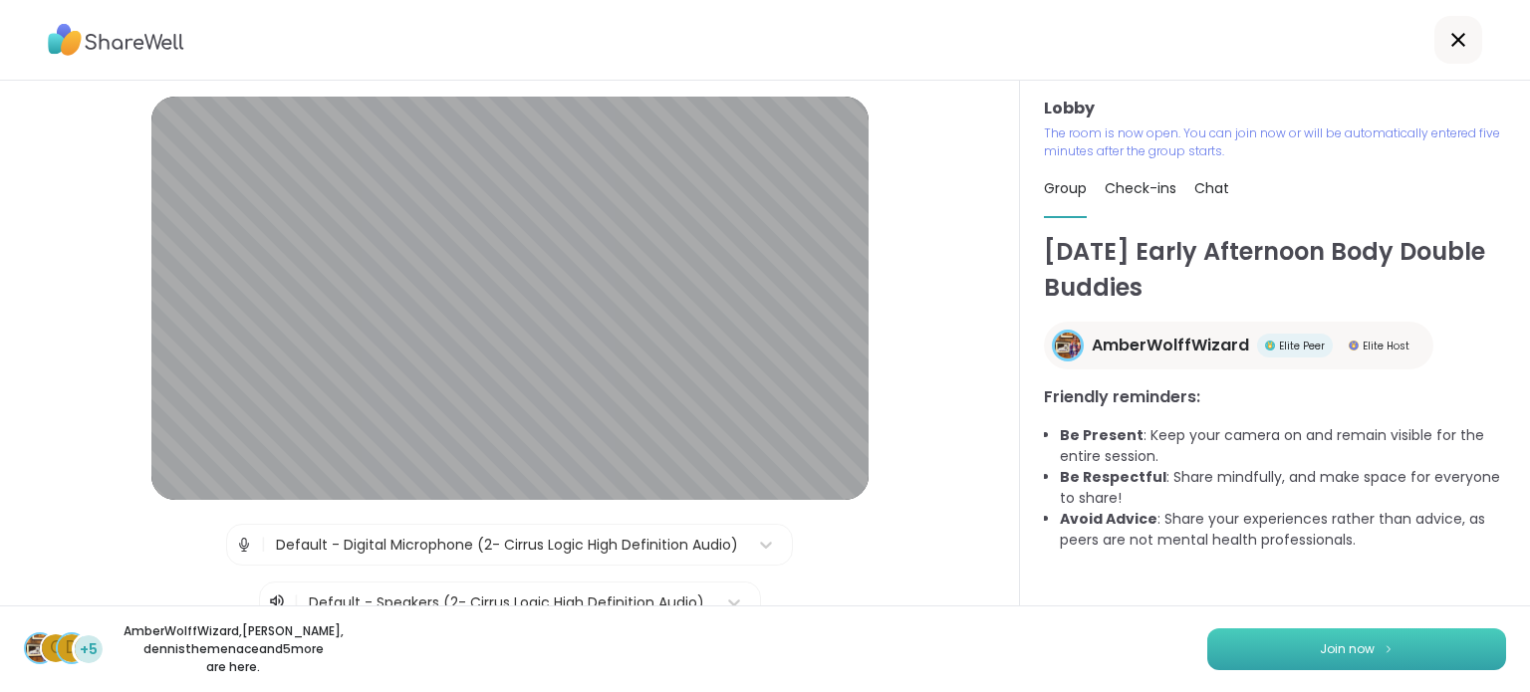
click at [1215, 646] on button "Join now" at bounding box center [1356, 649] width 299 height 42
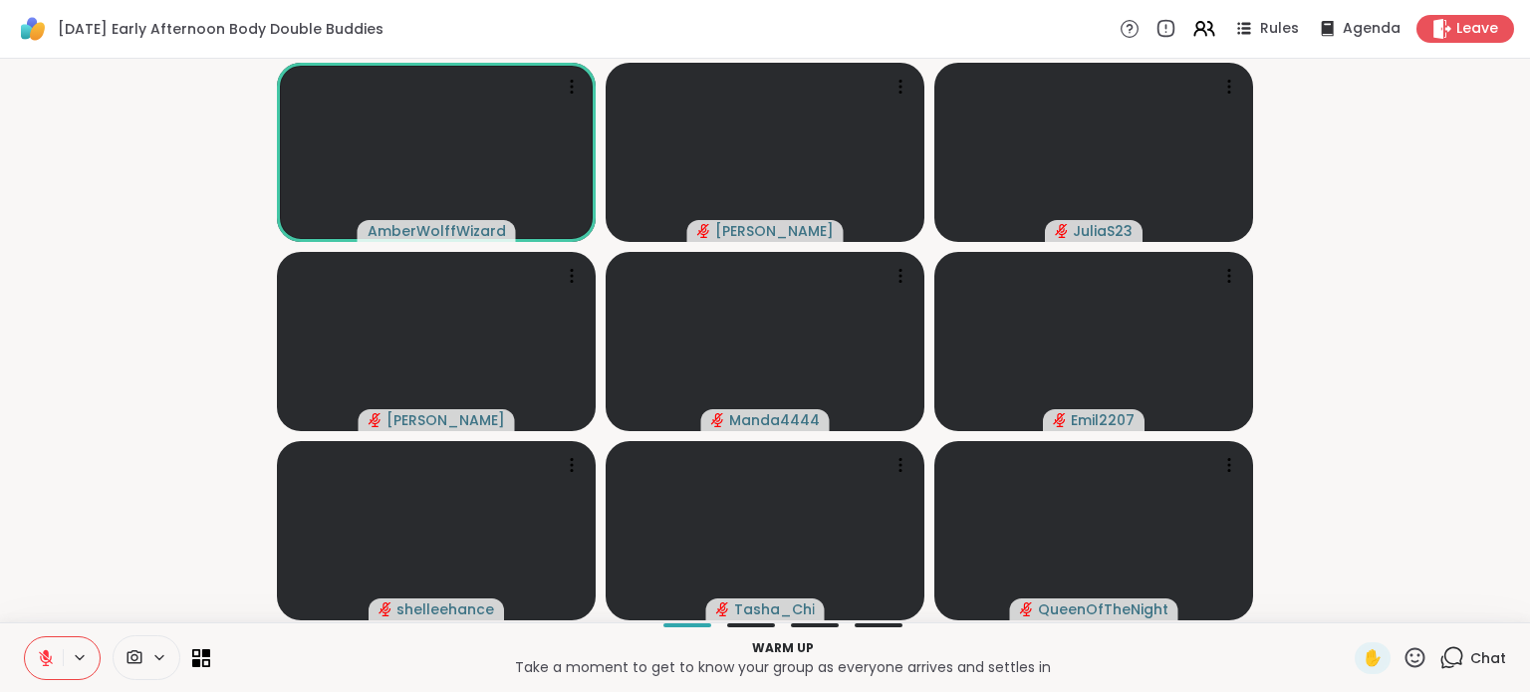
click at [29, 663] on button at bounding box center [44, 658] width 38 height 42
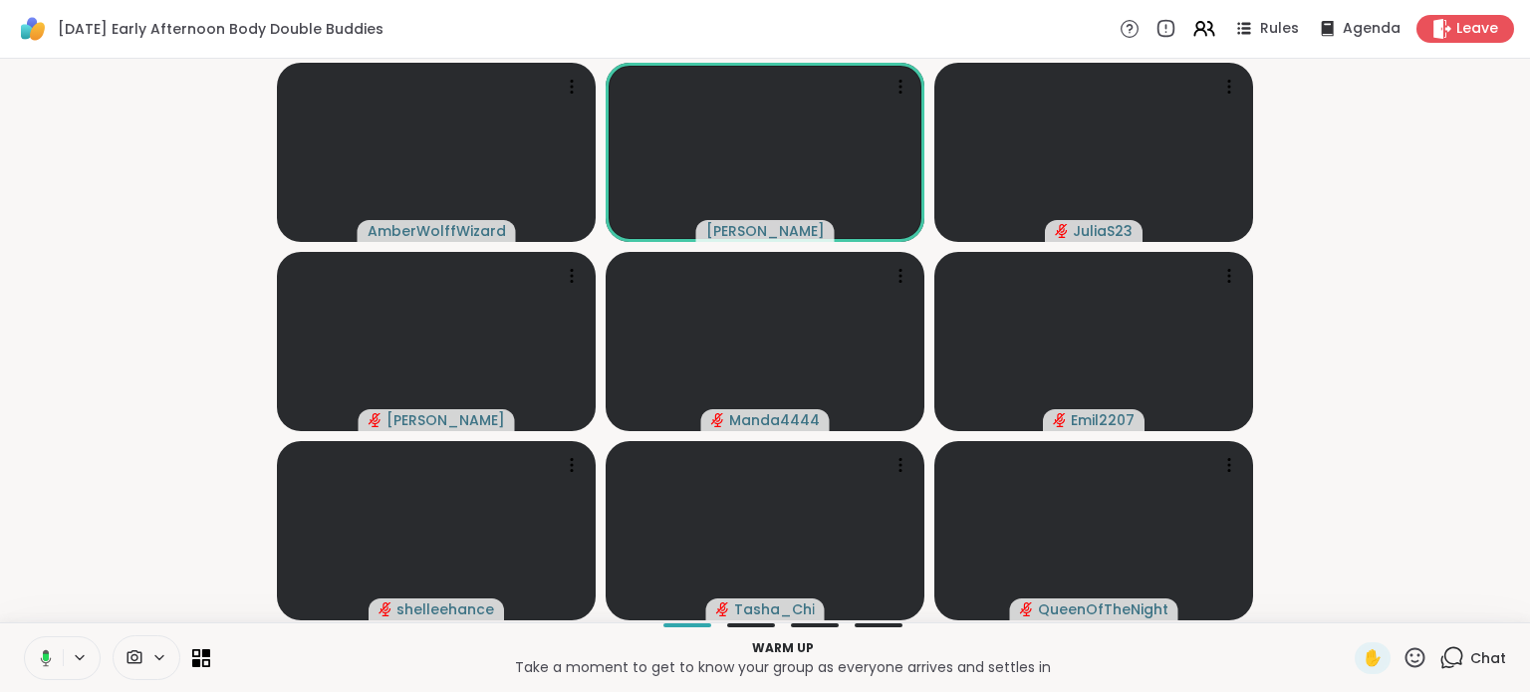
click at [29, 663] on button at bounding box center [42, 658] width 41 height 42
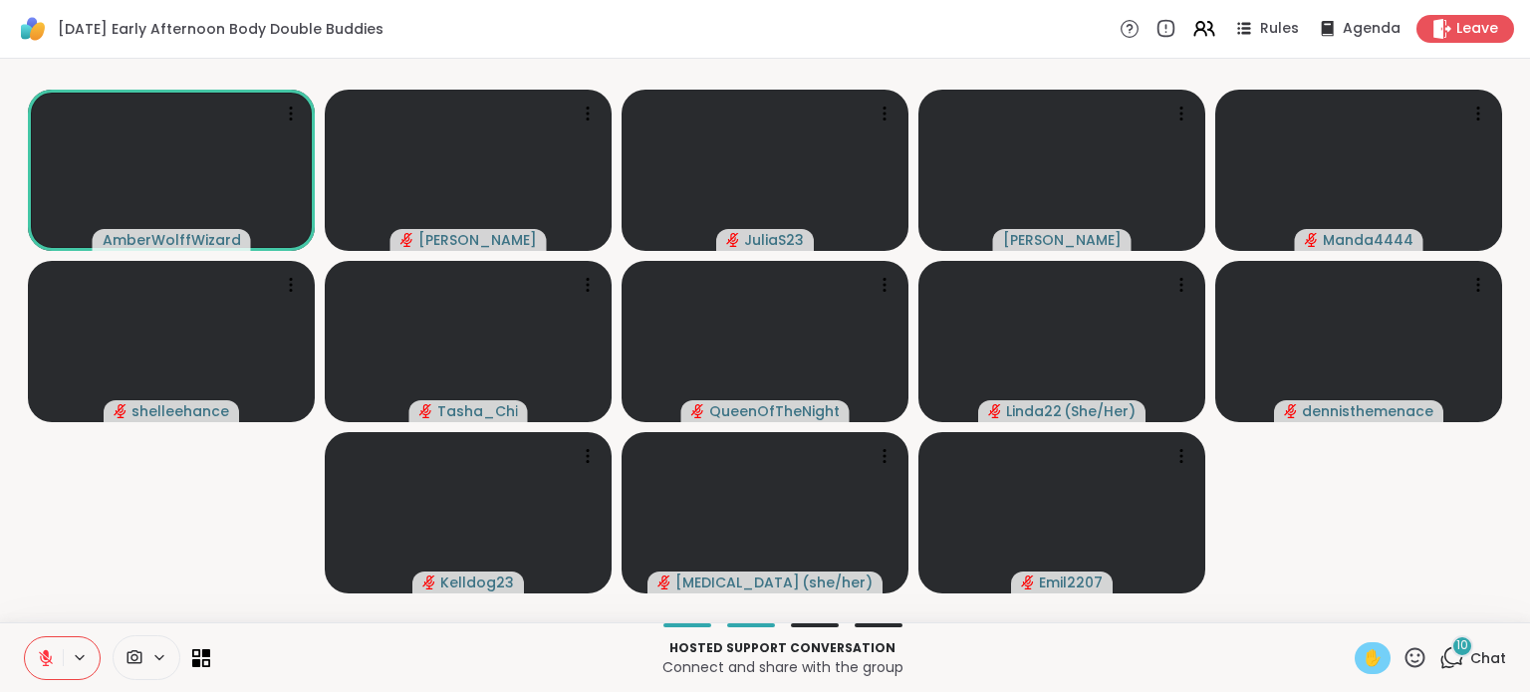
click at [1355, 659] on div "✋" at bounding box center [1373, 658] width 36 height 32
click at [42, 651] on icon at bounding box center [46, 658] width 18 height 18
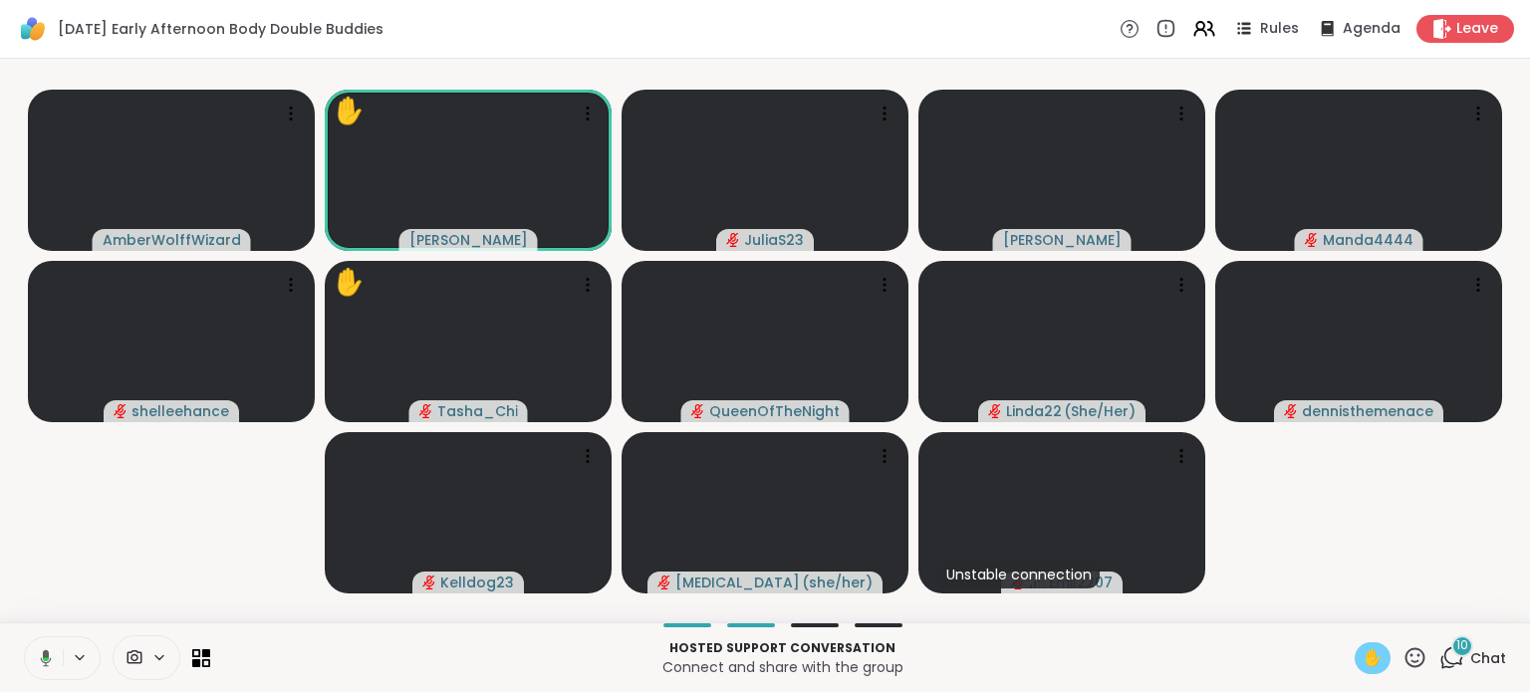
click at [1363, 657] on span "✋" at bounding box center [1373, 658] width 20 height 24
drag, startPoint x: 1356, startPoint y: 657, endPoint x: 1459, endPoint y: 586, distance: 126.0
click at [1459, 586] on video-player-container "AmberWolffWizard ✋ Adrienne_QueenOfTheDawn JuliaS23 [PERSON_NAME] Manda4444 she…" at bounding box center [765, 341] width 1506 height 548
click at [1363, 655] on span "✋" at bounding box center [1373, 658] width 20 height 24
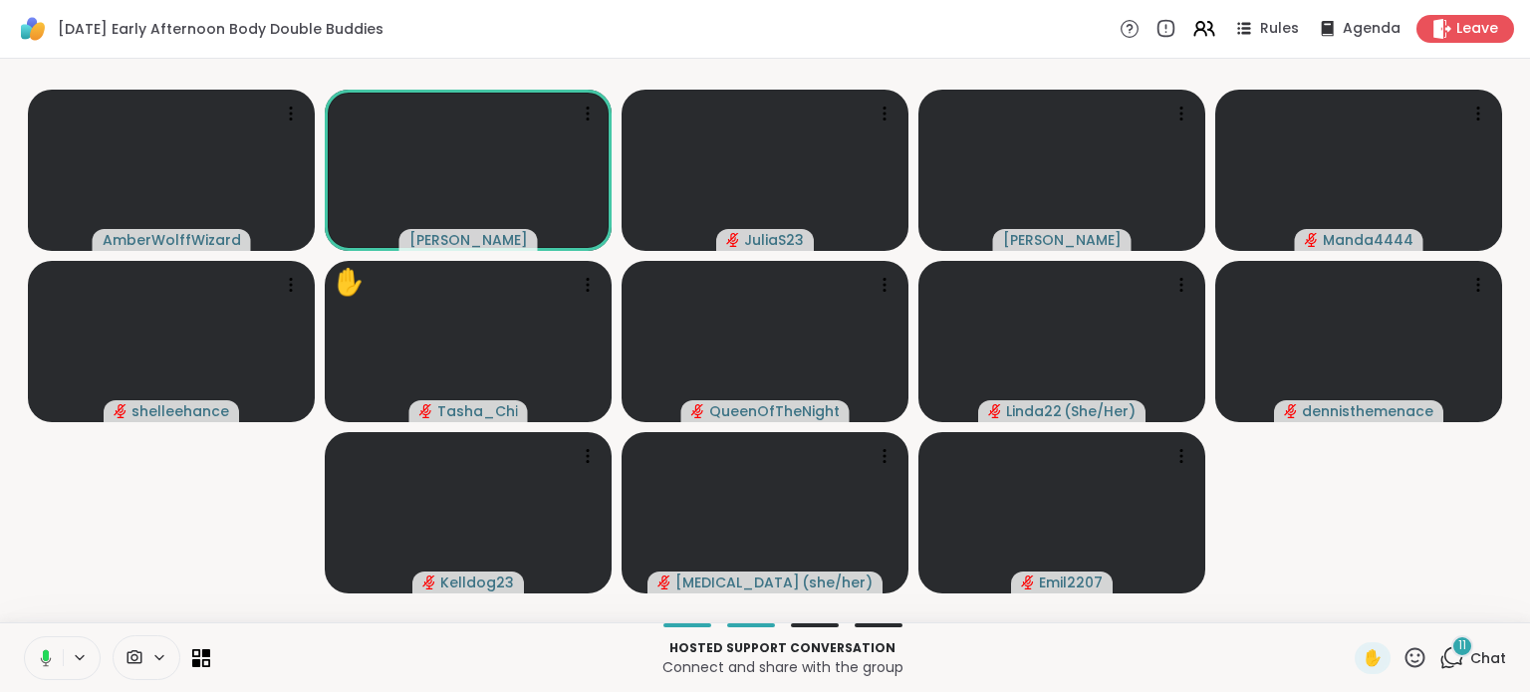
click at [48, 655] on icon at bounding box center [46, 654] width 6 height 11
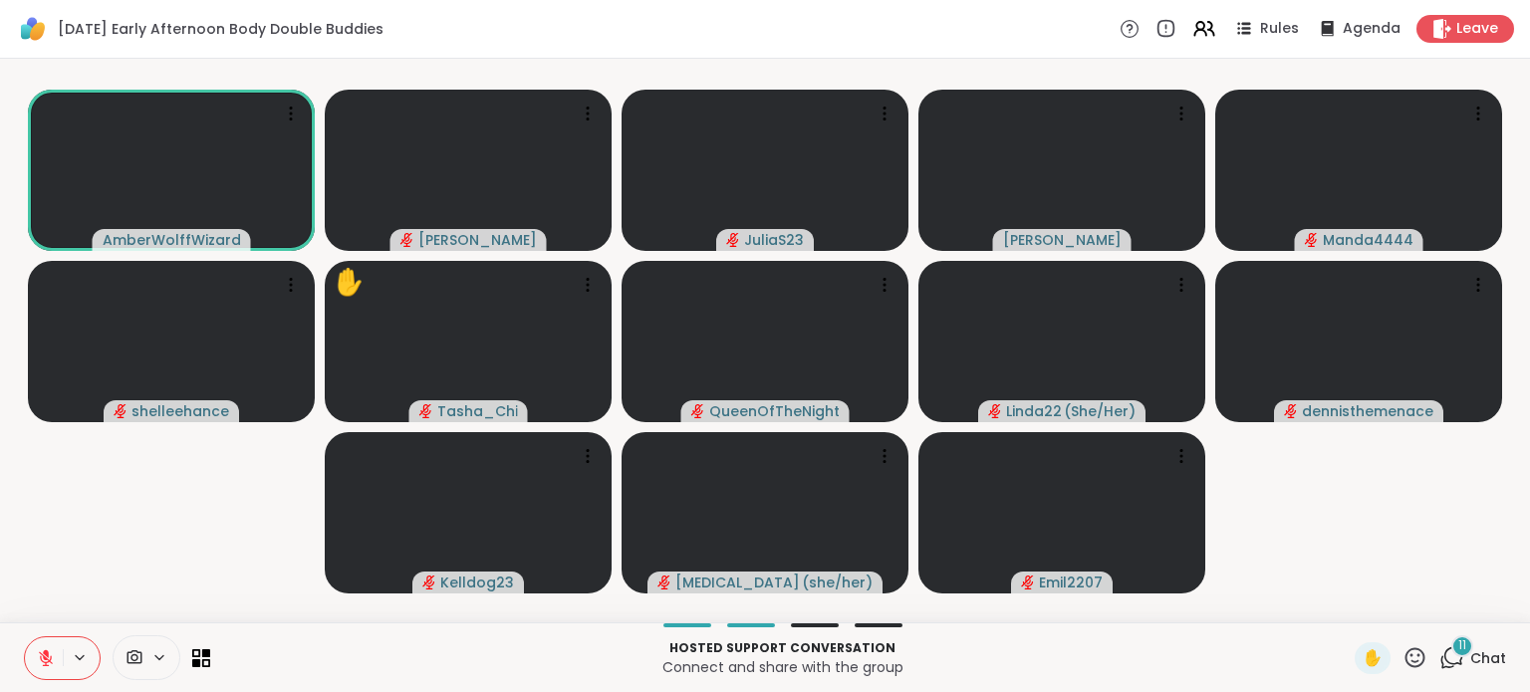
click at [40, 658] on icon at bounding box center [46, 658] width 14 height 14
click at [40, 658] on icon at bounding box center [46, 658] width 18 height 18
click at [40, 667] on button at bounding box center [44, 658] width 38 height 42
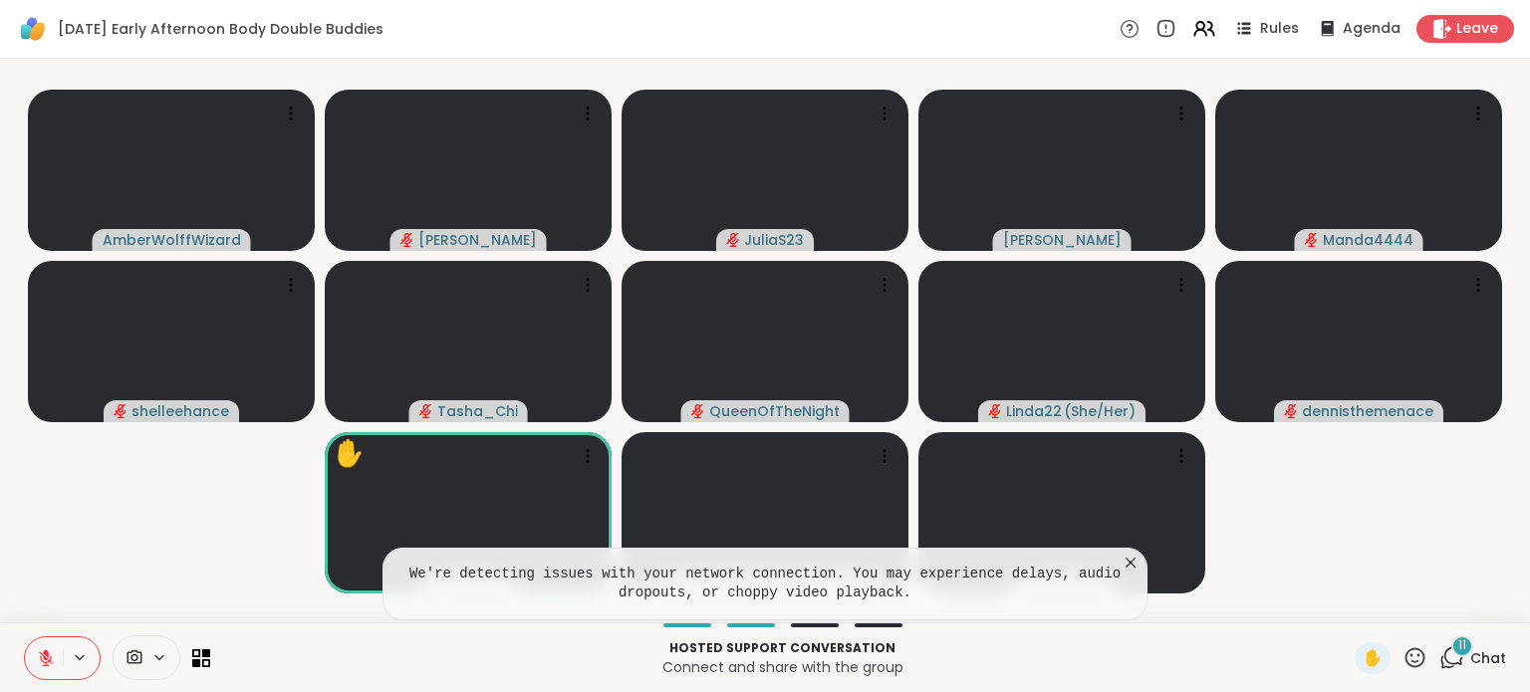
click at [1135, 570] on icon at bounding box center [1130, 563] width 20 height 20
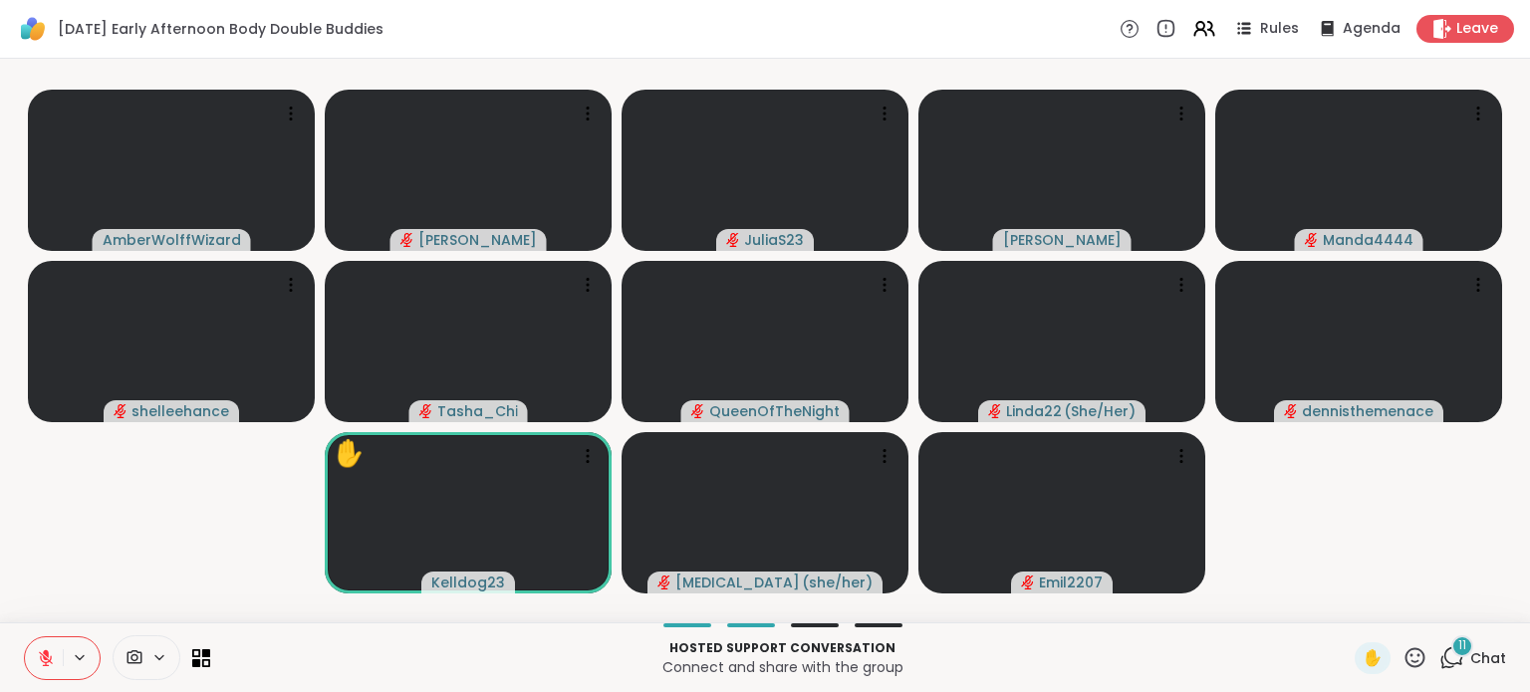
click at [1402, 659] on icon at bounding box center [1414, 657] width 25 height 25
click at [1347, 604] on span "❤️" at bounding box center [1357, 606] width 20 height 24
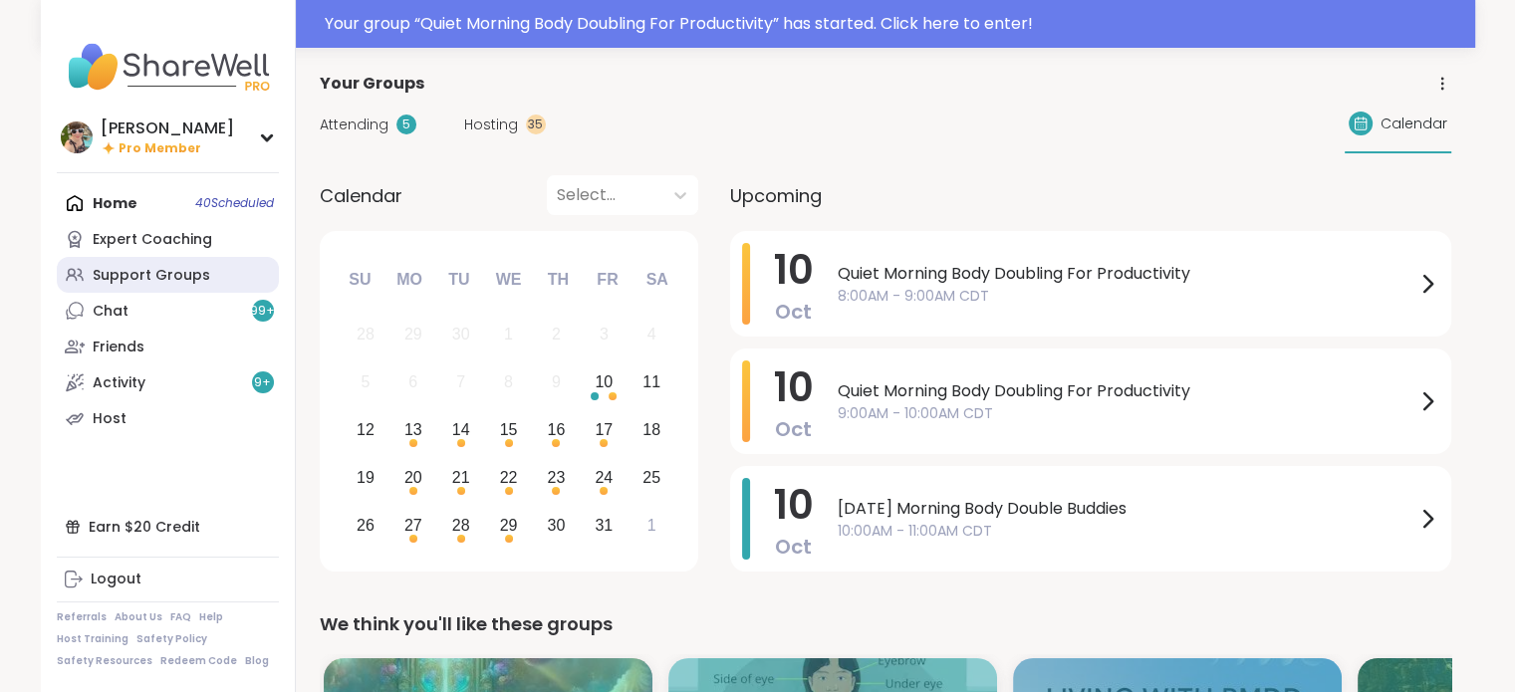
click at [143, 282] on div "Support Groups" at bounding box center [152, 276] width 118 height 20
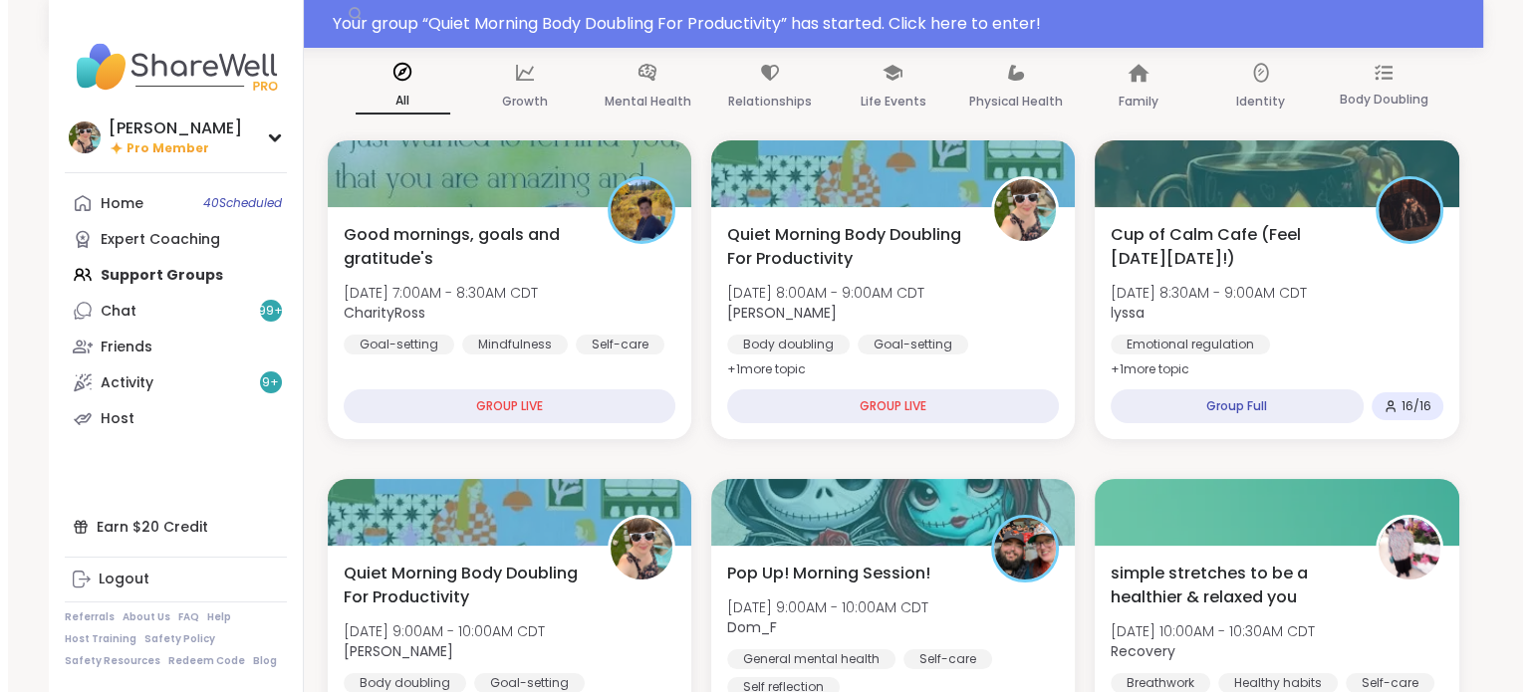
scroll to position [315, 0]
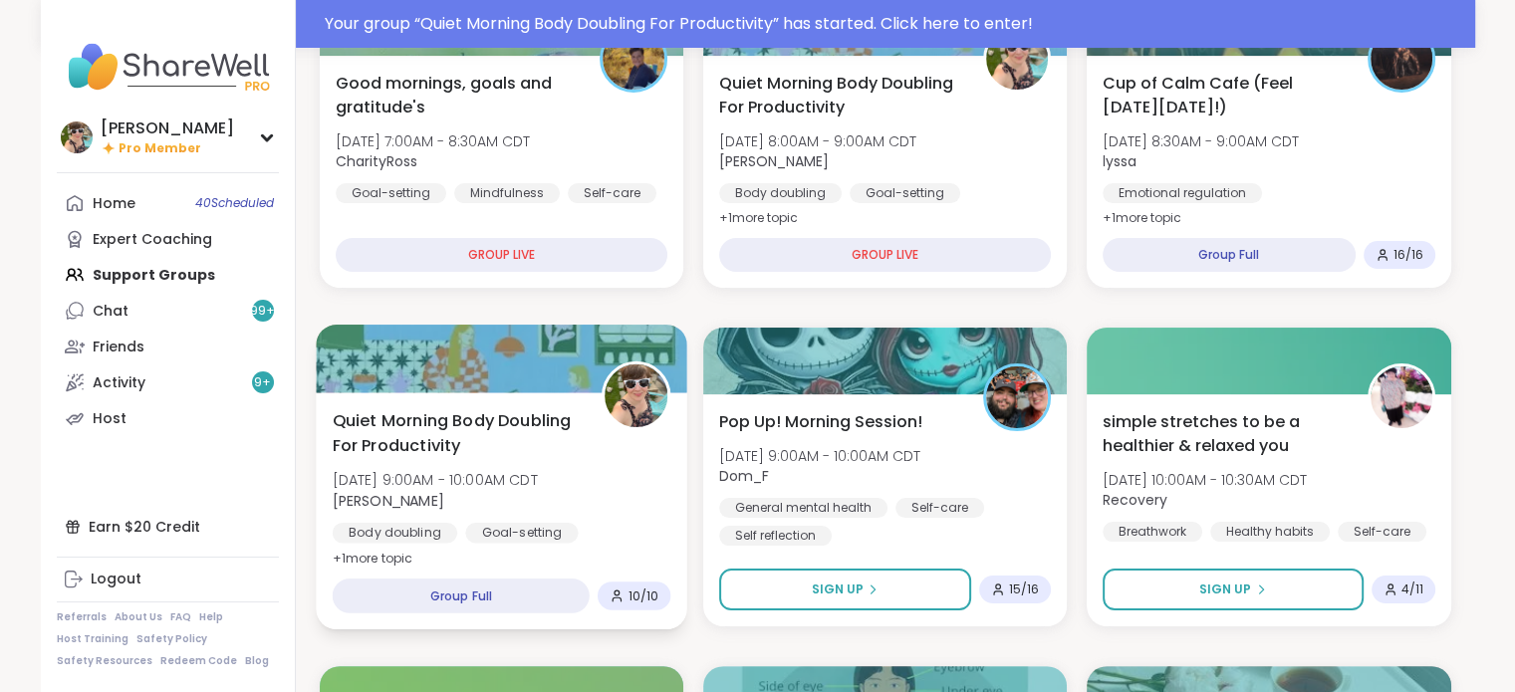
click at [493, 424] on span "Quiet Morning Body Doubling For Productivity" at bounding box center [455, 432] width 247 height 49
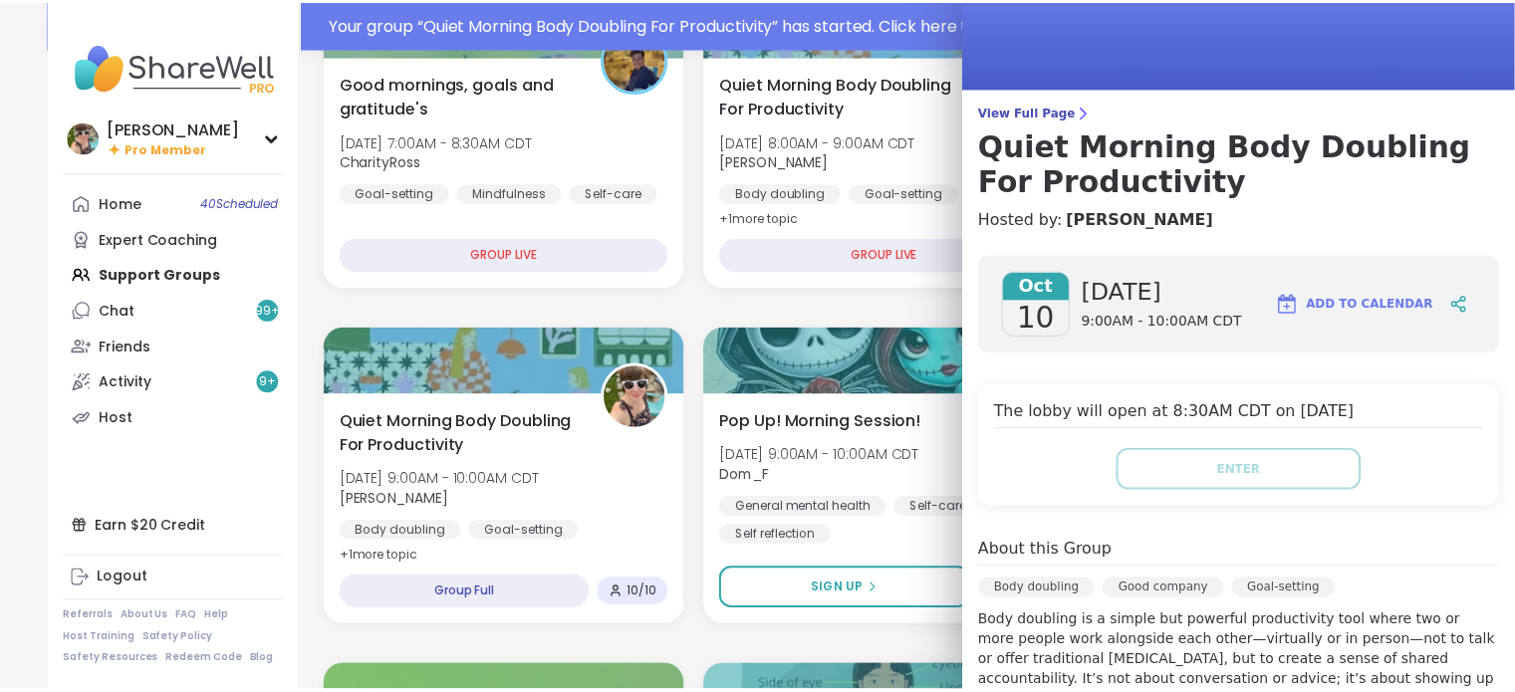
scroll to position [72, 0]
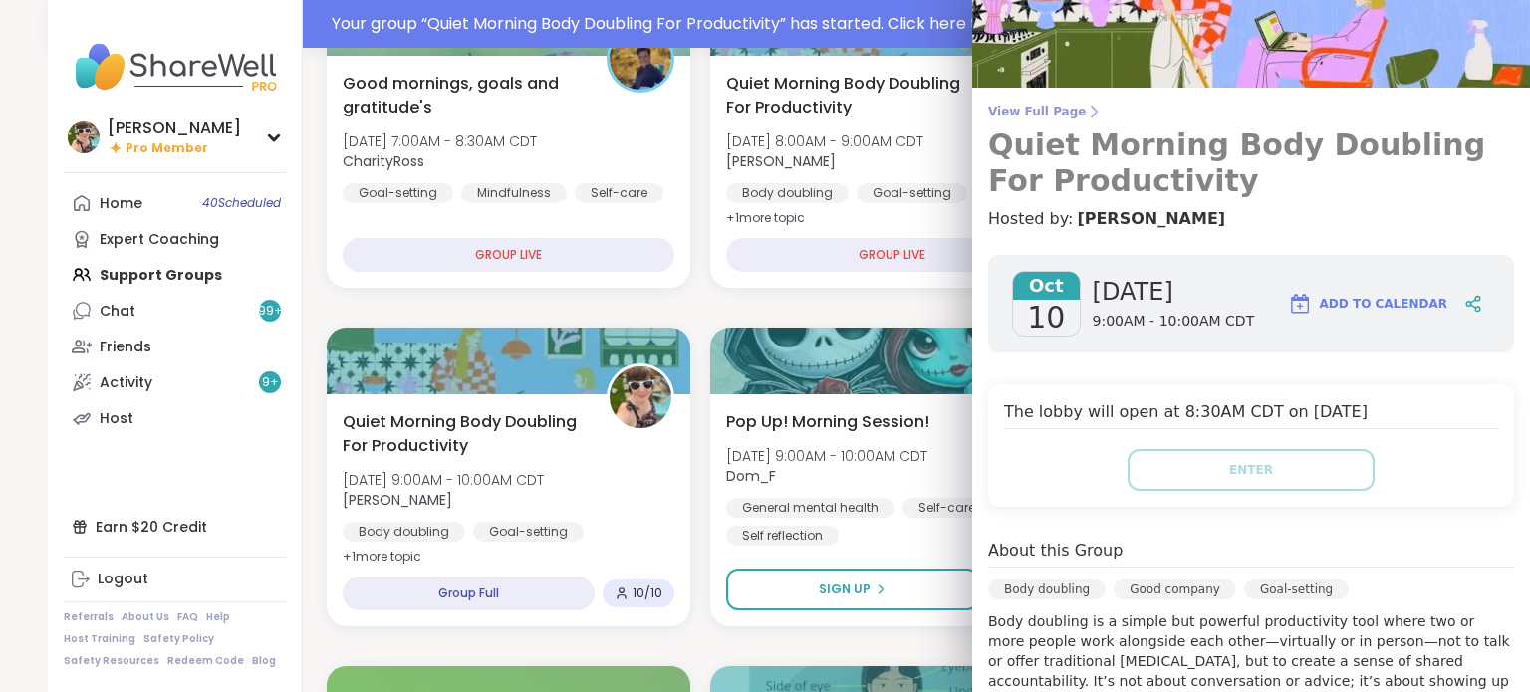
click at [1022, 111] on span "View Full Page" at bounding box center [1251, 112] width 526 height 16
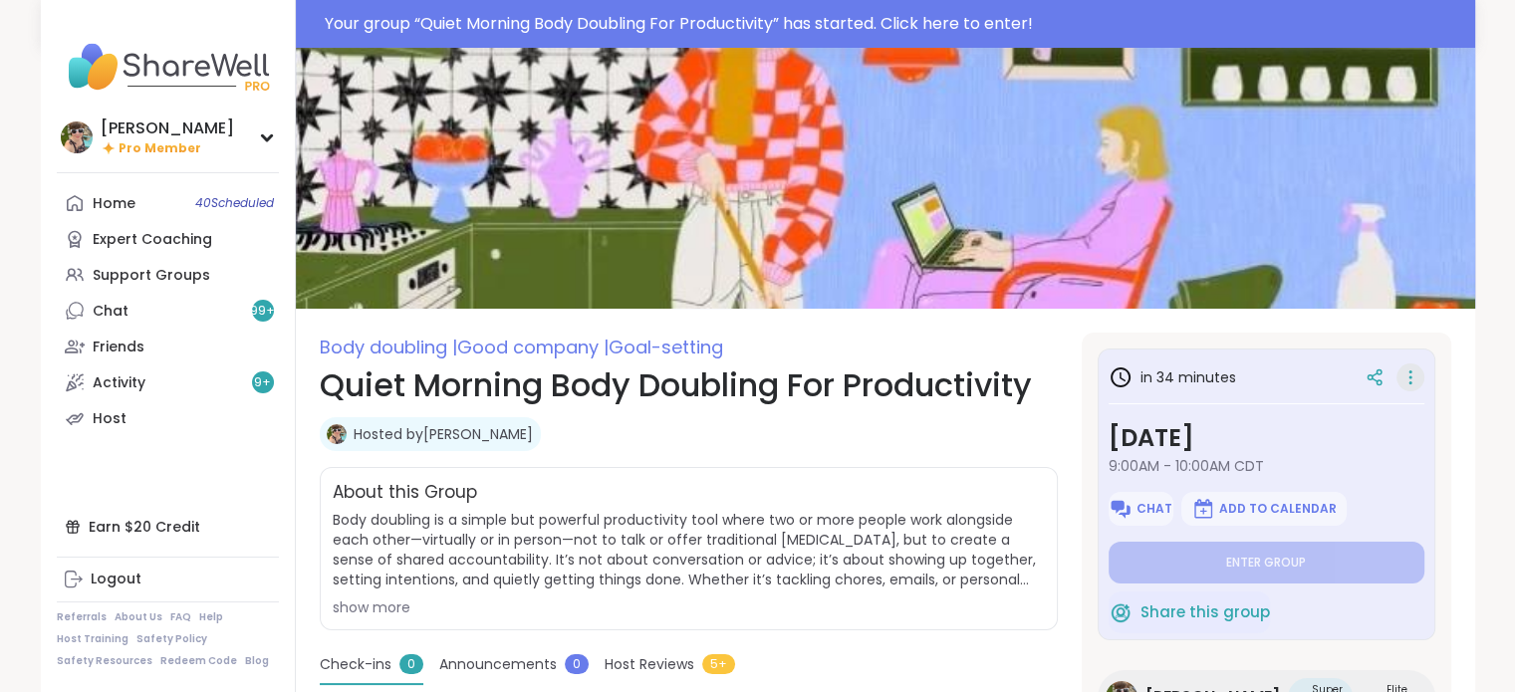
click at [1400, 377] on icon at bounding box center [1410, 378] width 20 height 28
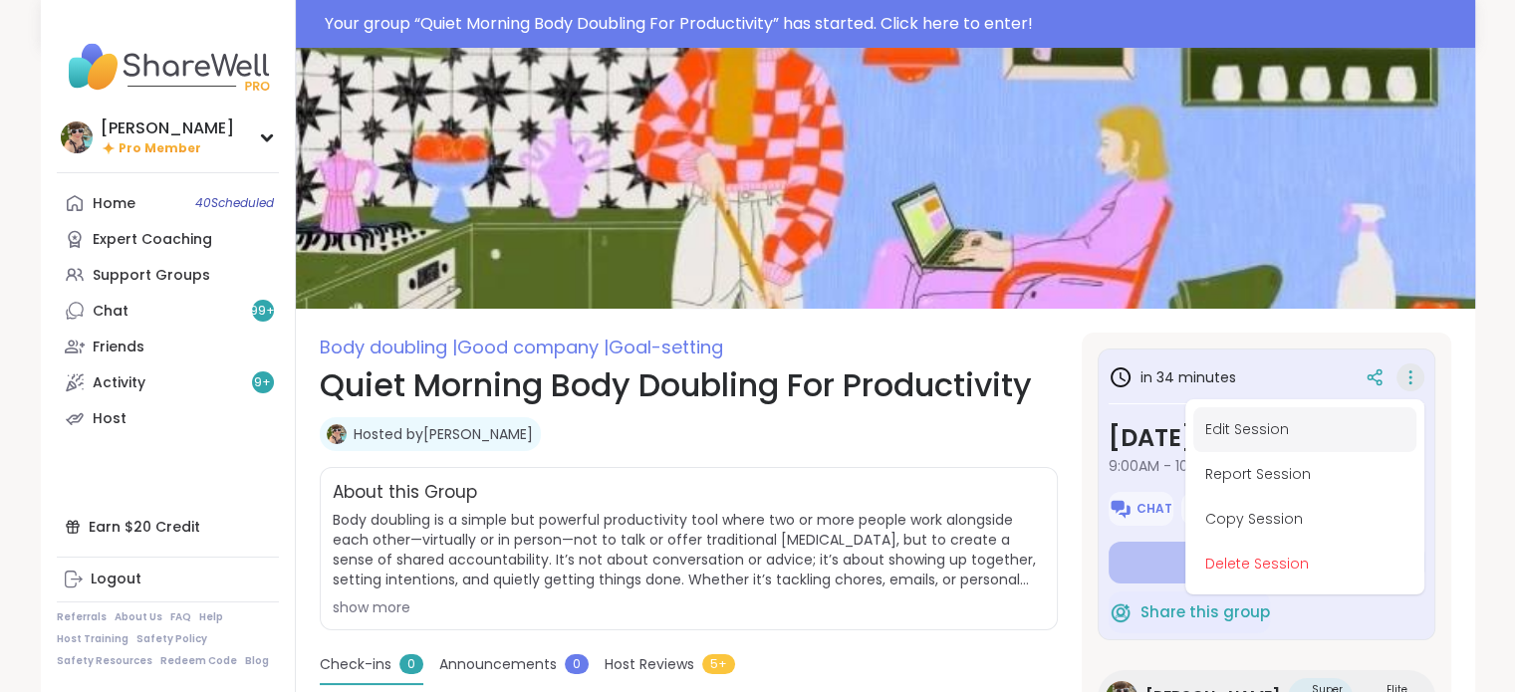
click at [1314, 419] on button "Edit Session" at bounding box center [1304, 429] width 223 height 45
type textarea "*"
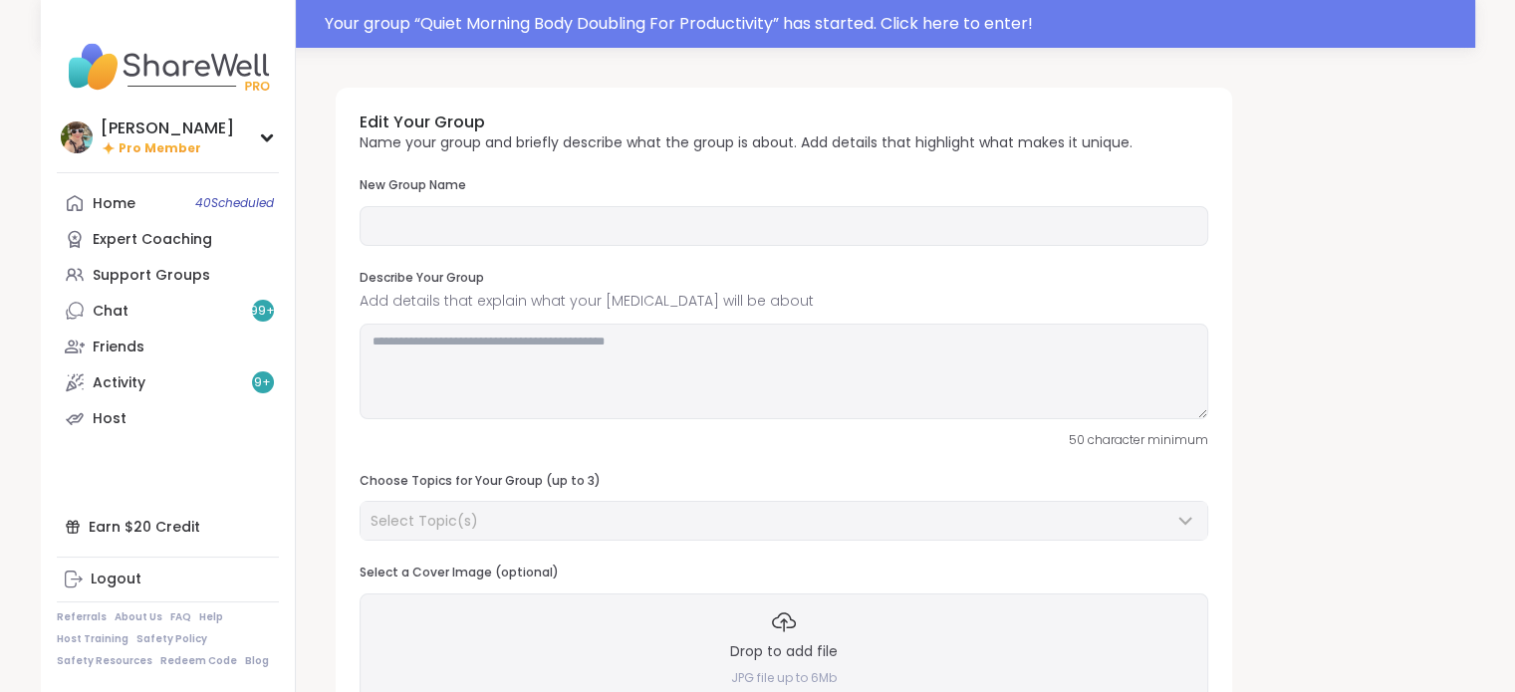
type input "**********"
type textarea "**********"
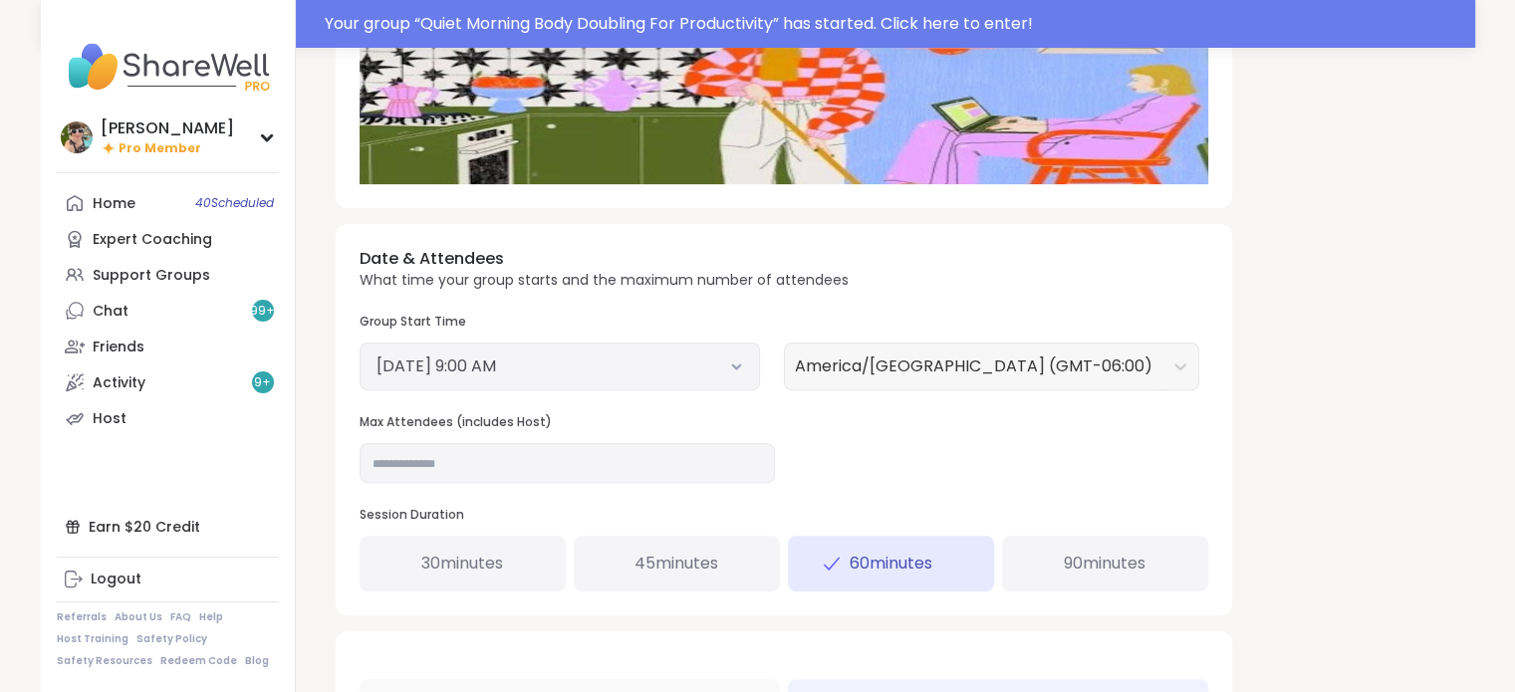
scroll to position [588, 0]
click at [525, 463] on input "**" at bounding box center [567, 464] width 415 height 40
type input "**"
click at [1398, 376] on div "**********" at bounding box center [885, 291] width 1131 height 1614
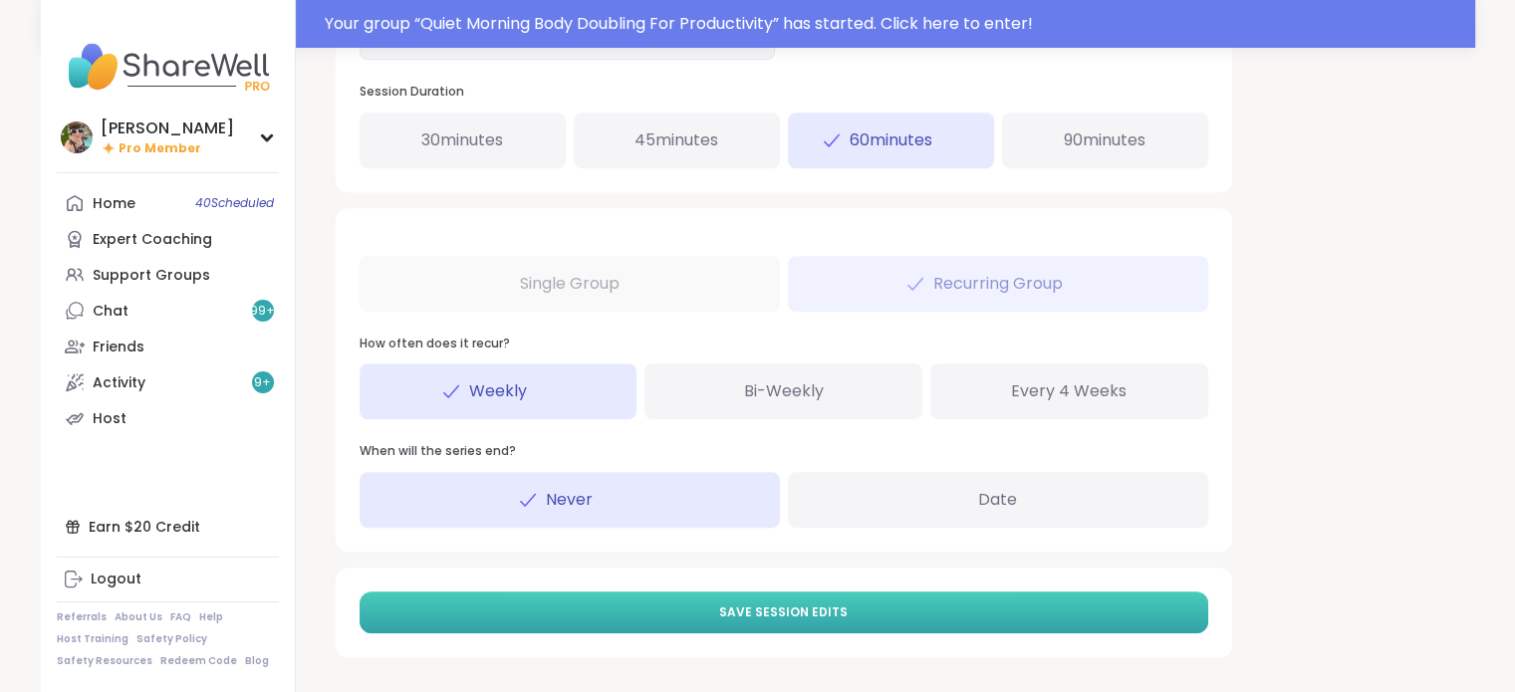
click at [867, 612] on button "Save Session Edits" at bounding box center [784, 613] width 849 height 42
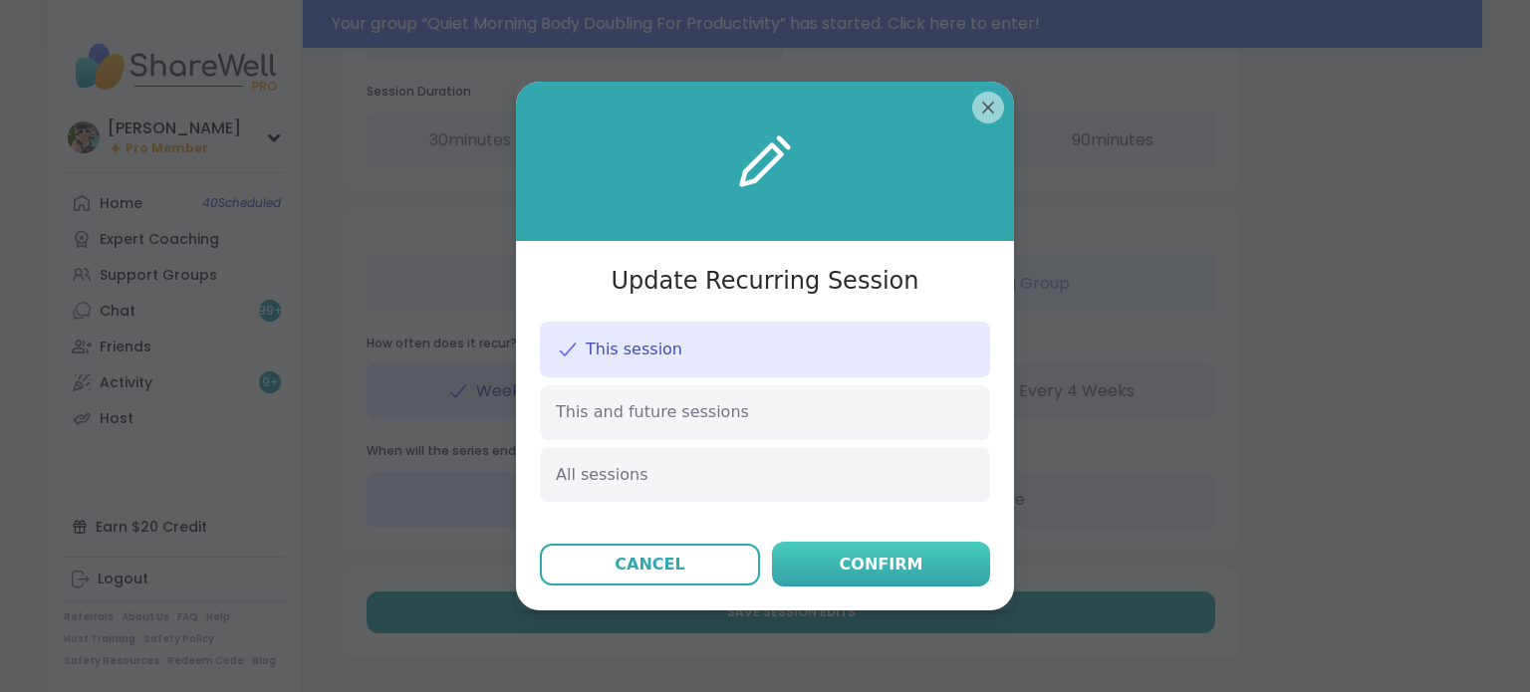
click at [859, 575] on div "Confirm" at bounding box center [882, 565] width 84 height 24
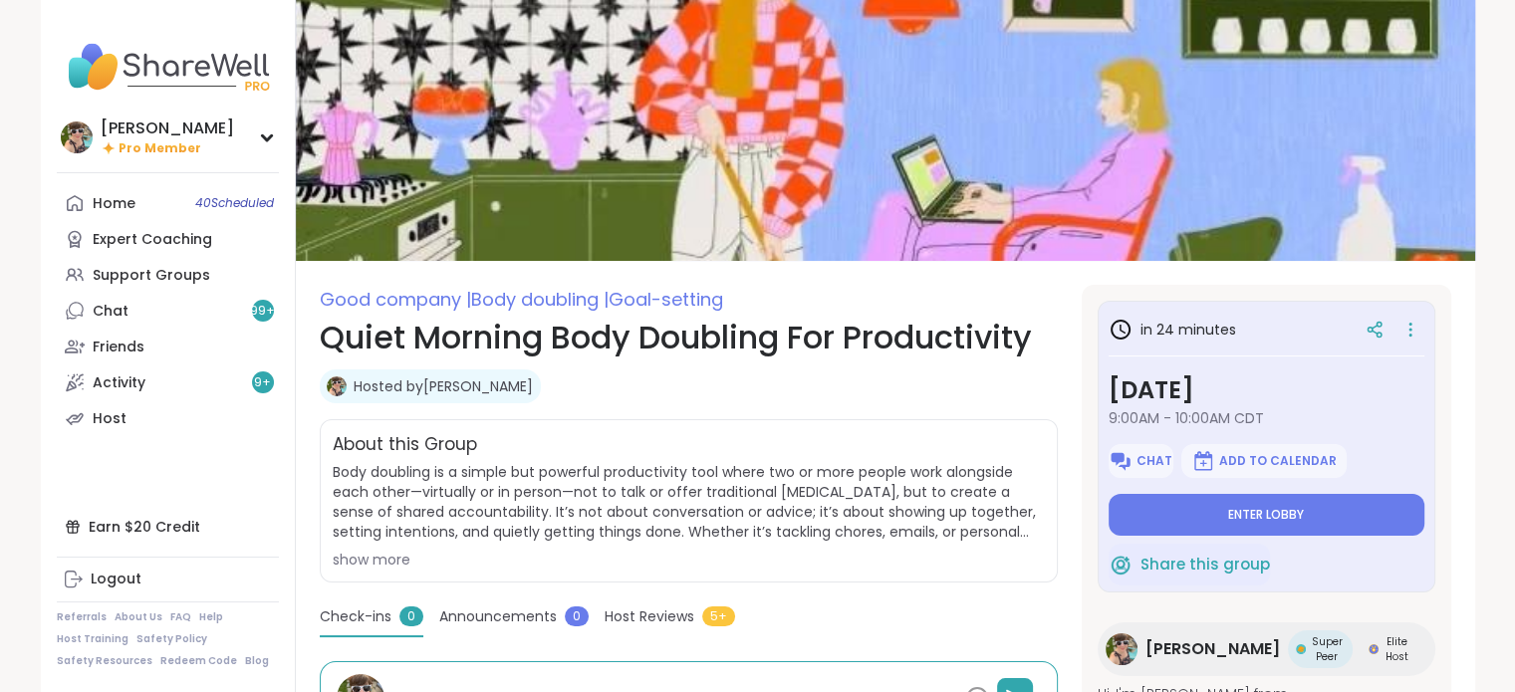
click at [859, 542] on span "Body doubling is a simple but powerful productivity tool where two or more peop…" at bounding box center [689, 502] width 712 height 80
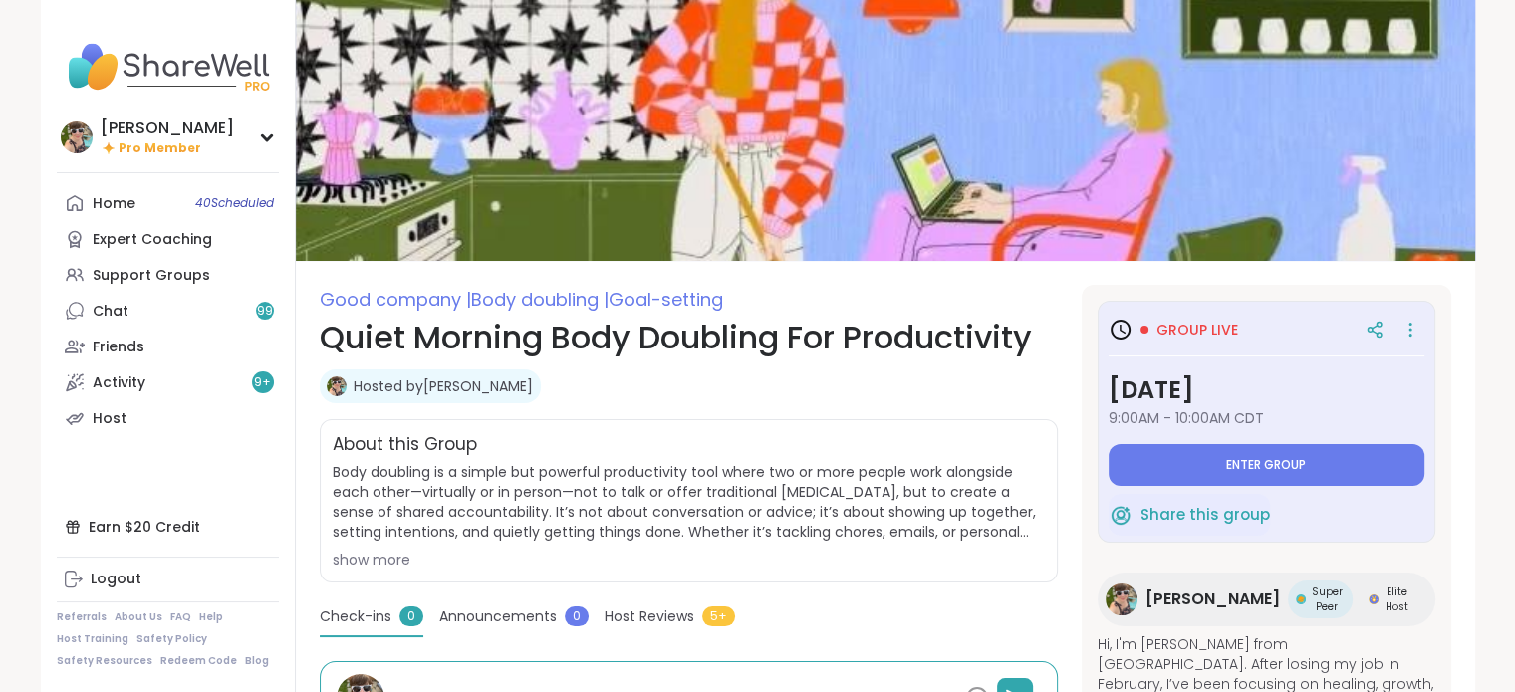
type textarea "*"
